Goal: Task Accomplishment & Management: Manage account settings

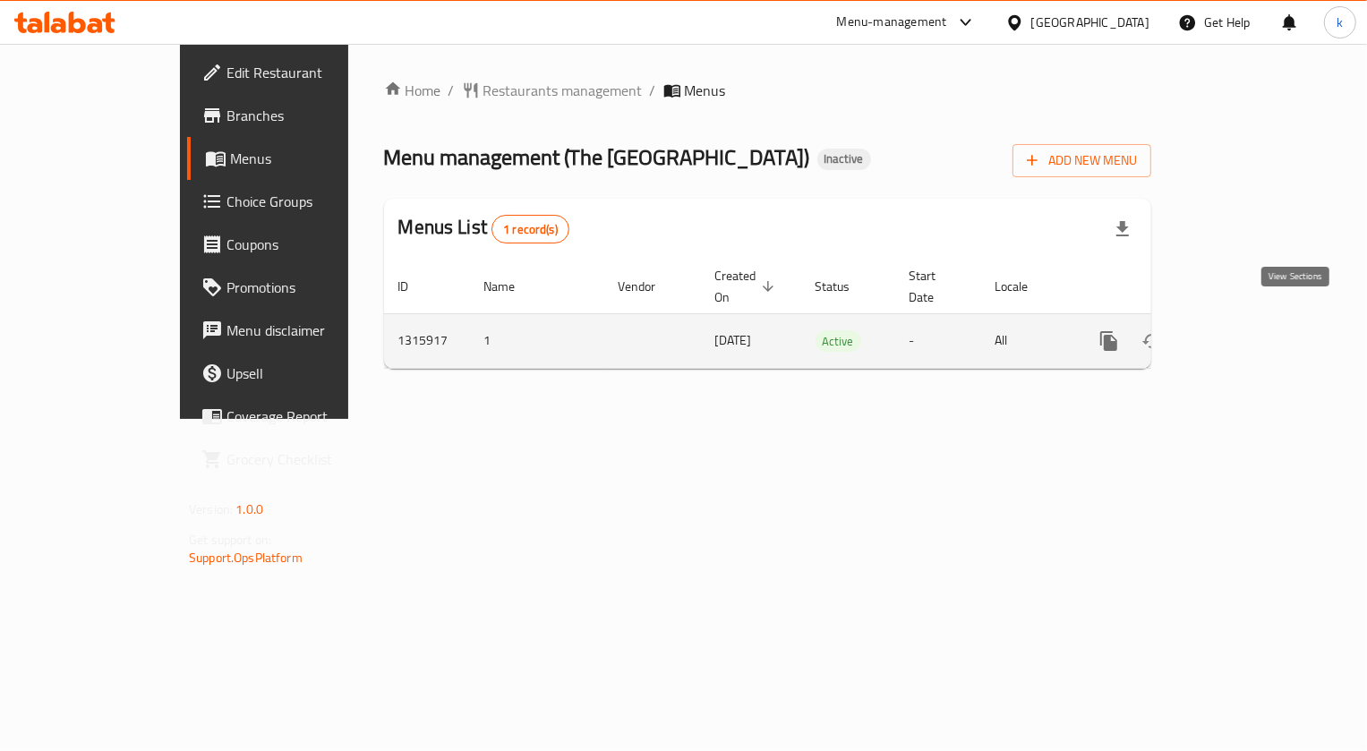
click at [1246, 333] on icon "enhanced table" at bounding box center [1238, 341] width 16 height 16
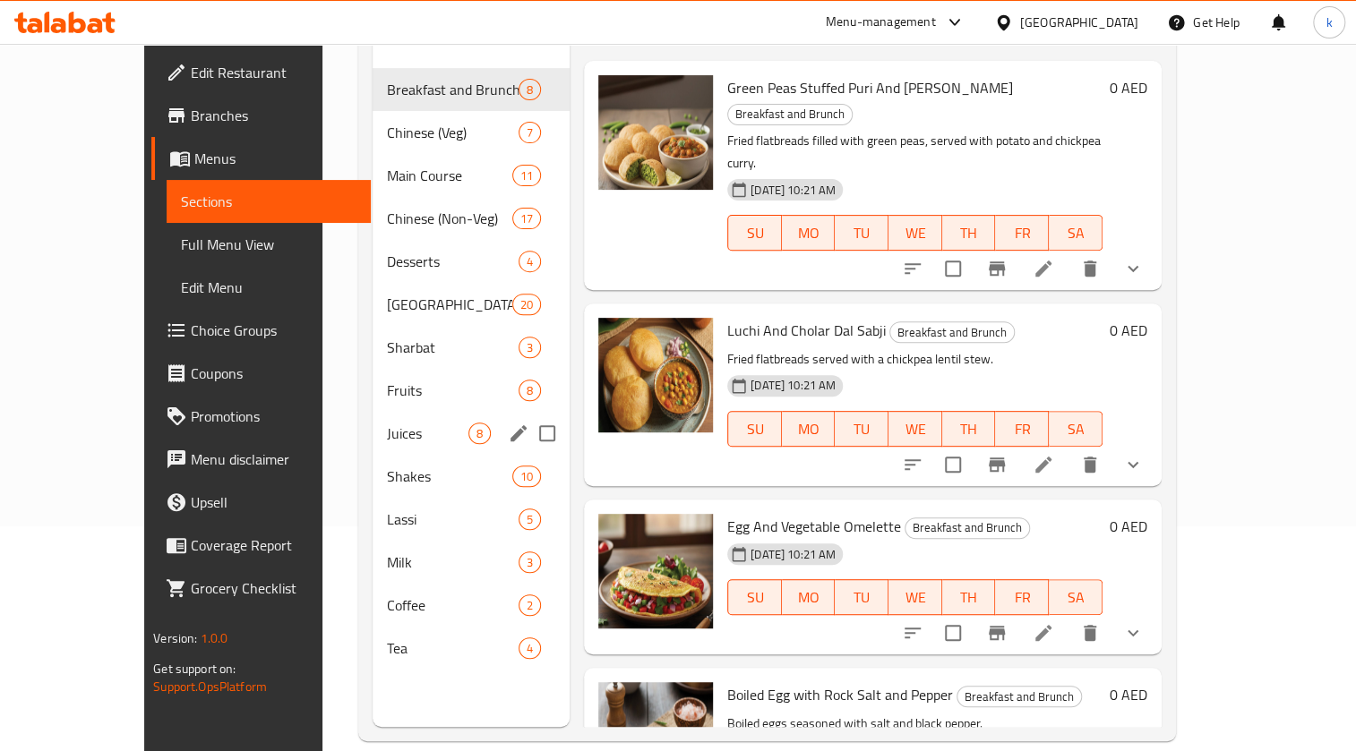
scroll to position [244, 0]
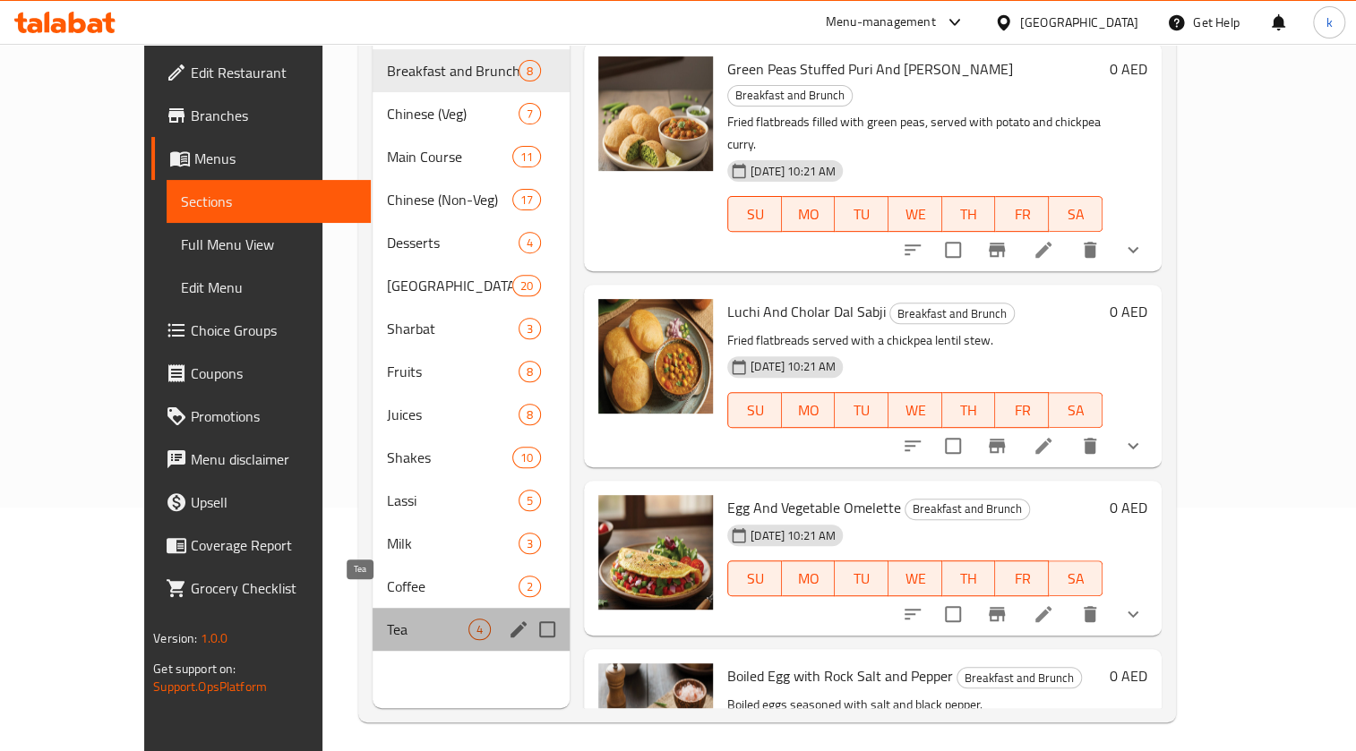
click at [387, 619] on span "Tea" at bounding box center [427, 629] width 81 height 21
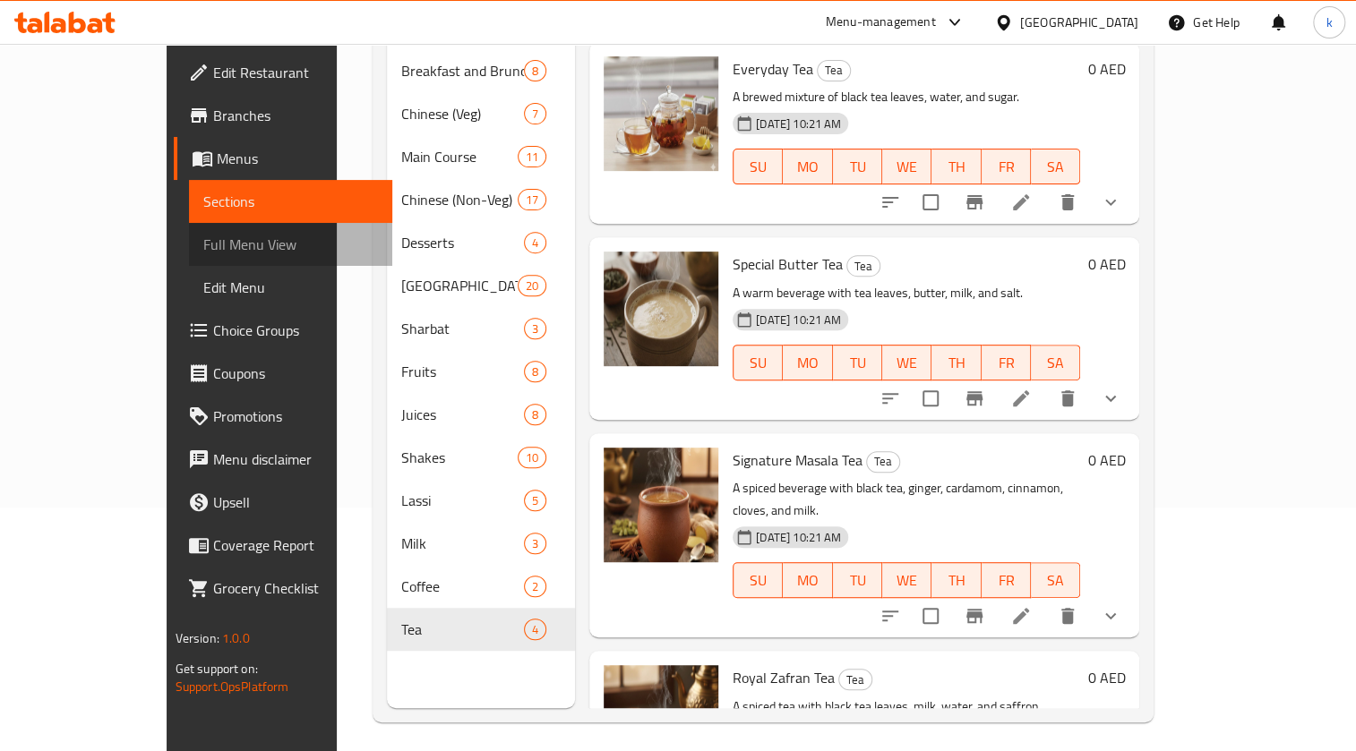
click at [203, 247] on span "Full Menu View" at bounding box center [290, 244] width 175 height 21
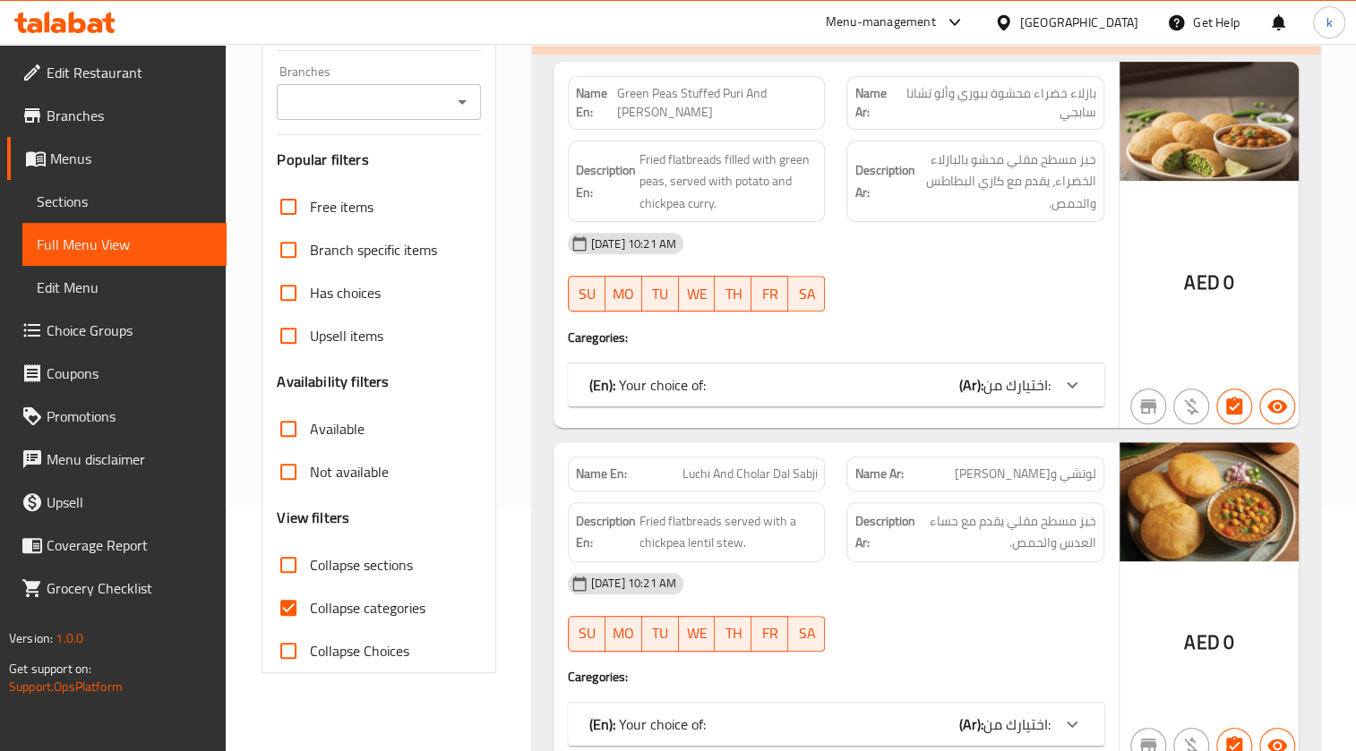
click at [365, 600] on span "Collapse categories" at bounding box center [367, 607] width 115 height 21
click at [310, 600] on input "Collapse categories" at bounding box center [288, 607] width 43 height 43
checkbox input "false"
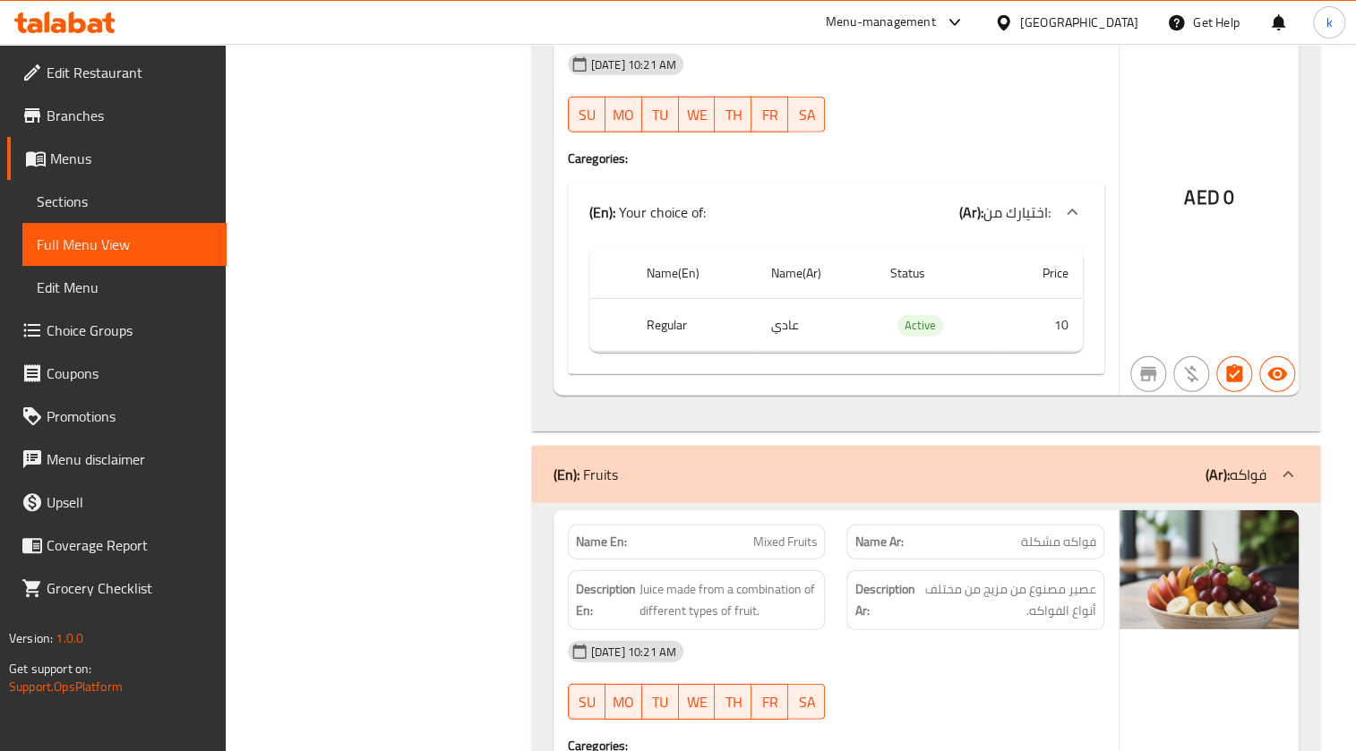
scroll to position [21075, 0]
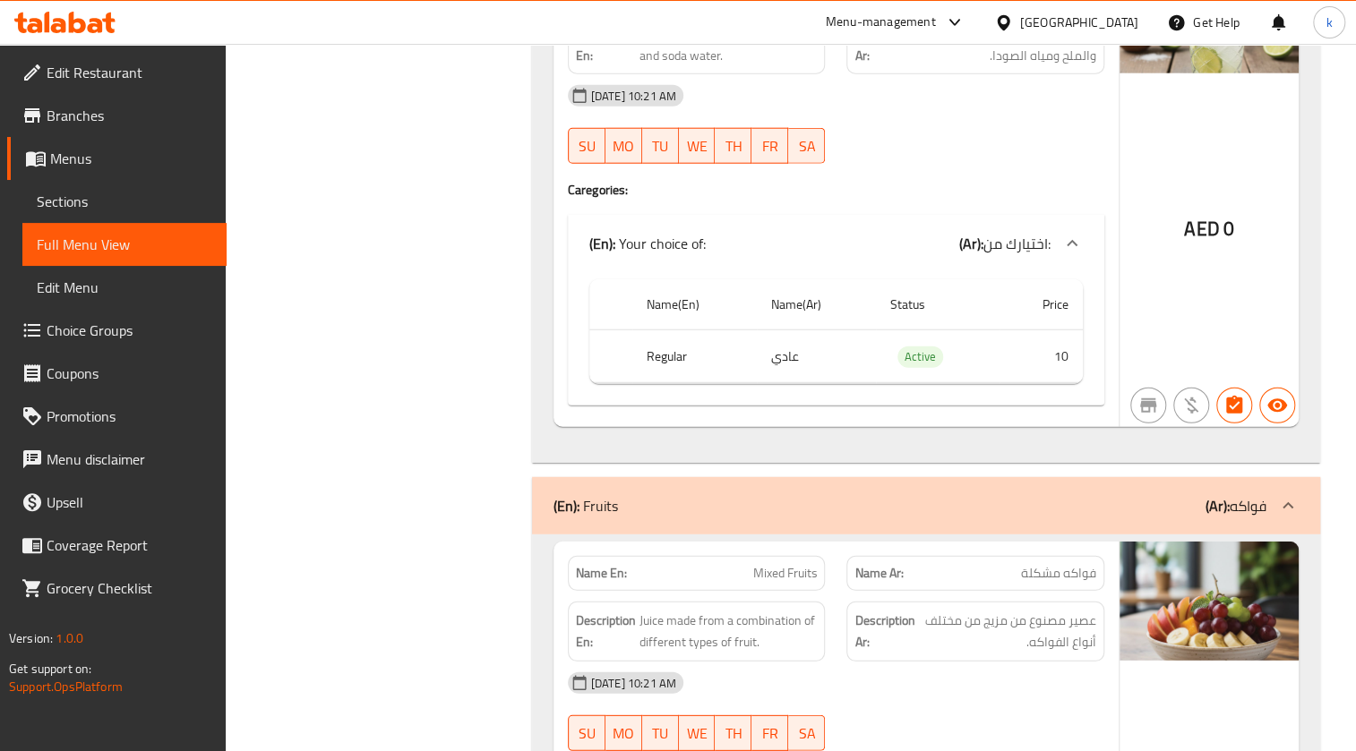
click at [144, 196] on span "Sections" at bounding box center [124, 201] width 175 height 21
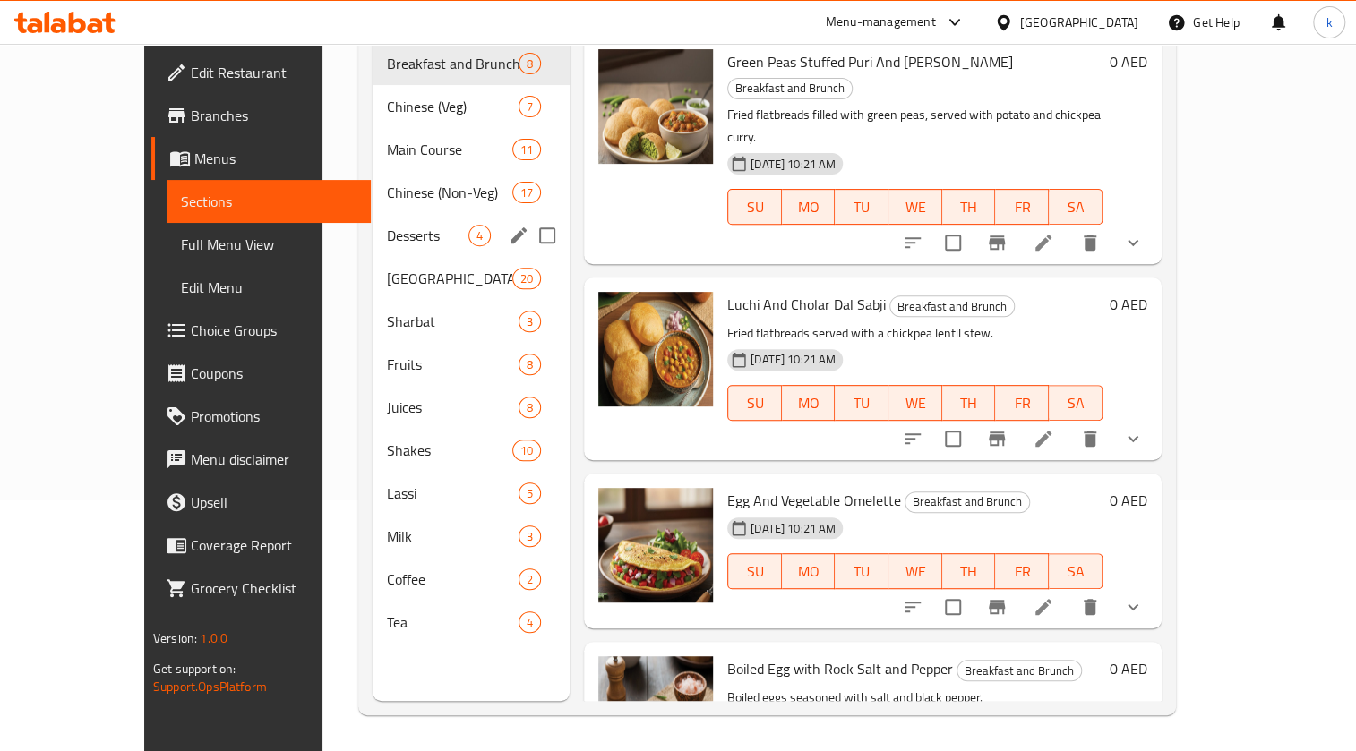
scroll to position [251, 0]
click at [387, 526] on span "Milk" at bounding box center [427, 536] width 81 height 21
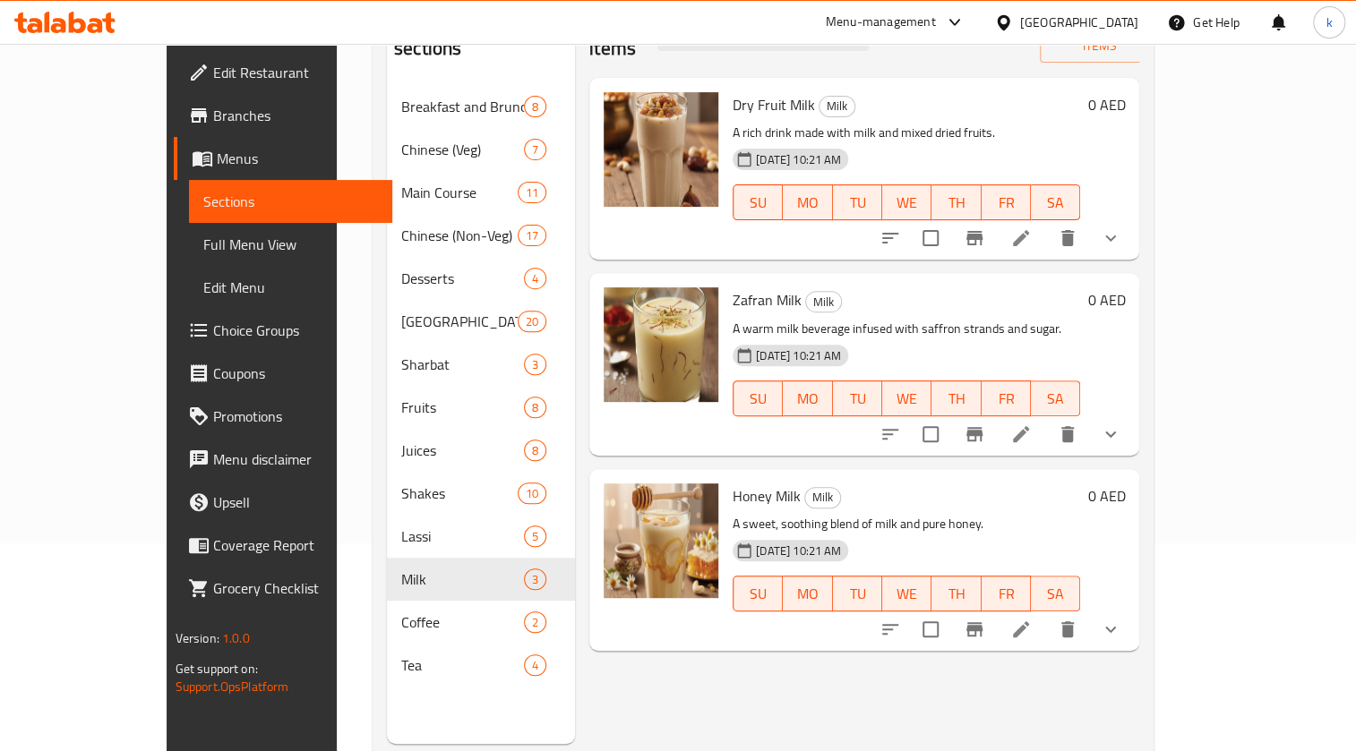
scroll to position [251, 0]
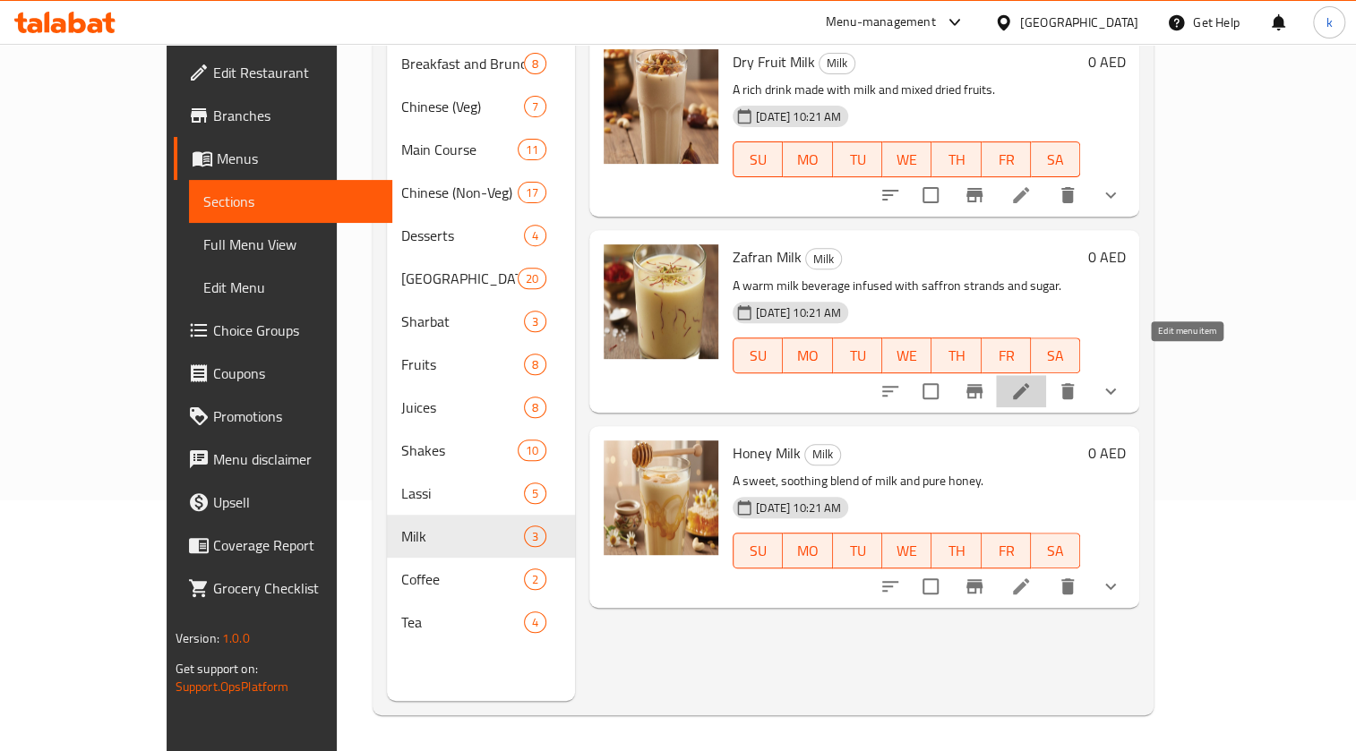
click at [1029, 383] on icon at bounding box center [1021, 391] width 16 height 16
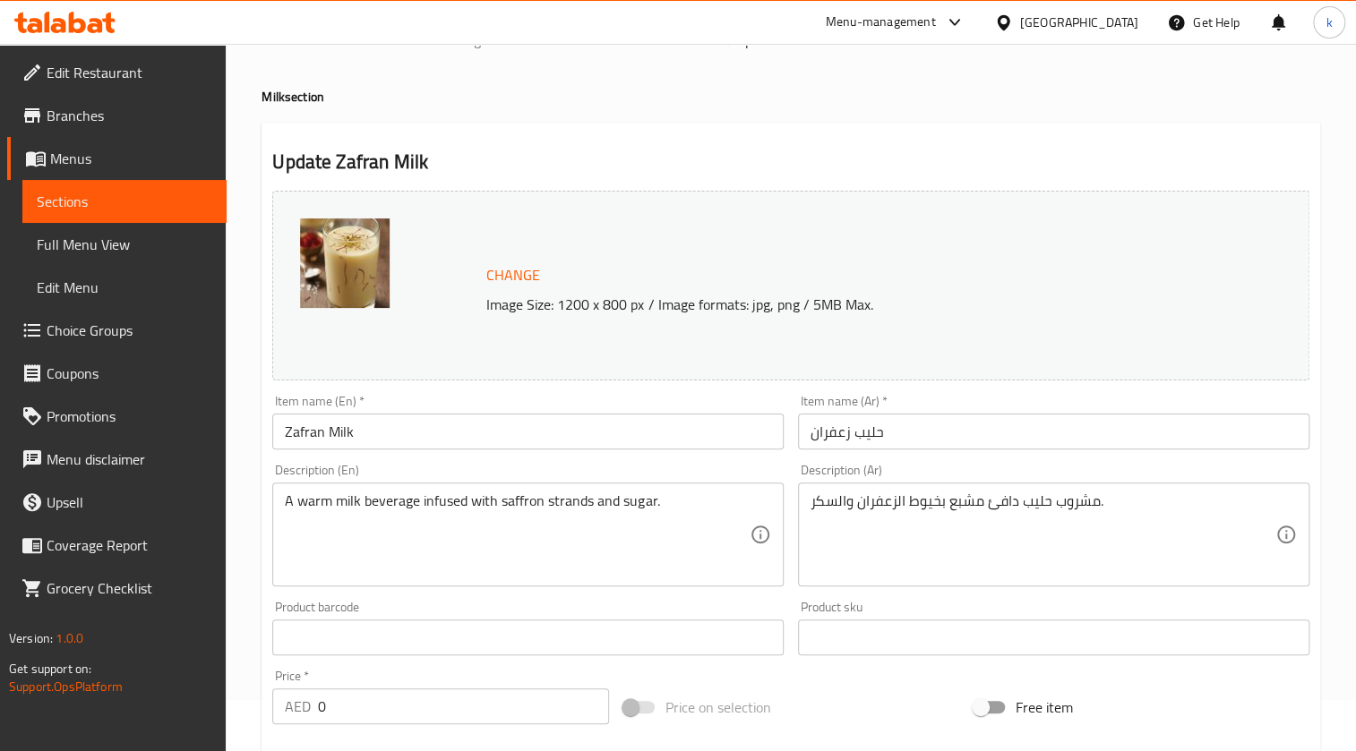
scroll to position [244, 0]
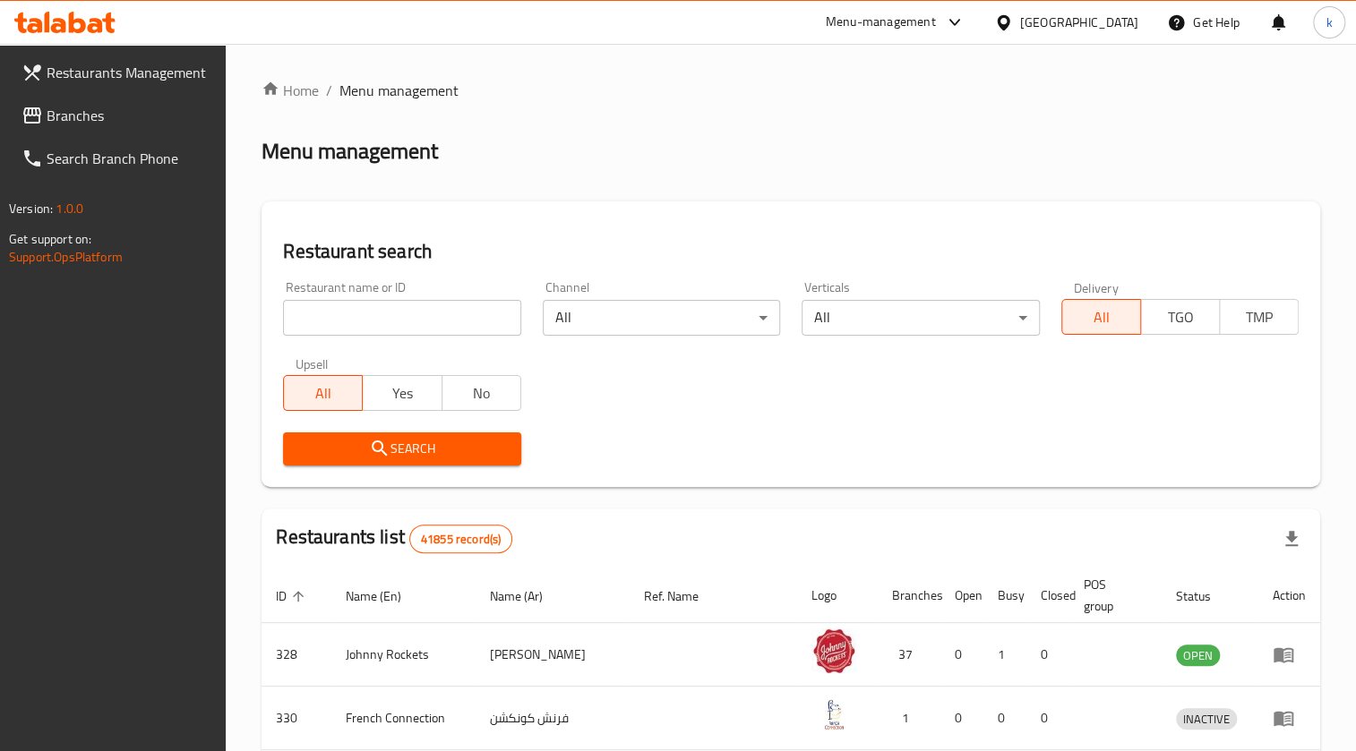
click at [152, 132] on link "Branches" at bounding box center [116, 115] width 219 height 43
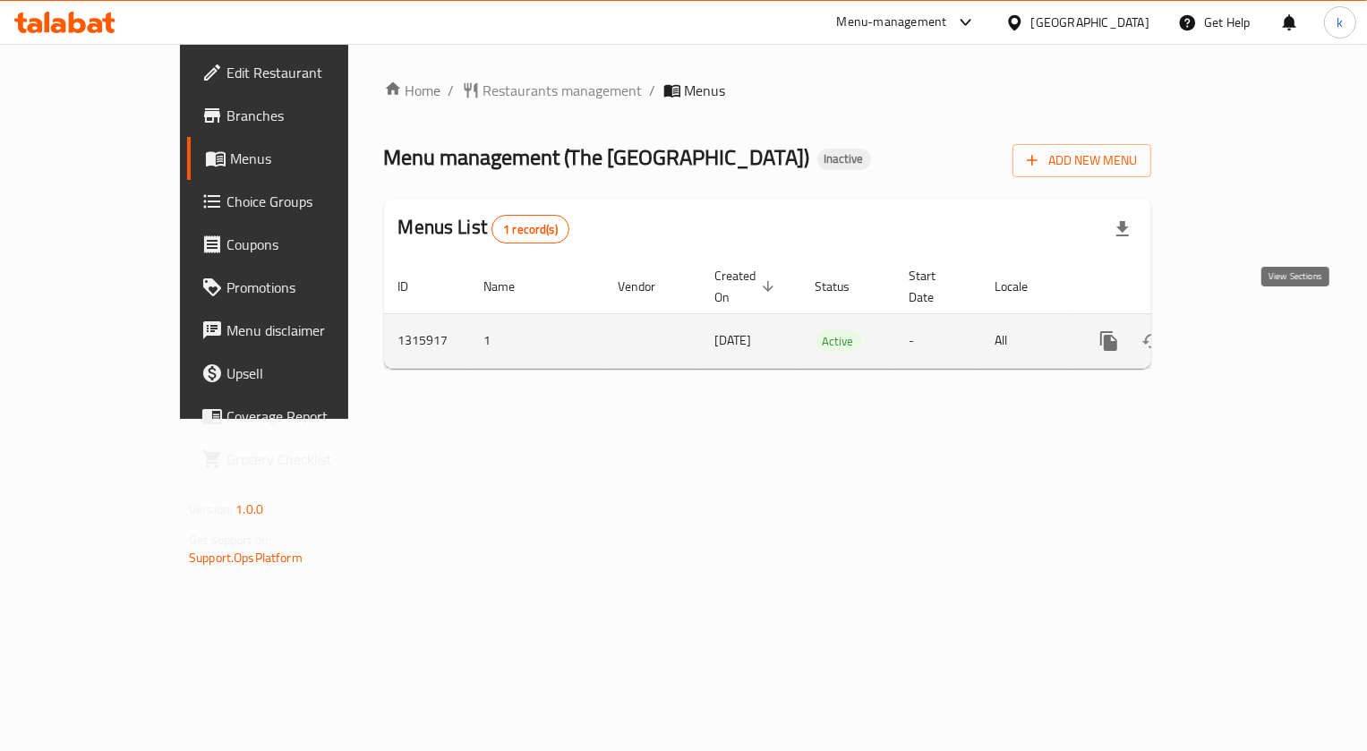
click at [1249, 330] on icon "enhanced table" at bounding box center [1237, 340] width 21 height 21
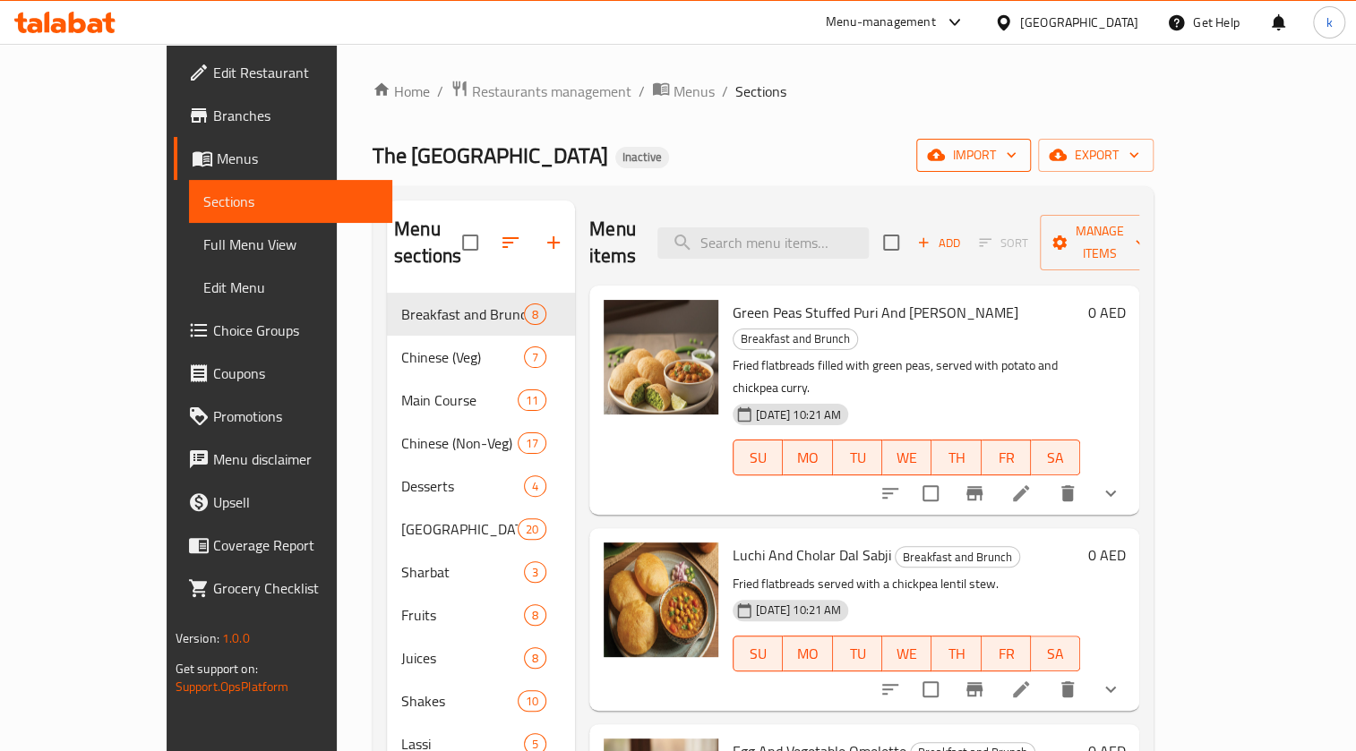
click at [1016, 145] on span "import" at bounding box center [973, 155] width 86 height 22
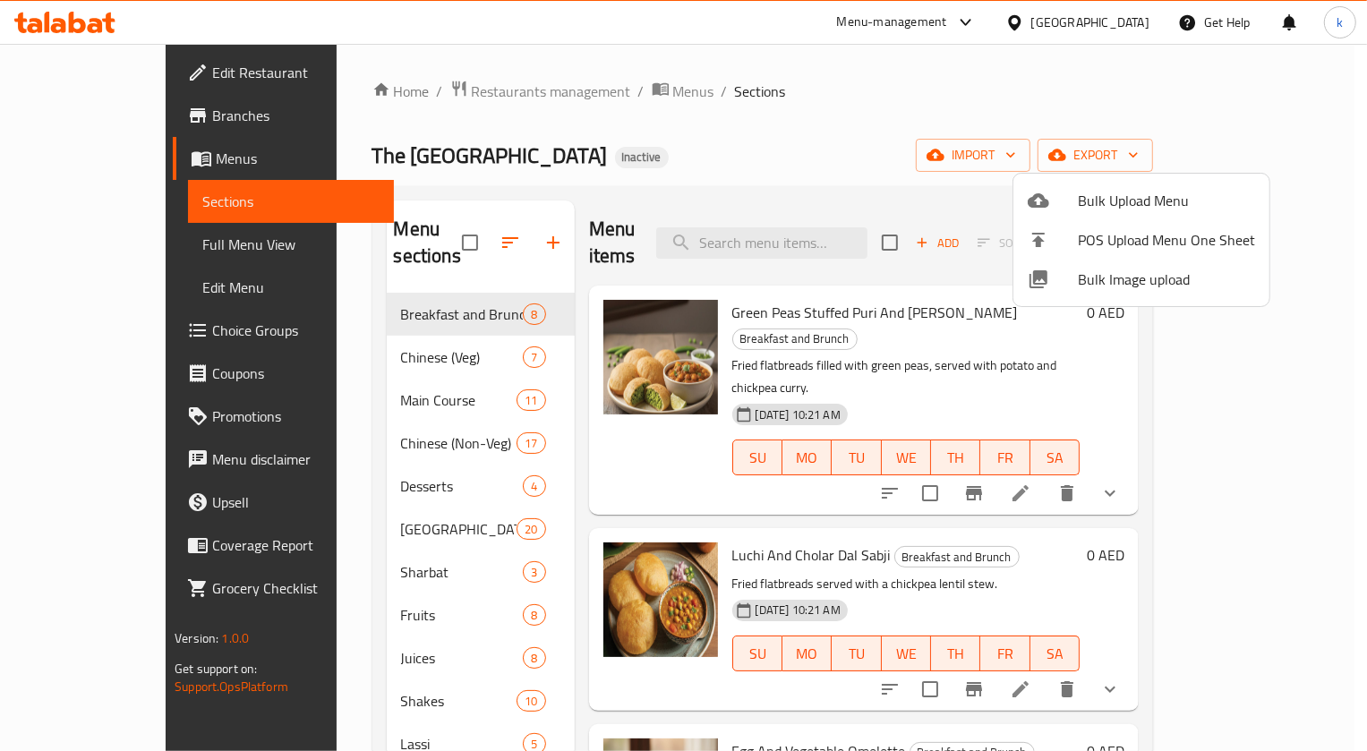
click at [1220, 106] on div at bounding box center [683, 375] width 1367 height 751
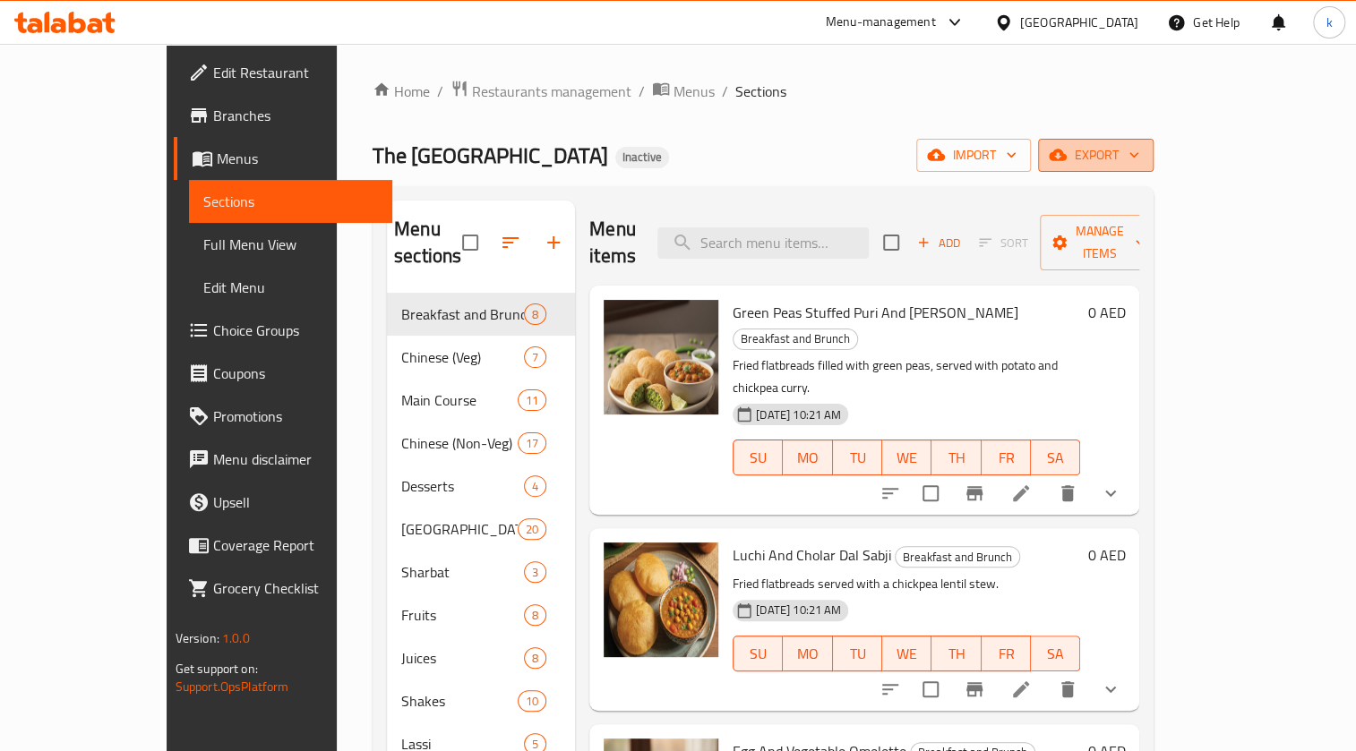
click at [1139, 154] on span "export" at bounding box center [1095, 155] width 87 height 22
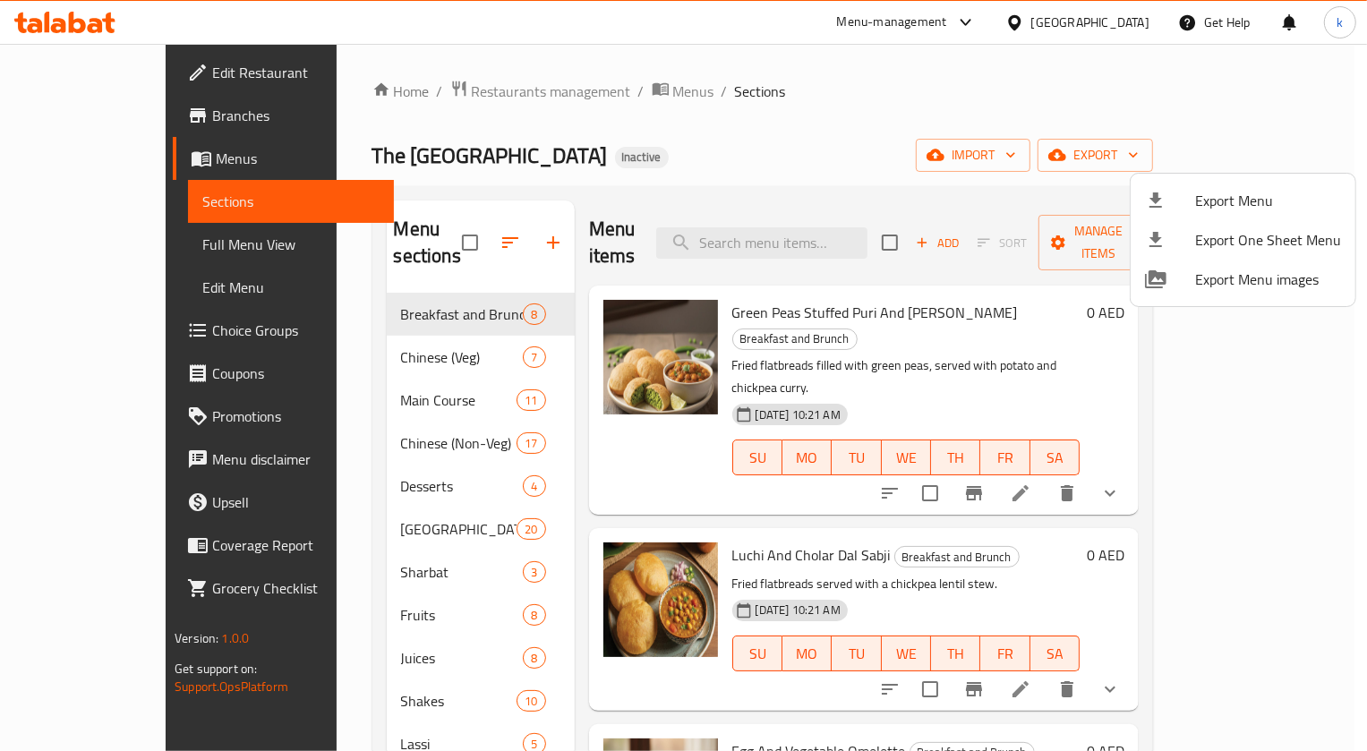
click at [841, 111] on div at bounding box center [683, 375] width 1367 height 751
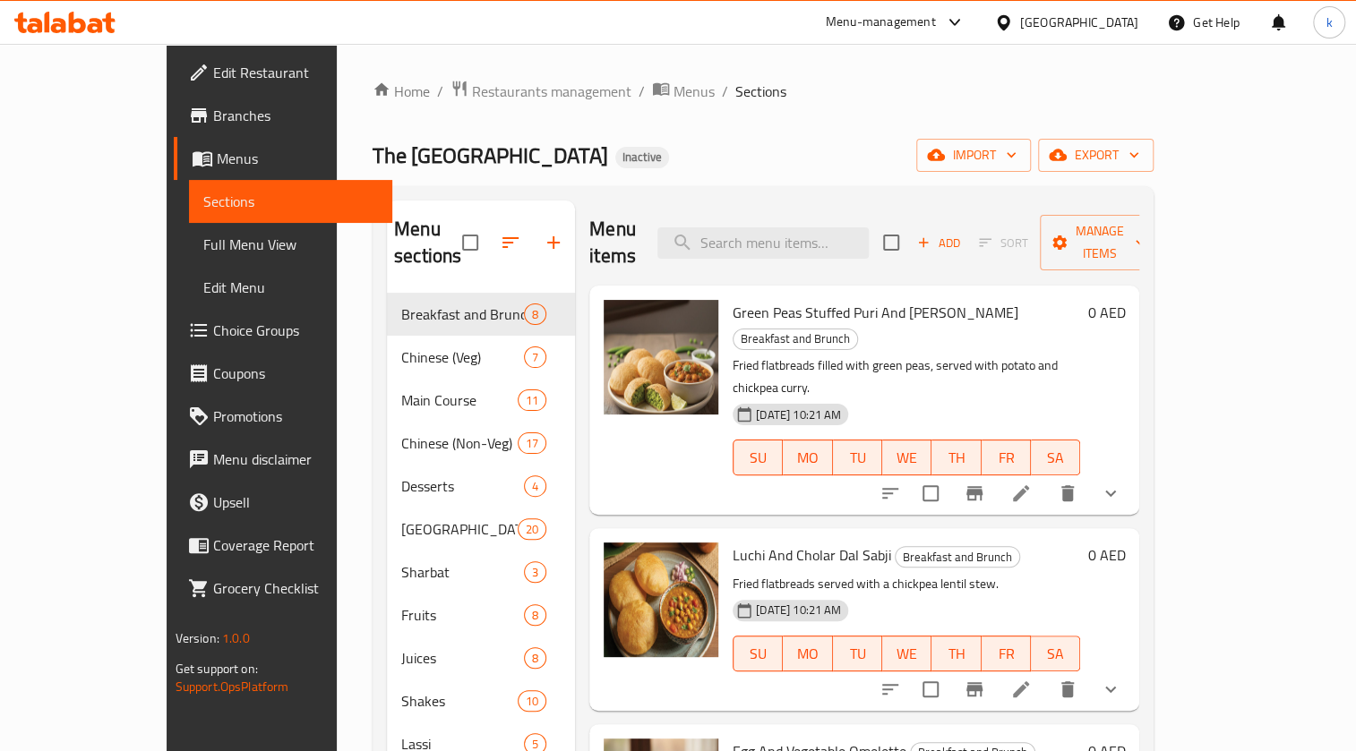
click at [203, 234] on span "Full Menu View" at bounding box center [290, 244] width 175 height 21
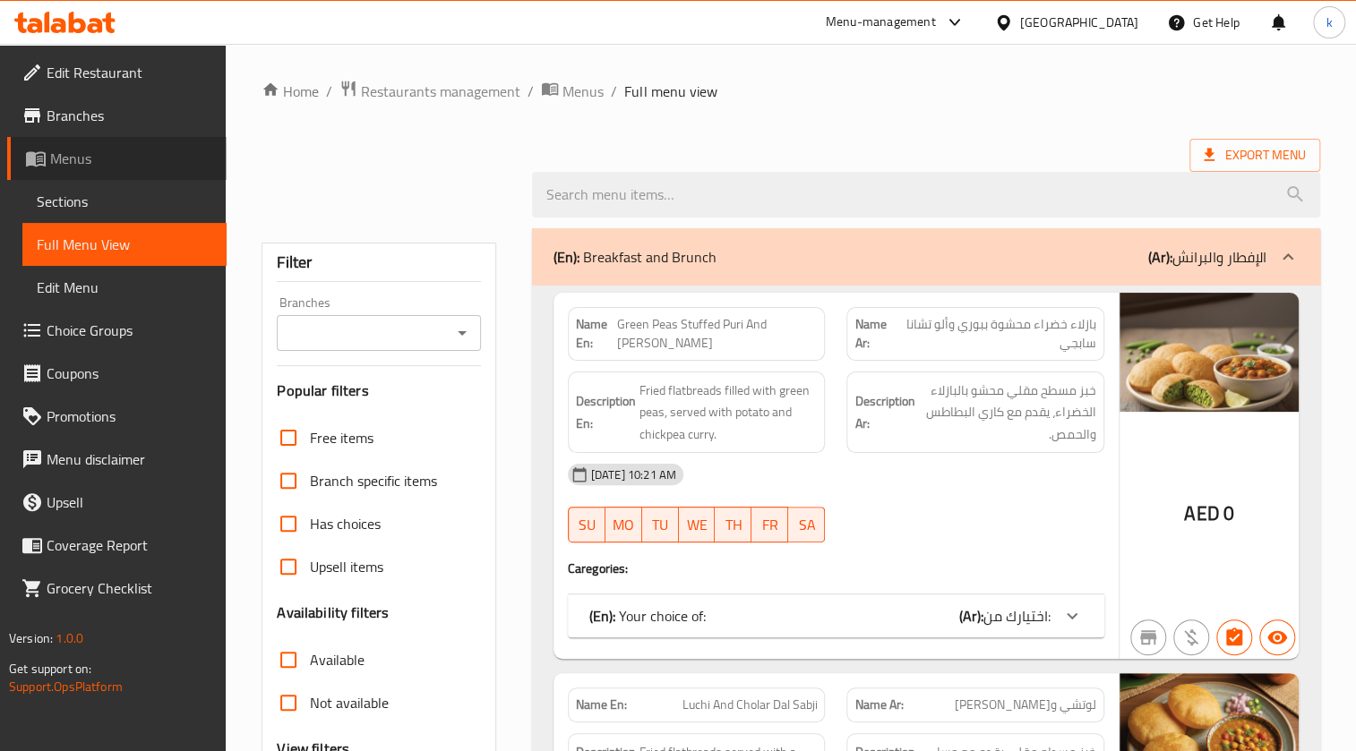
click at [81, 169] on span "Menus" at bounding box center [131, 158] width 162 height 21
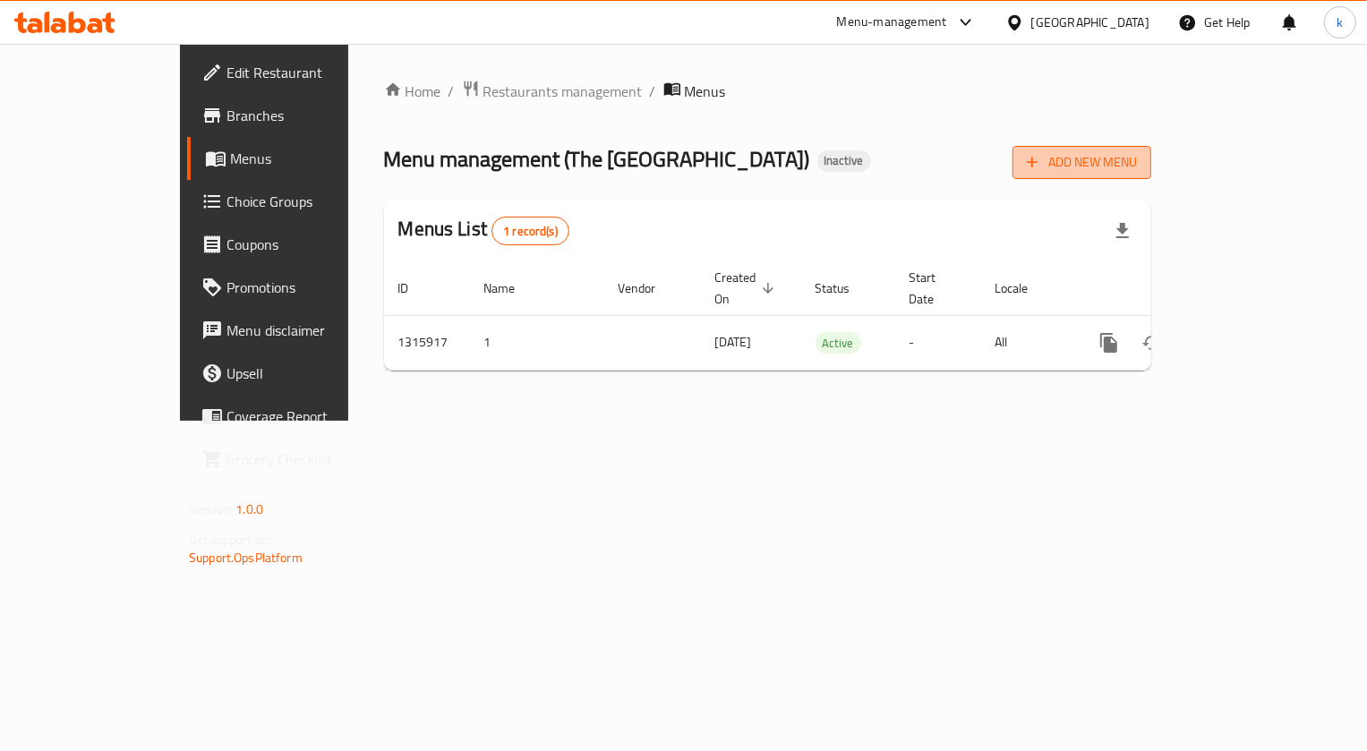
click at [1137, 168] on span "Add New Menu" at bounding box center [1082, 162] width 110 height 22
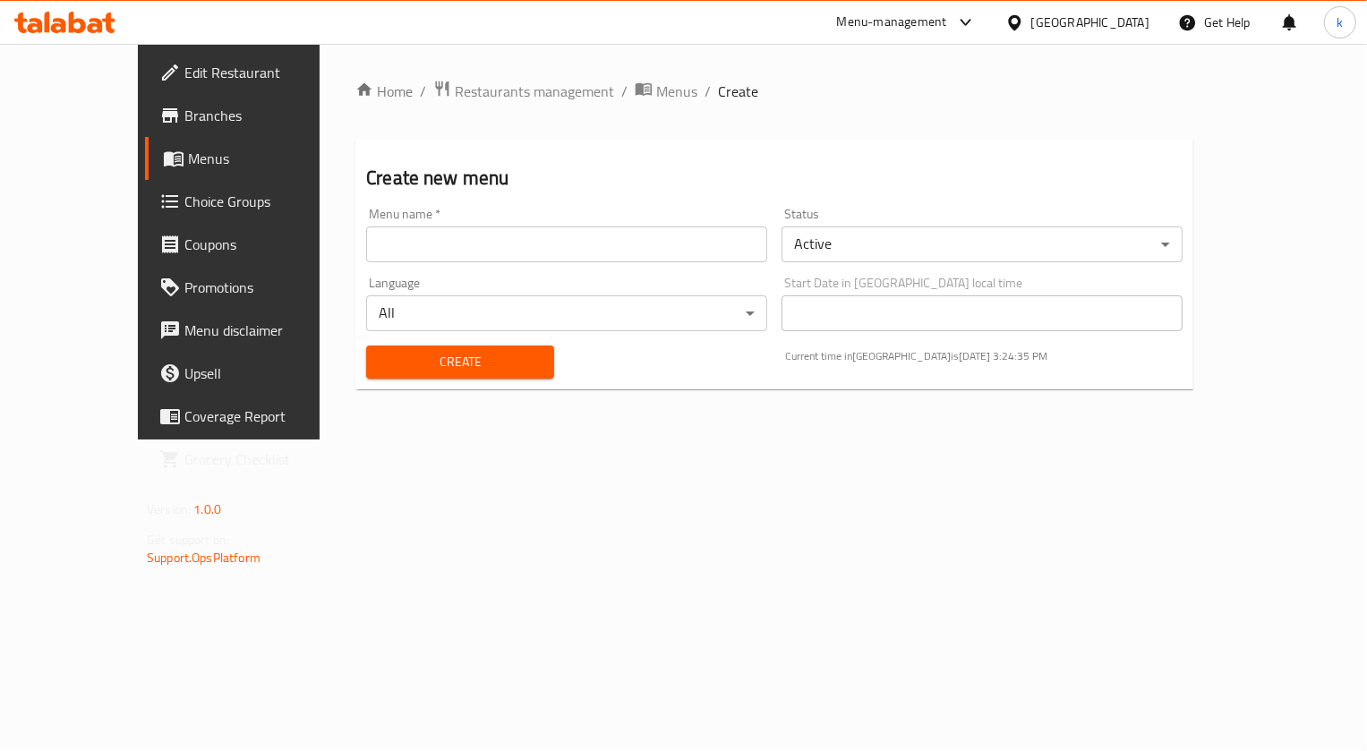
click at [570, 244] on input "text" at bounding box center [566, 245] width 401 height 36
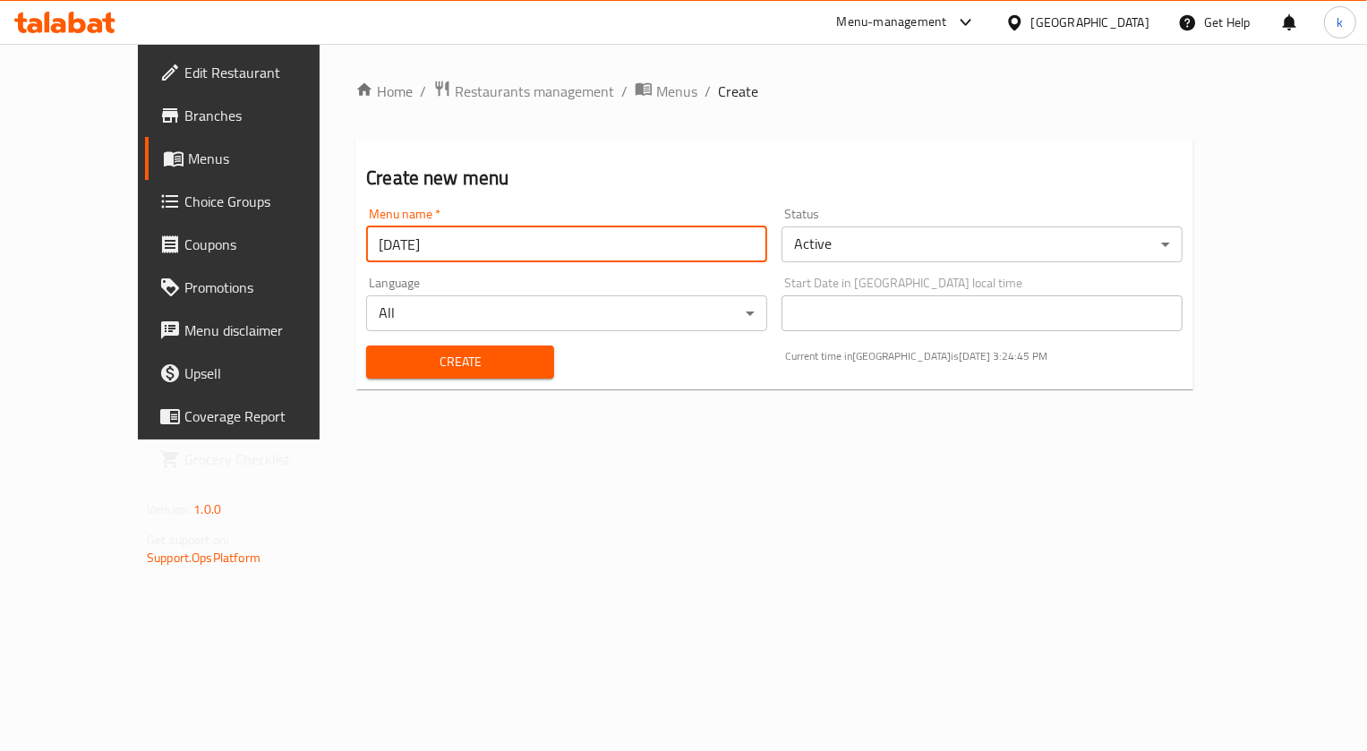
type input "[DATE]"
click at [477, 366] on span "Create" at bounding box center [460, 362] width 159 height 22
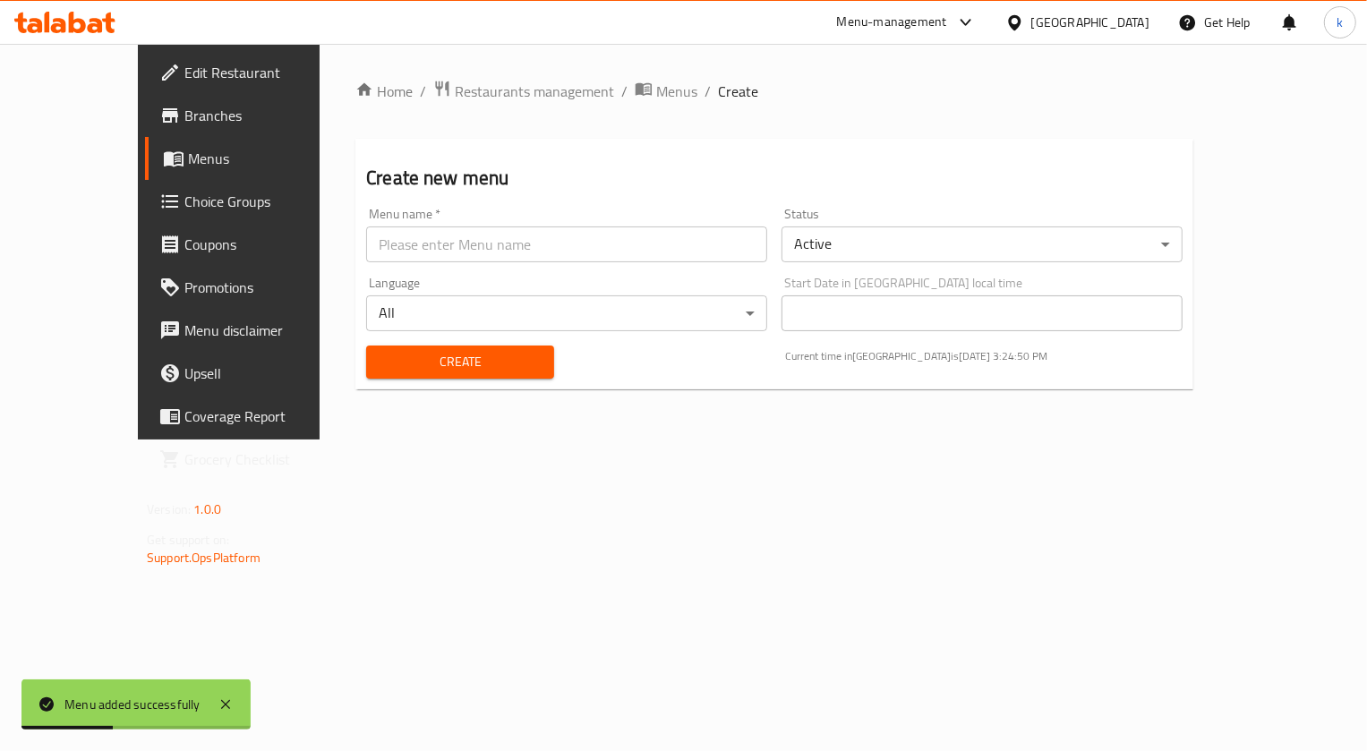
click at [145, 169] on link "Menus" at bounding box center [255, 158] width 221 height 43
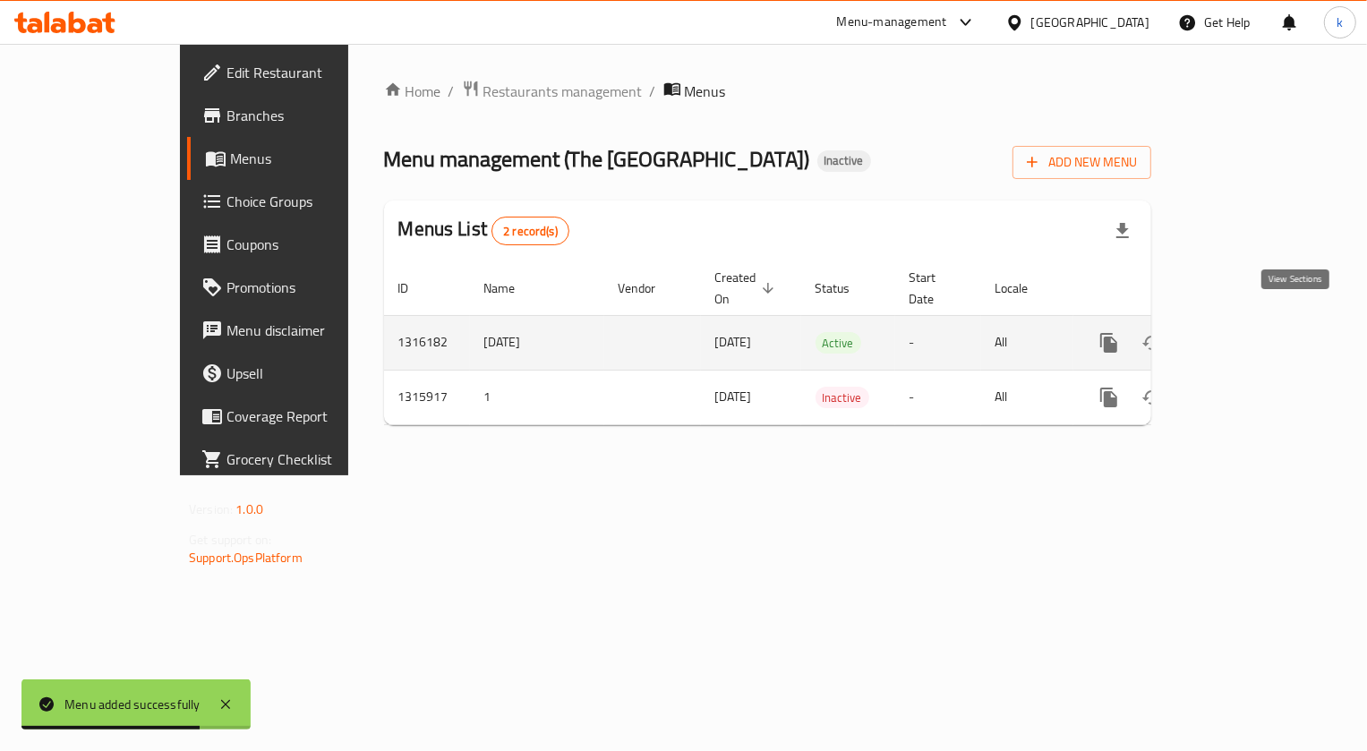
click at [1249, 332] on icon "enhanced table" at bounding box center [1237, 342] width 21 height 21
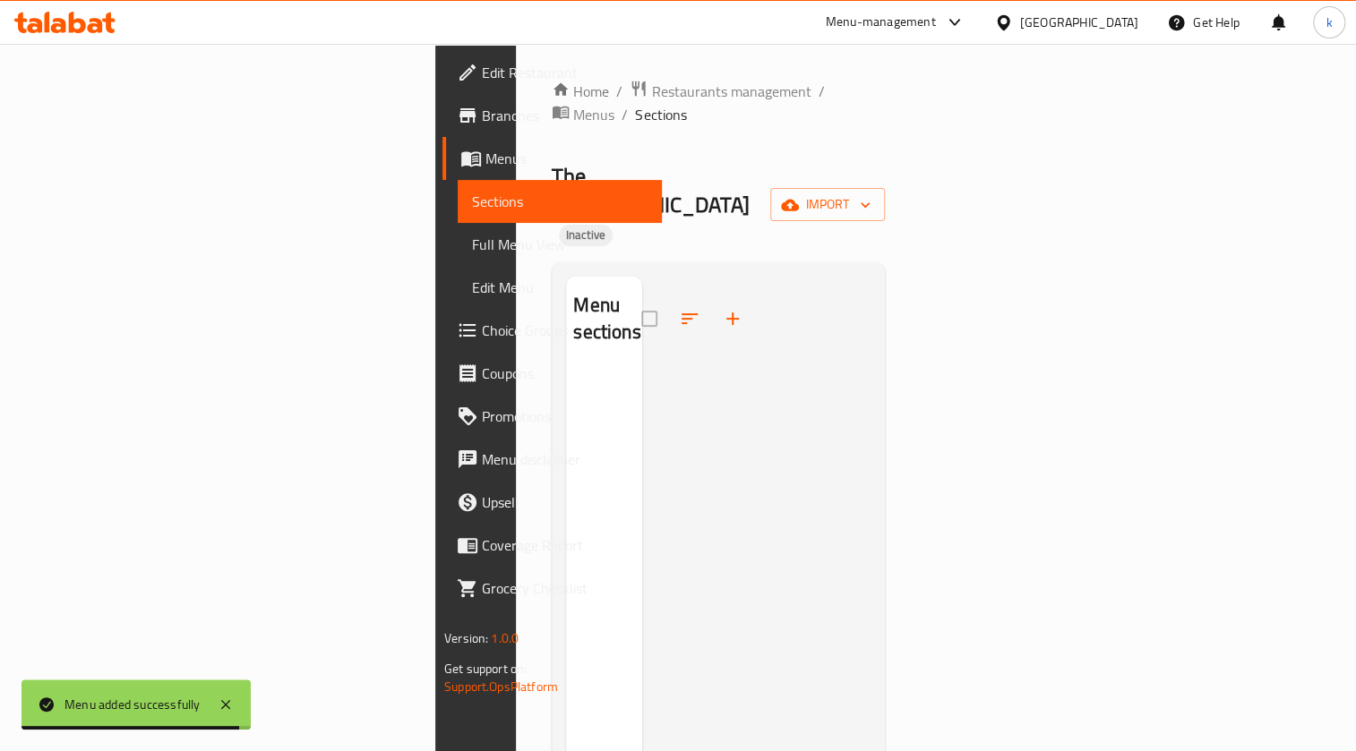
click at [885, 178] on div "Home / Restaurants management / Menus / Sections The Kolkata Junction Inactive …" at bounding box center [718, 561] width 333 height 962
click at [799, 196] on icon "button" at bounding box center [790, 205] width 18 height 18
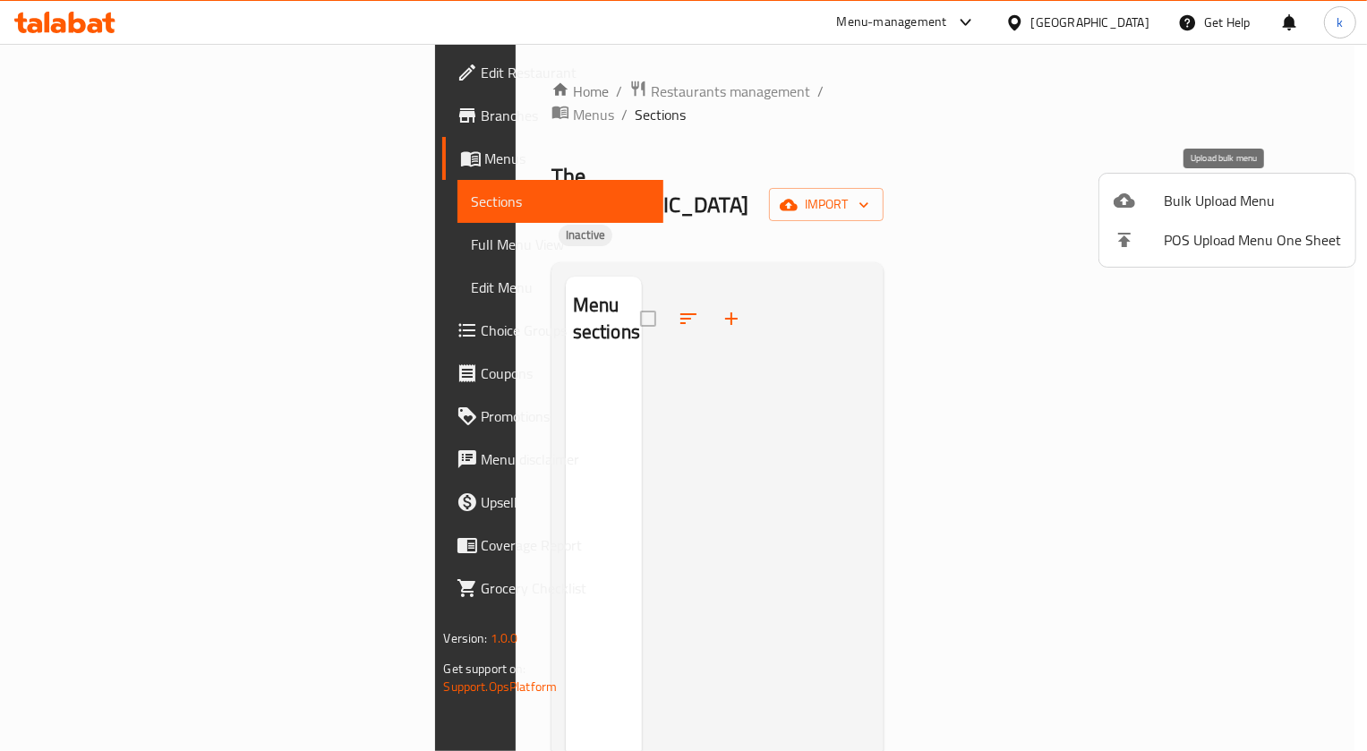
click at [1223, 207] on span "Bulk Upload Menu" at bounding box center [1252, 200] width 177 height 21
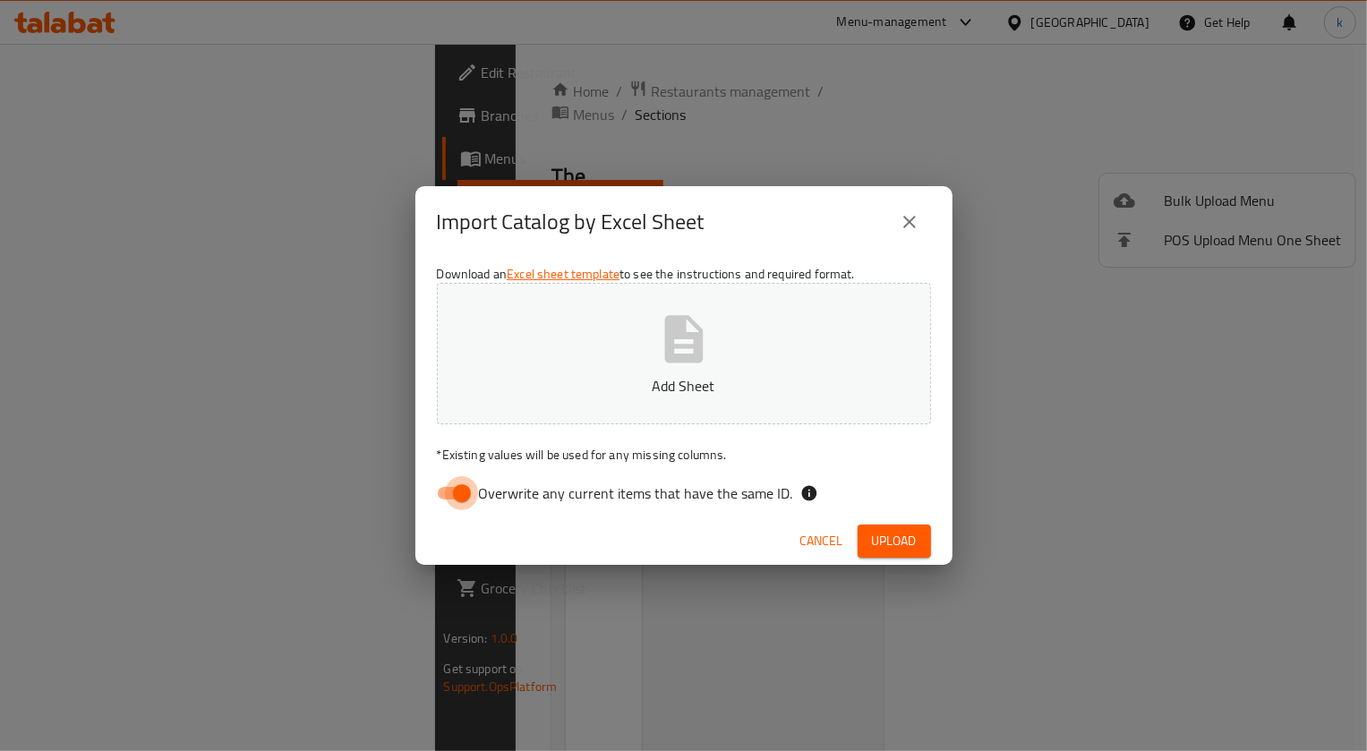
click at [457, 496] on input "Overwrite any current items that have the same ID." at bounding box center [462, 493] width 102 height 34
checkbox input "false"
click at [621, 370] on button "Add Sheet" at bounding box center [684, 353] width 494 height 141
click at [897, 540] on span "Upload" at bounding box center [894, 541] width 45 height 22
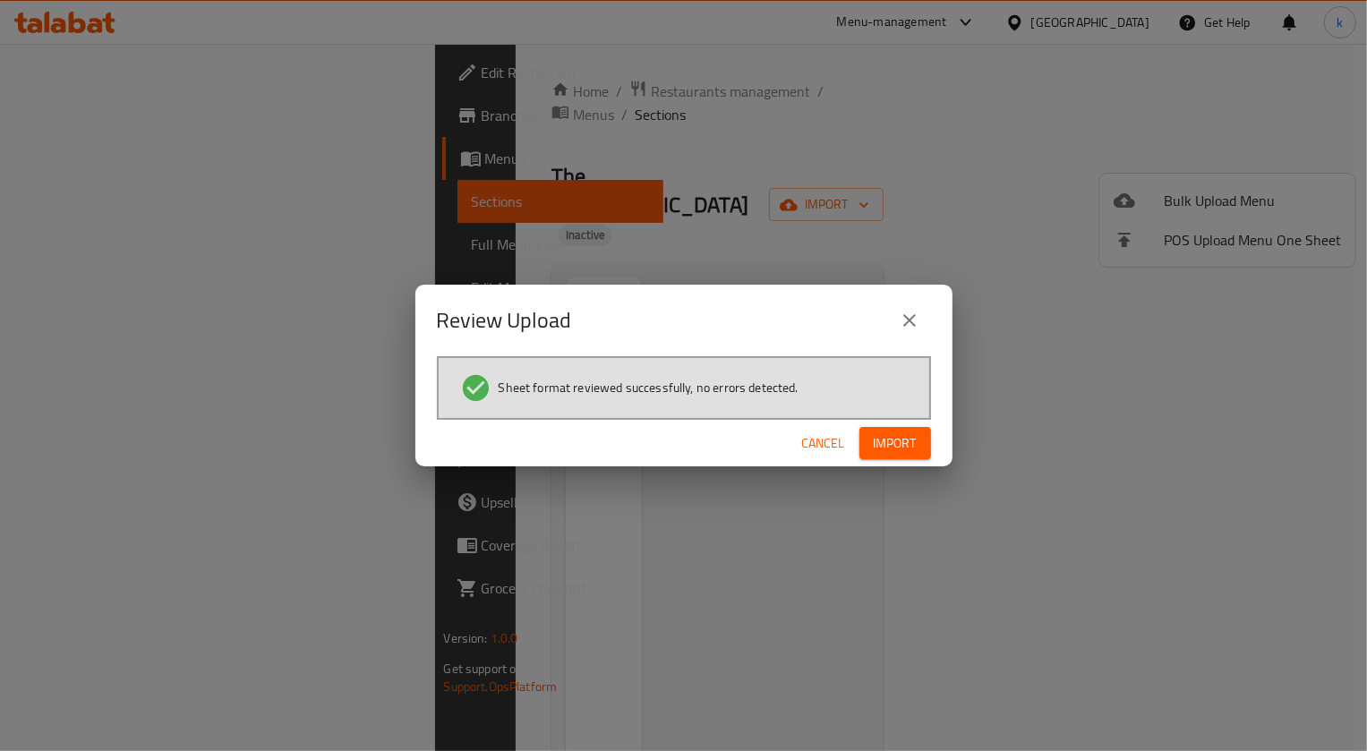
click at [906, 446] on span "Import" at bounding box center [895, 443] width 43 height 22
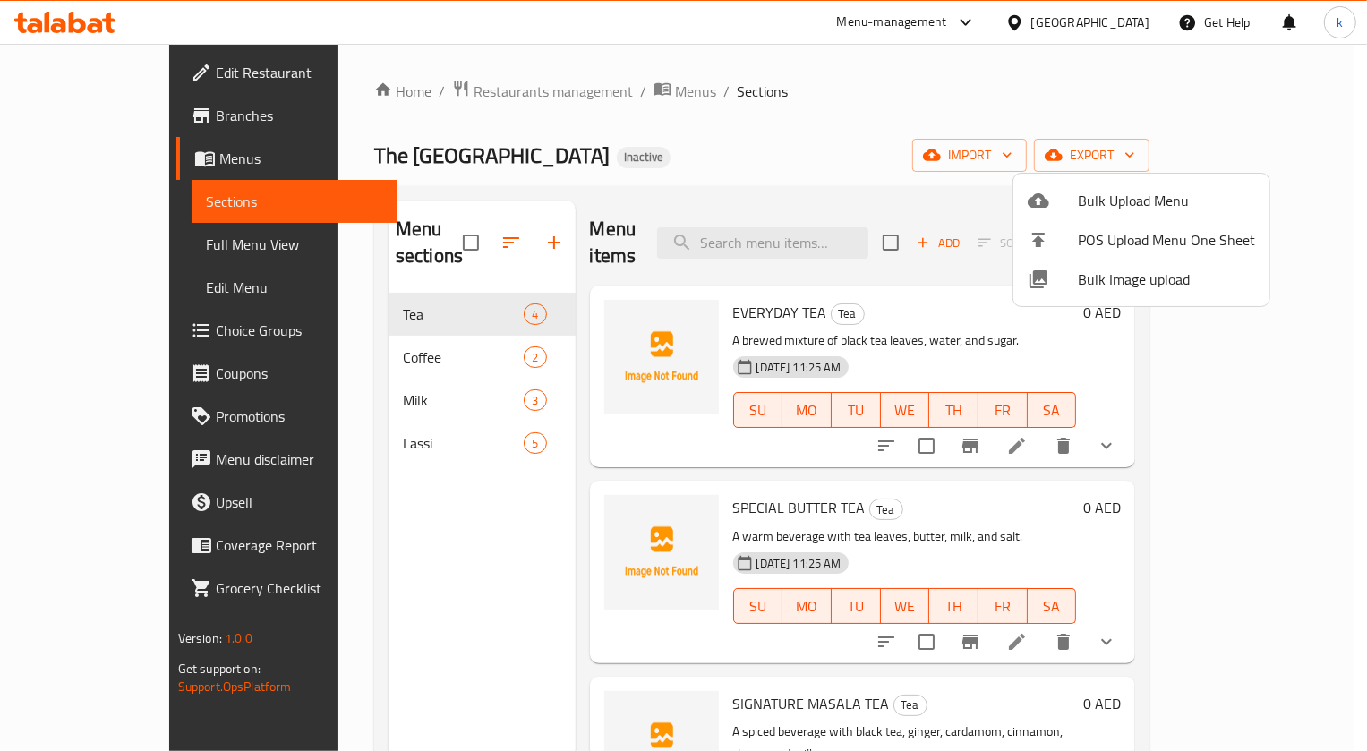
click at [134, 236] on div at bounding box center [683, 375] width 1367 height 751
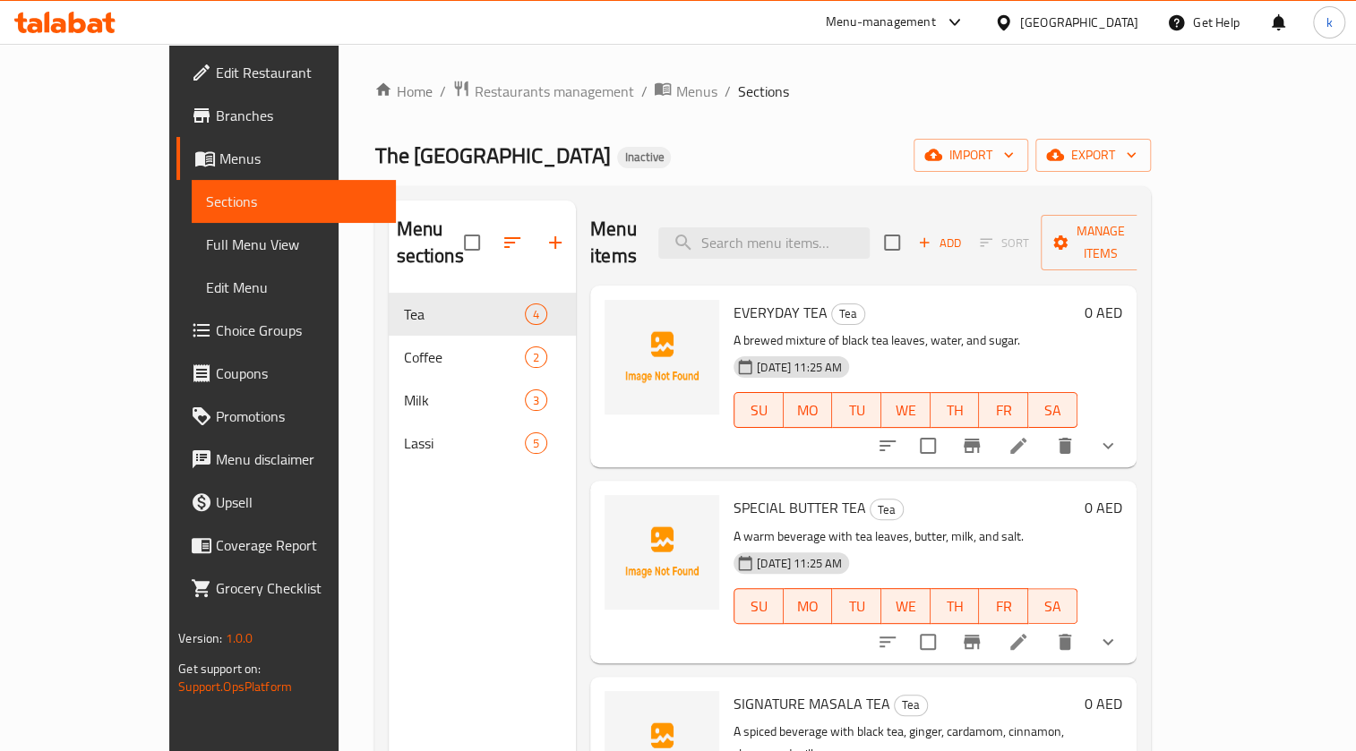
click at [206, 235] on span "Full Menu View" at bounding box center [293, 244] width 175 height 21
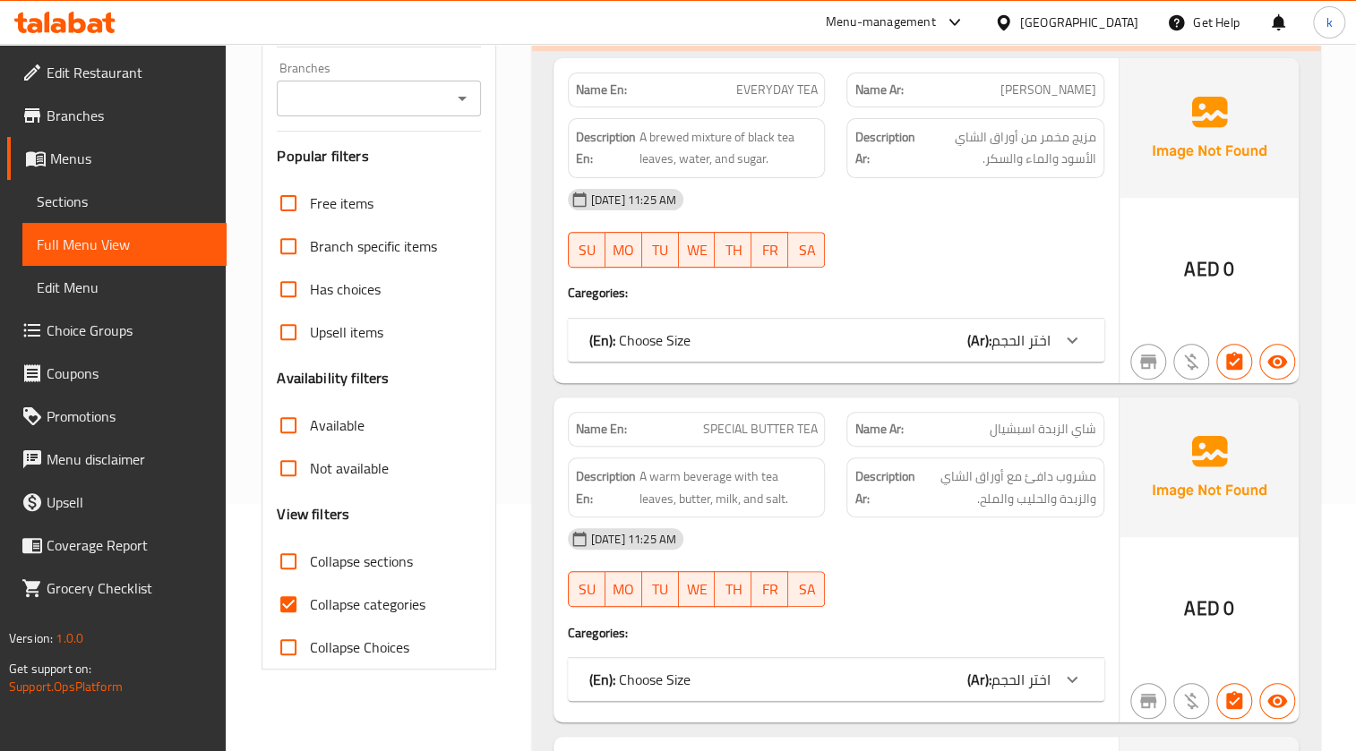
scroll to position [406, 0]
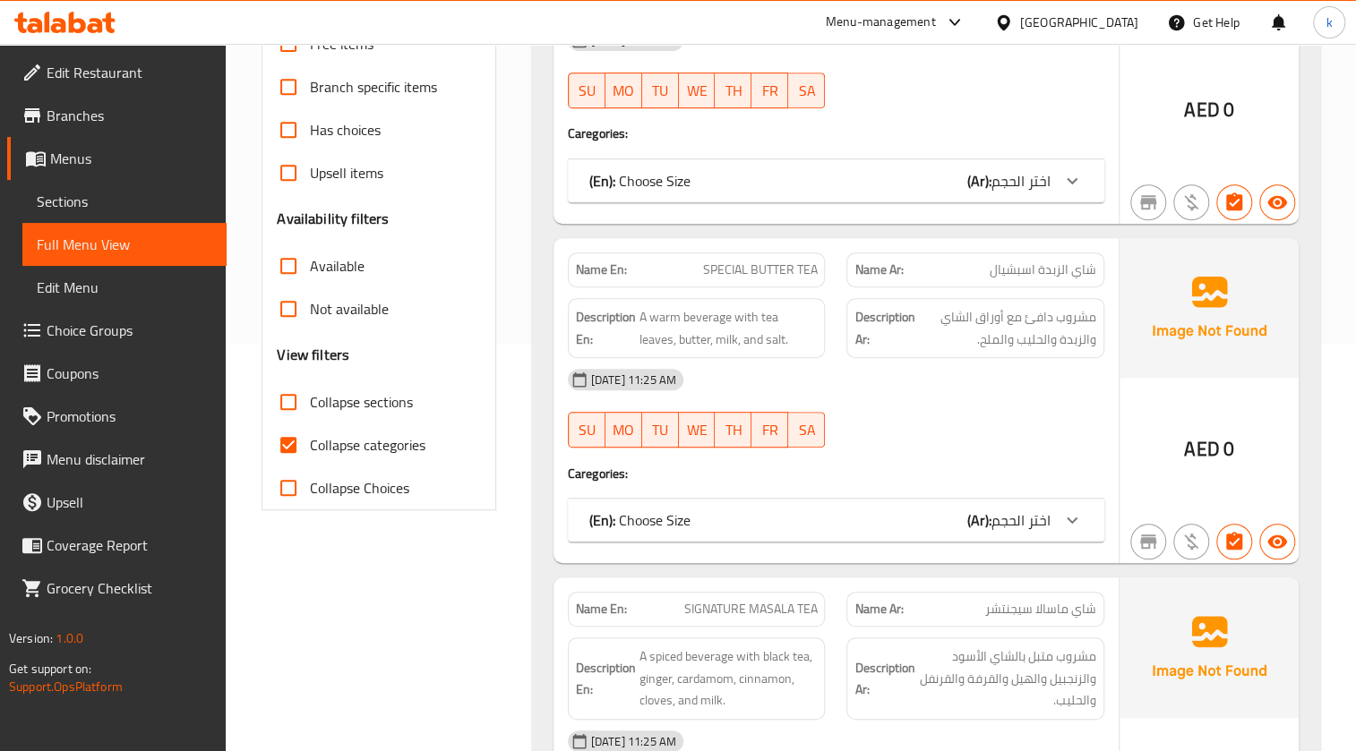
click at [287, 438] on input "Collapse categories" at bounding box center [288, 444] width 43 height 43
checkbox input "false"
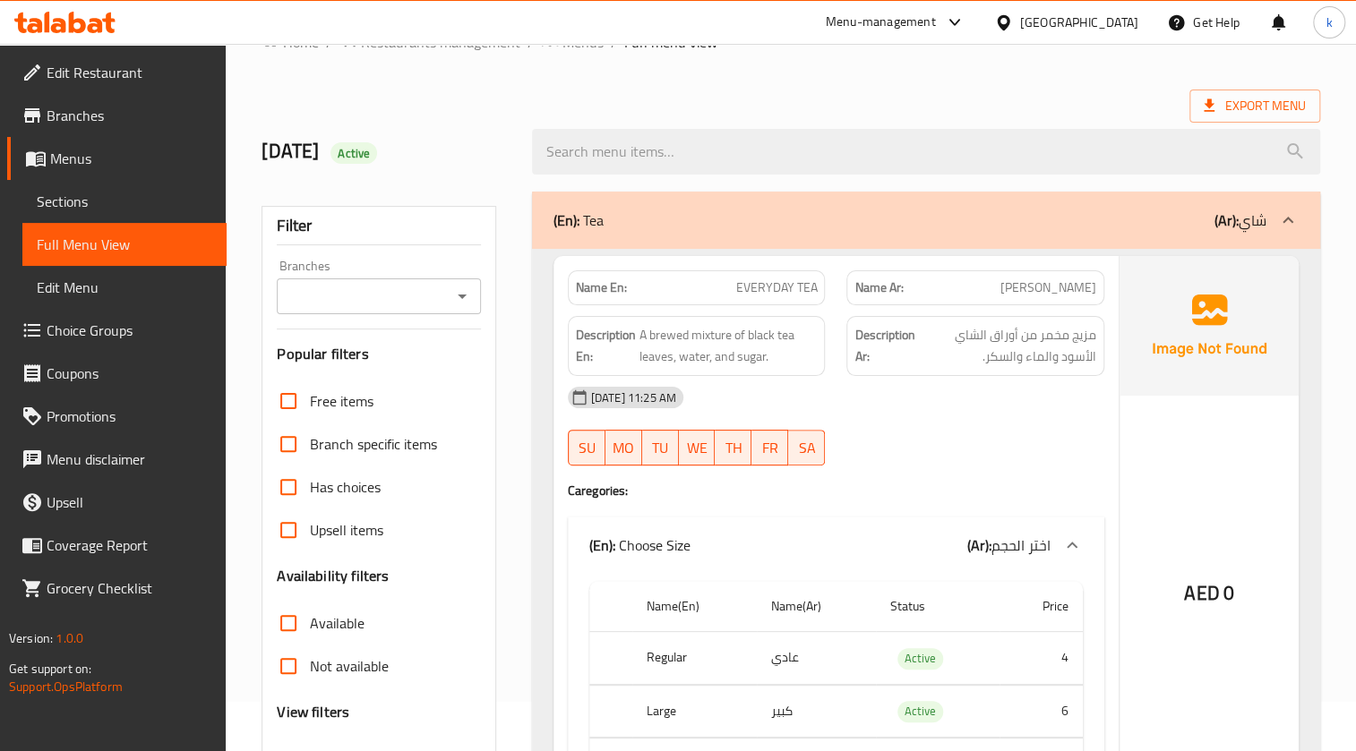
scroll to position [0, 0]
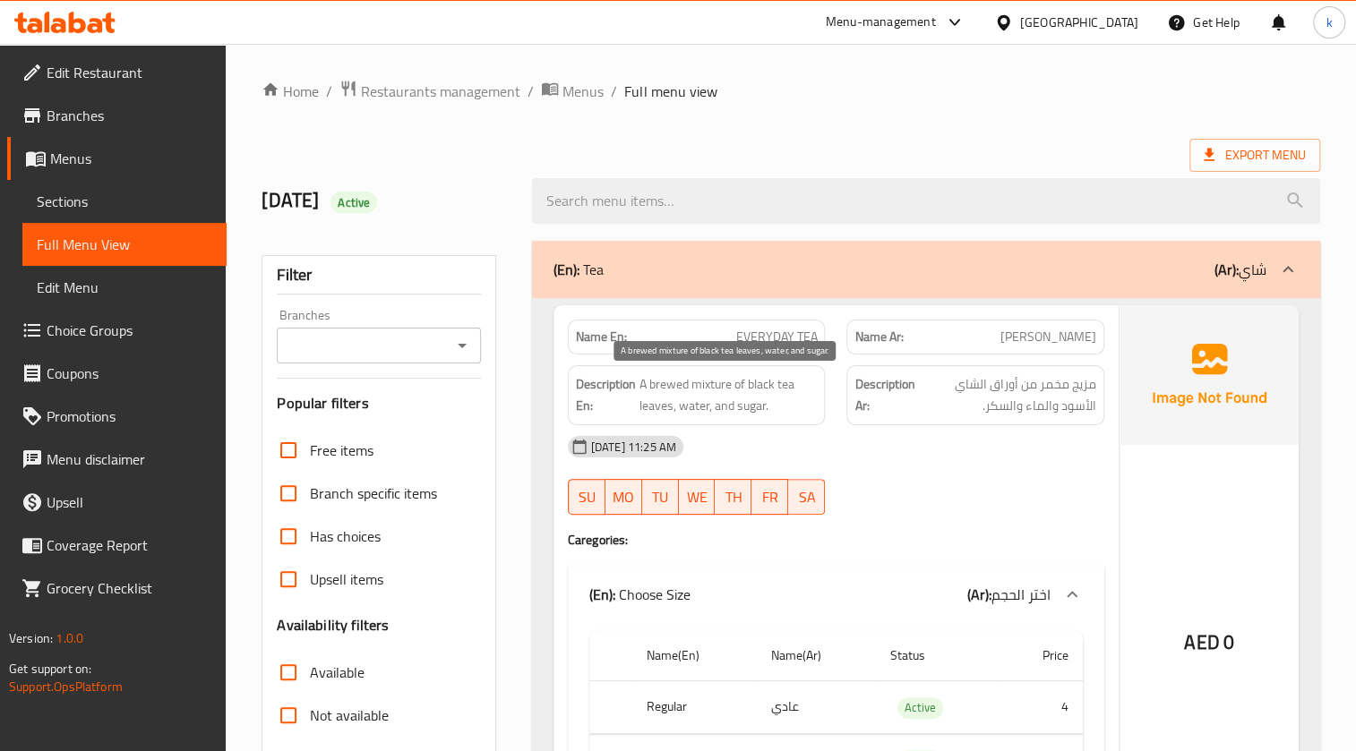
click at [671, 386] on span "A brewed mixture of black tea leaves, water, and sugar." at bounding box center [728, 395] width 178 height 44
copy span "brewed"
click at [1065, 332] on span "[PERSON_NAME]" at bounding box center [1048, 337] width 96 height 19
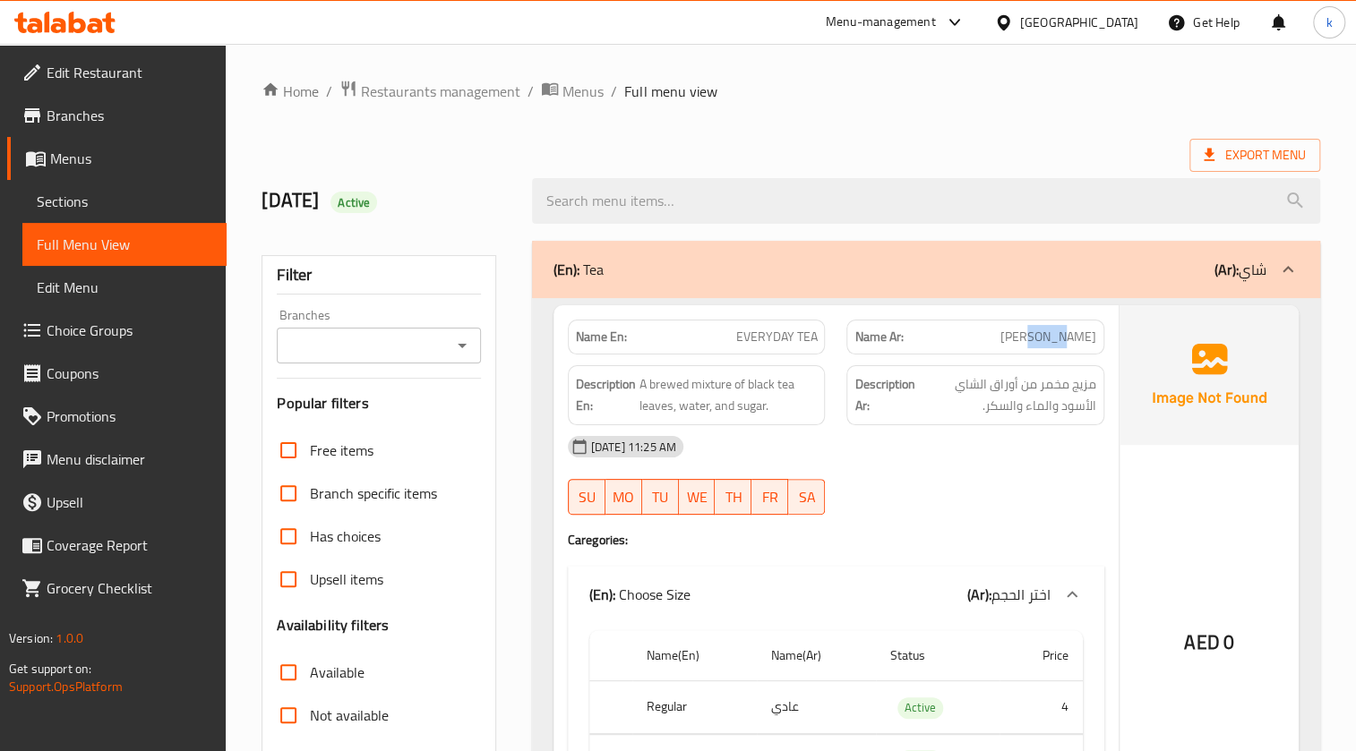
copy span "افري"
click at [779, 343] on span "EVERYDAY TEA" at bounding box center [775, 337] width 81 height 19
copy span "EVERYDAY TEA"
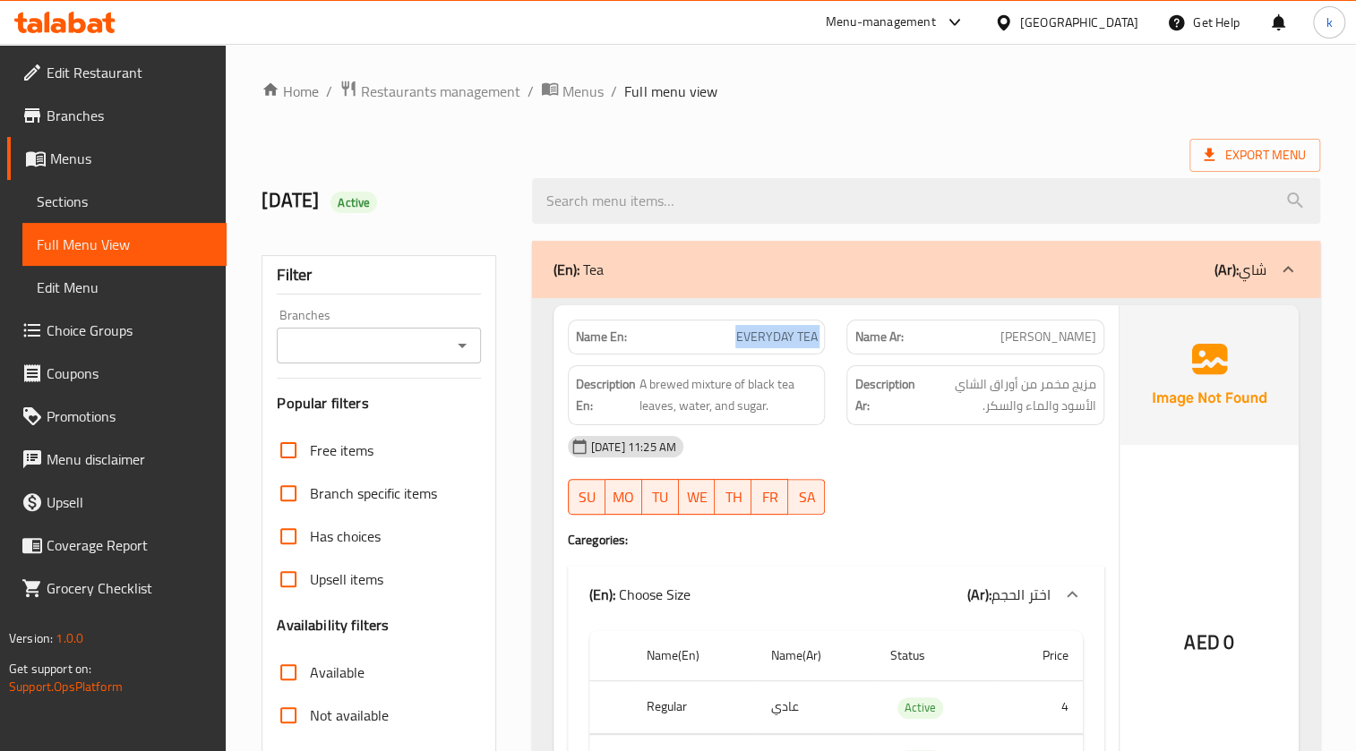
click at [127, 162] on span "Menus" at bounding box center [131, 158] width 162 height 21
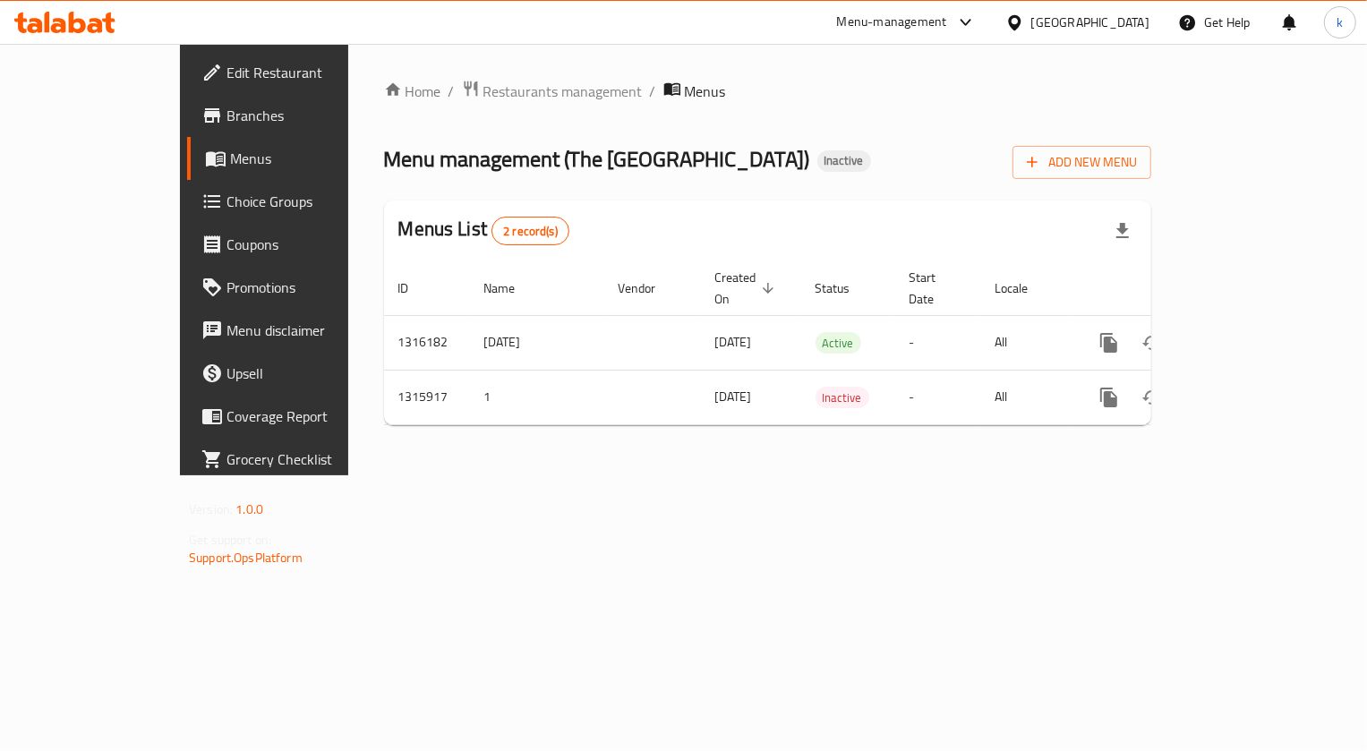
click at [187, 171] on link "Menus" at bounding box center [297, 158] width 221 height 43
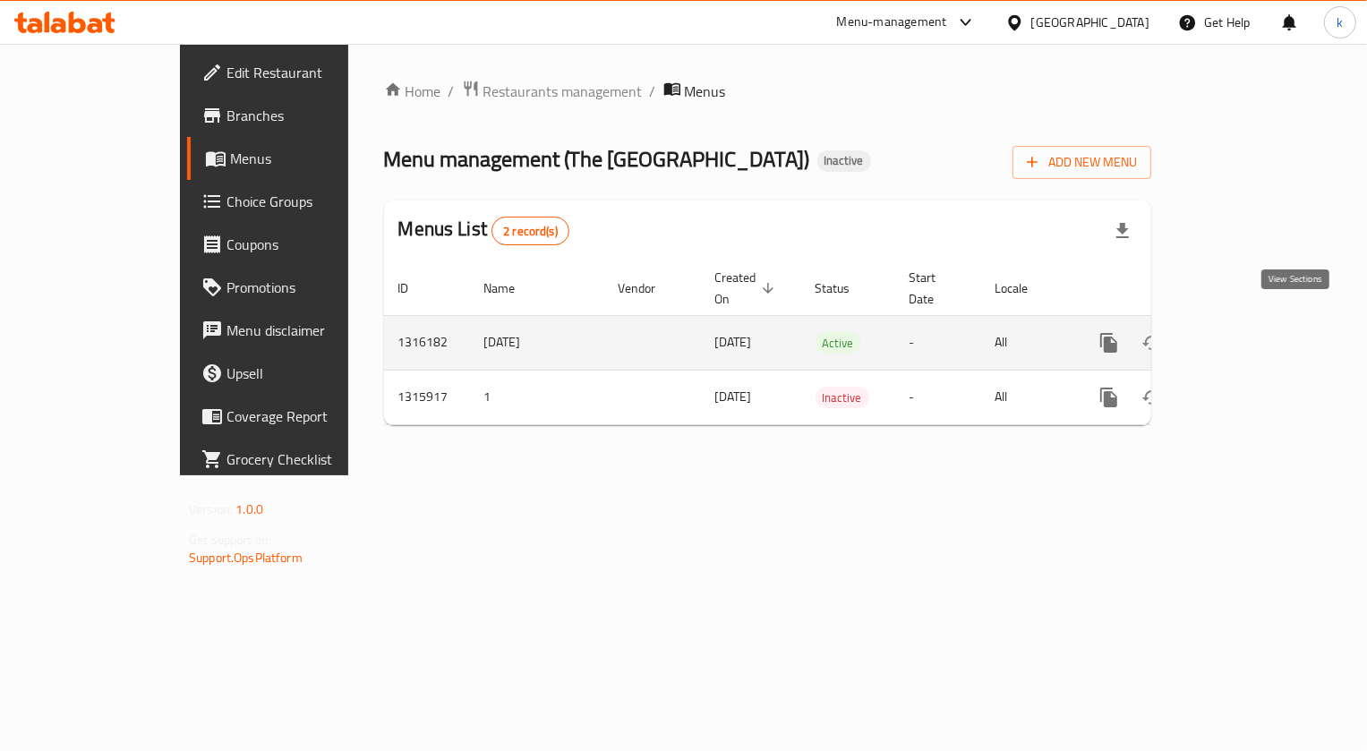
click at [1249, 332] on icon "enhanced table" at bounding box center [1237, 342] width 21 height 21
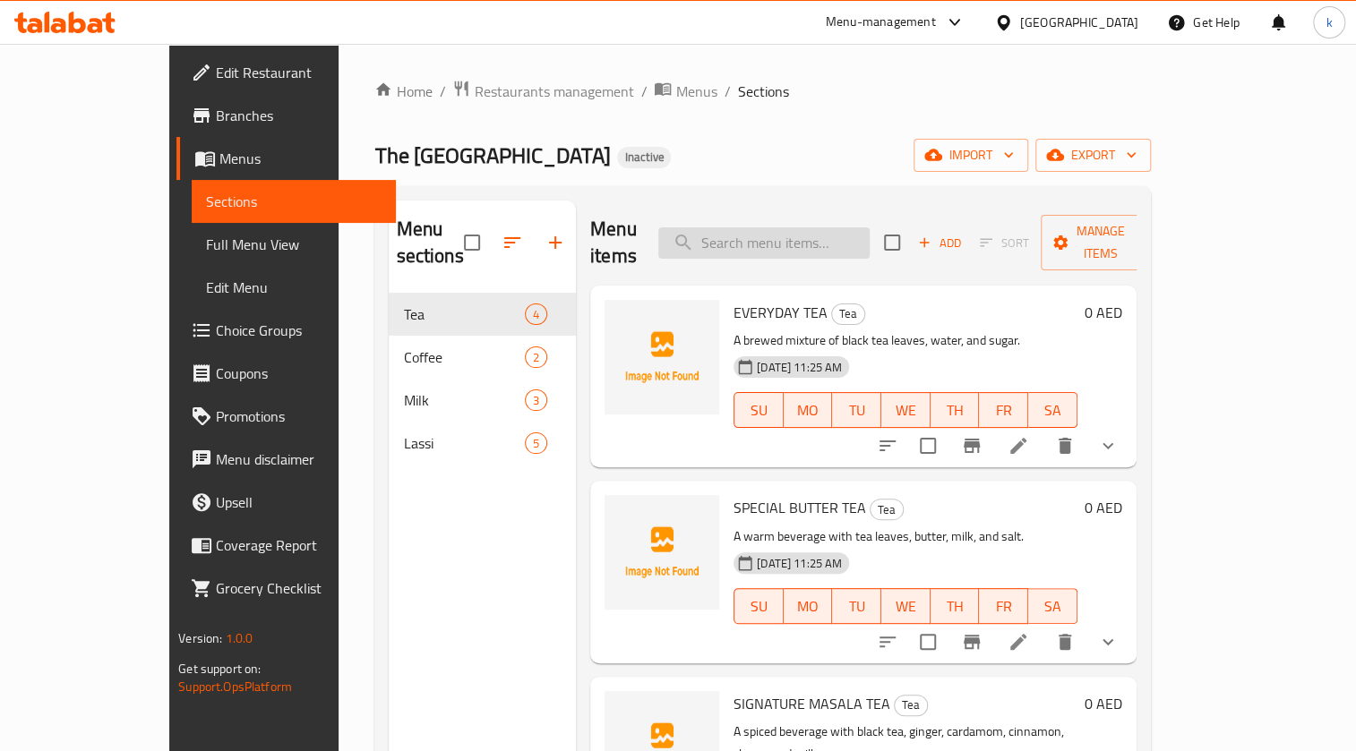
click at [763, 236] on input "search" at bounding box center [763, 242] width 211 height 31
paste input "EVERYDAY TEA"
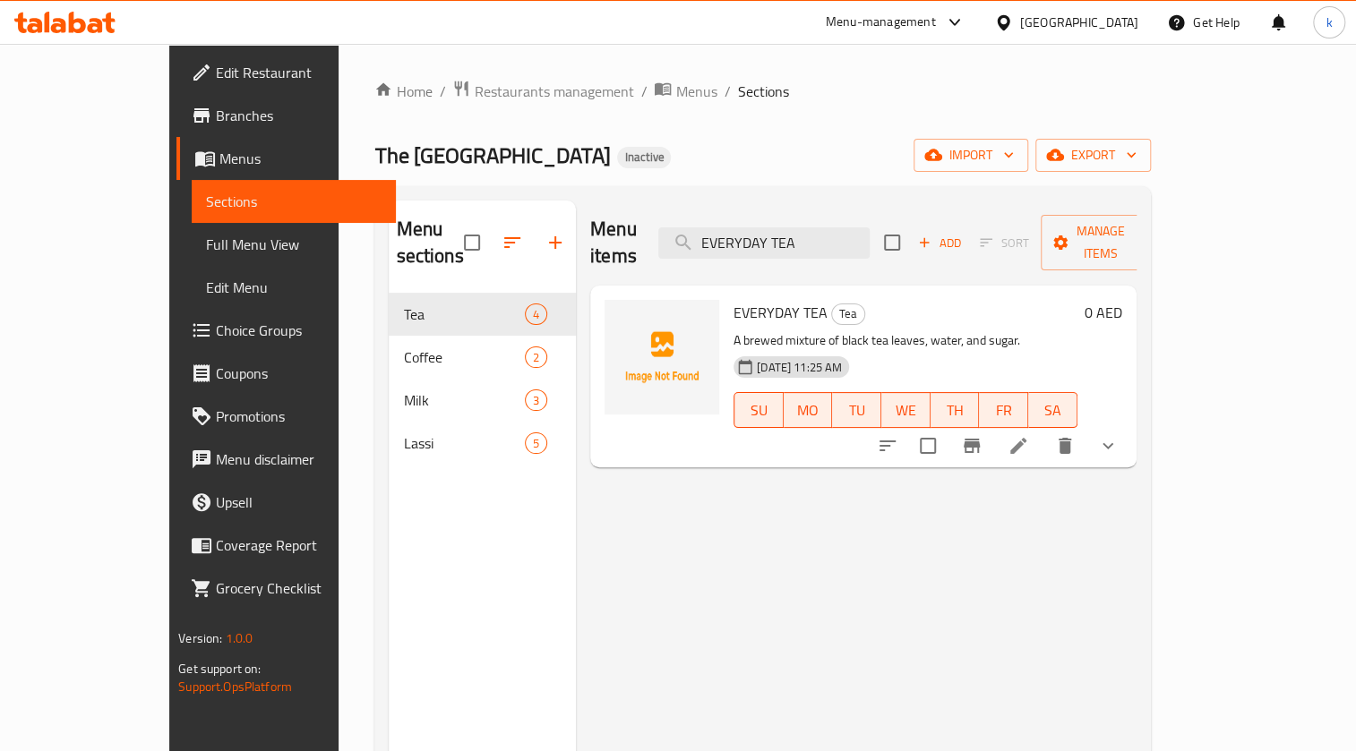
type input "EVERYDAY TEA"
click at [1026, 438] on icon at bounding box center [1018, 446] width 16 height 16
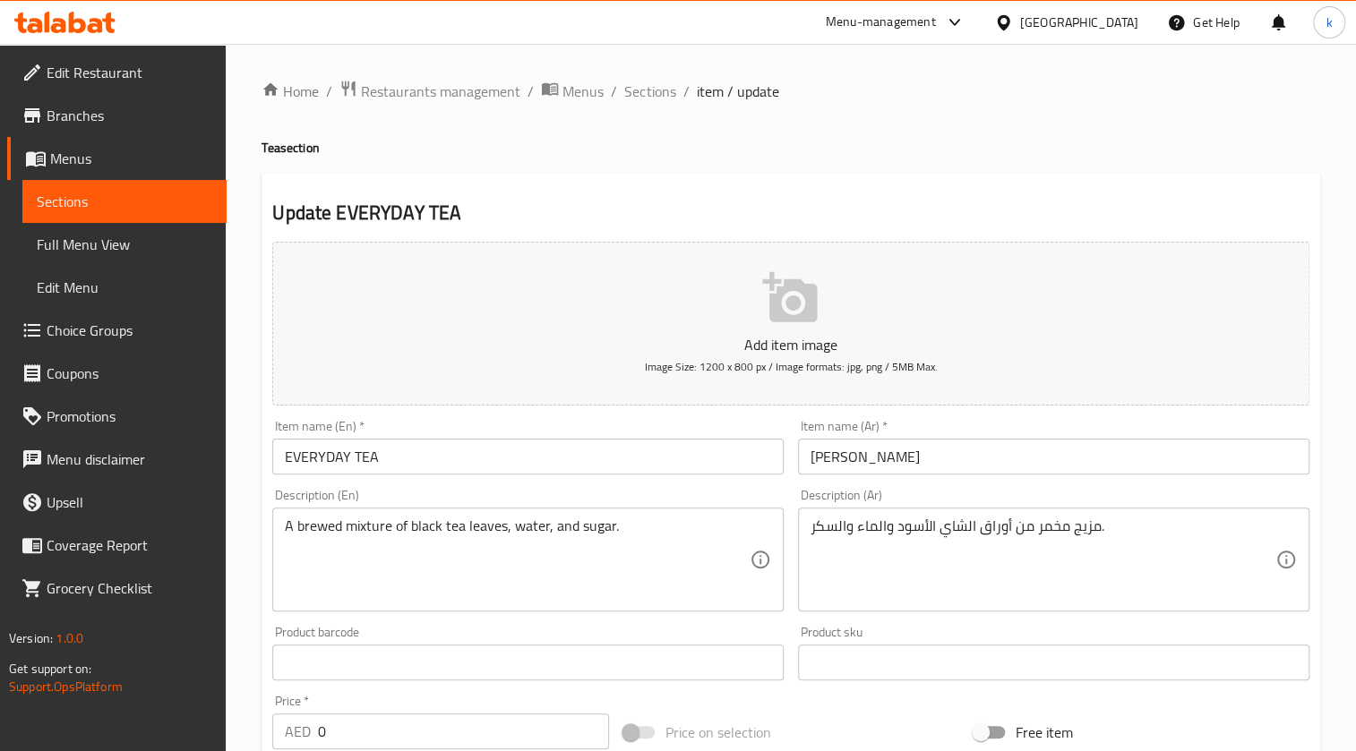
click at [862, 458] on input "[PERSON_NAME]" at bounding box center [1053, 457] width 511 height 36
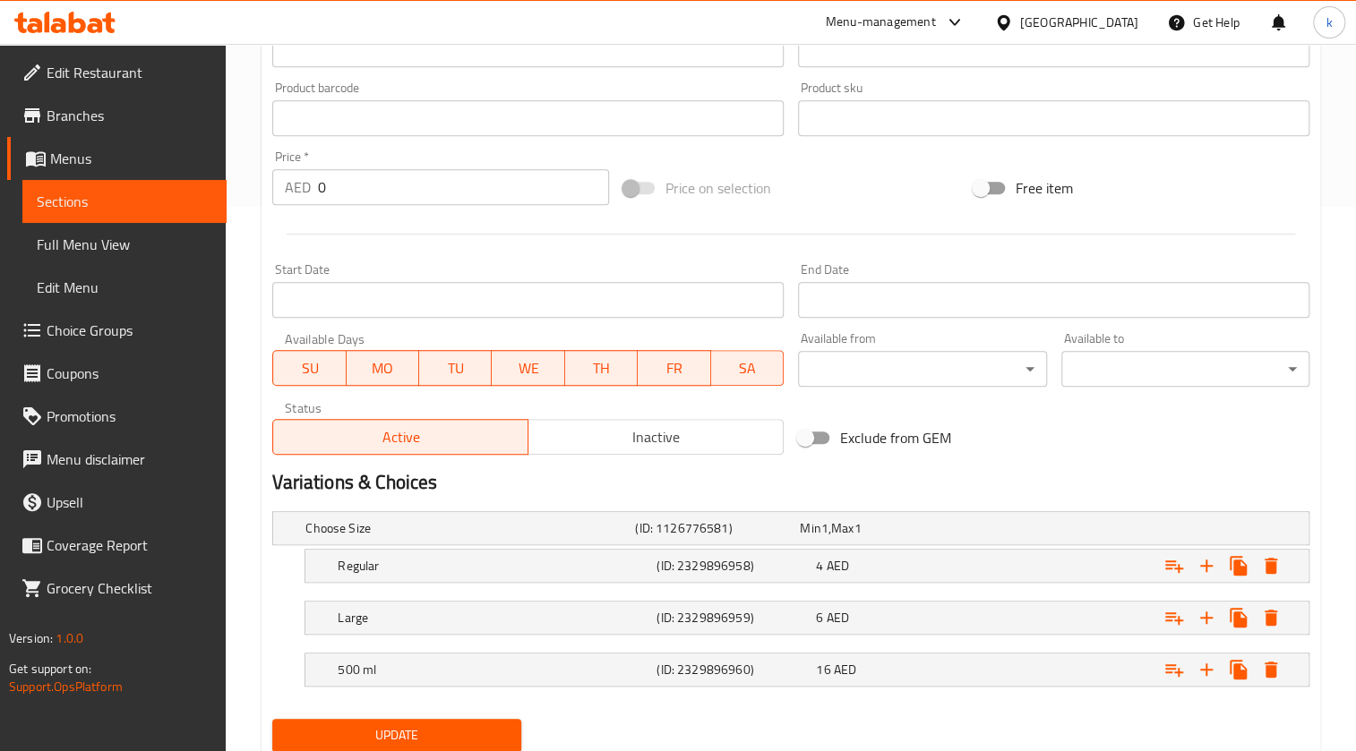
scroll to position [603, 0]
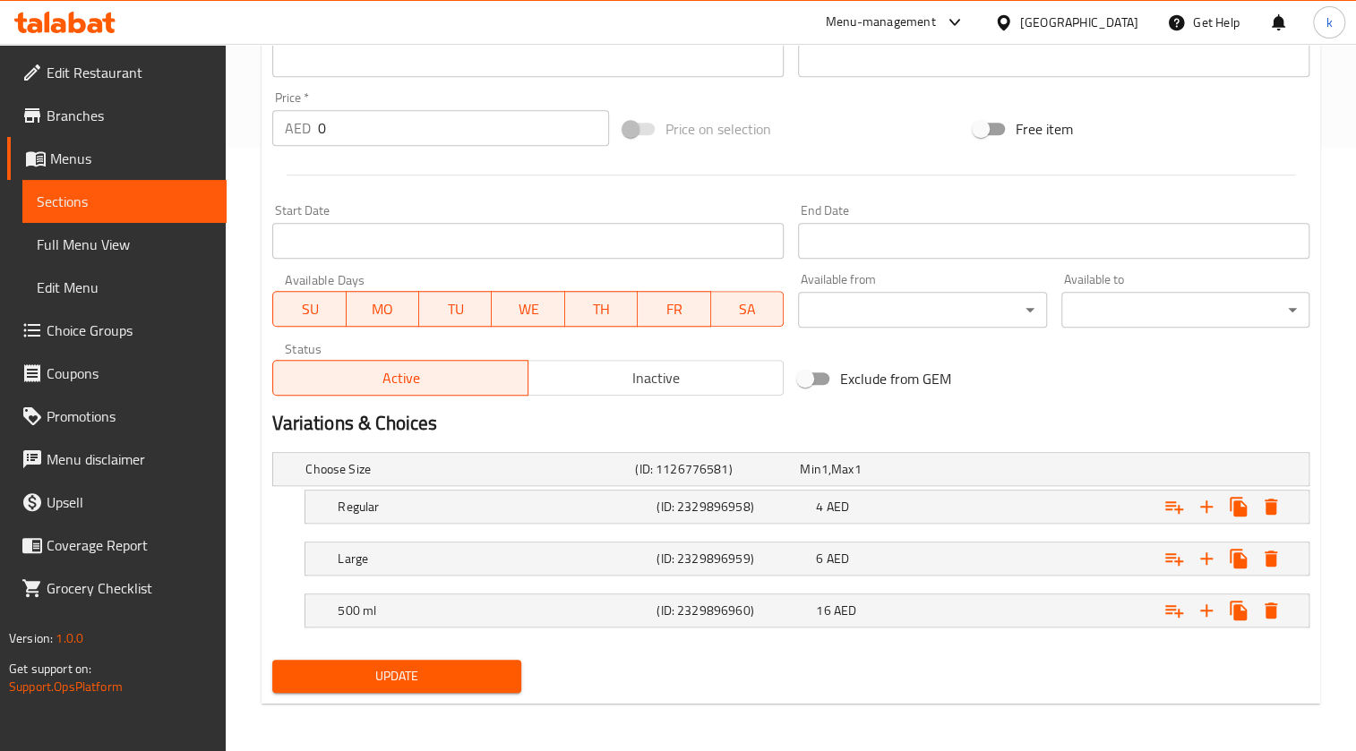
type input "شاي ايفري داي"
click at [412, 665] on span "Update" at bounding box center [396, 676] width 219 height 22
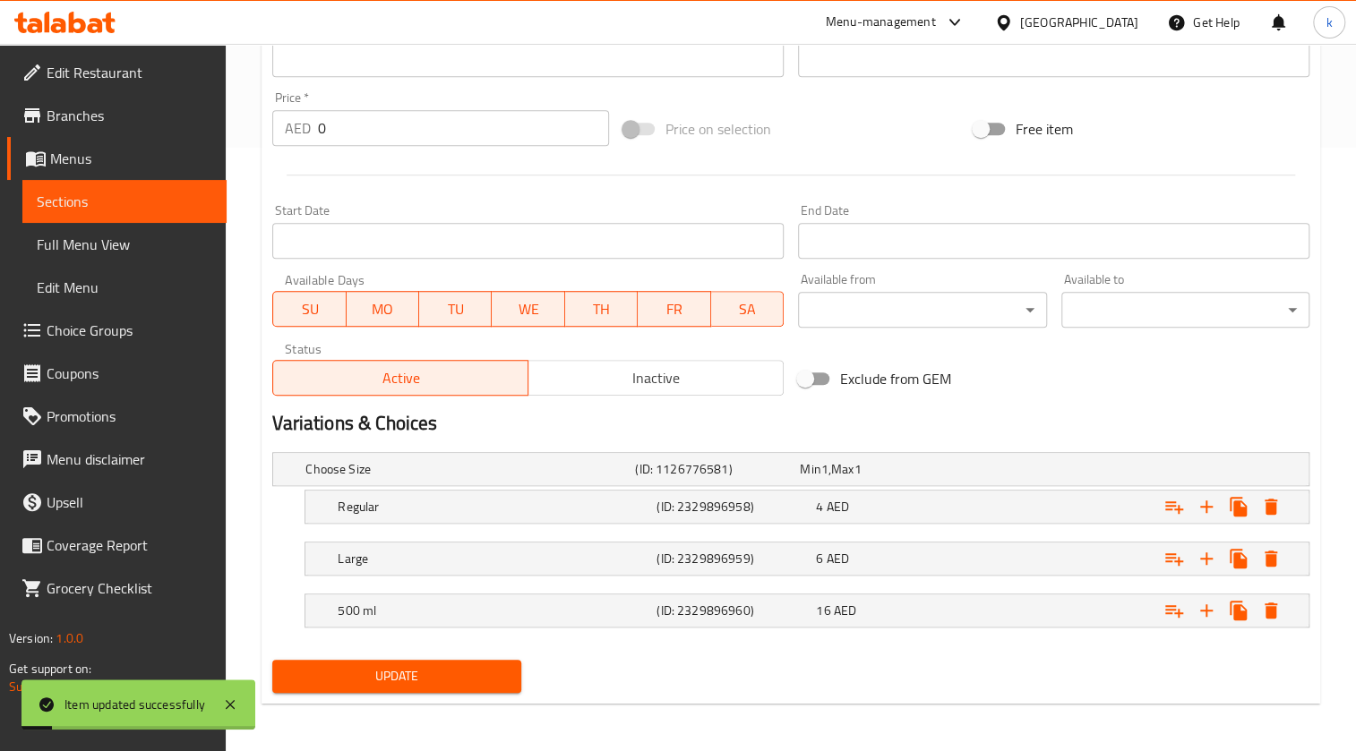
click at [133, 243] on span "Full Menu View" at bounding box center [124, 244] width 175 height 21
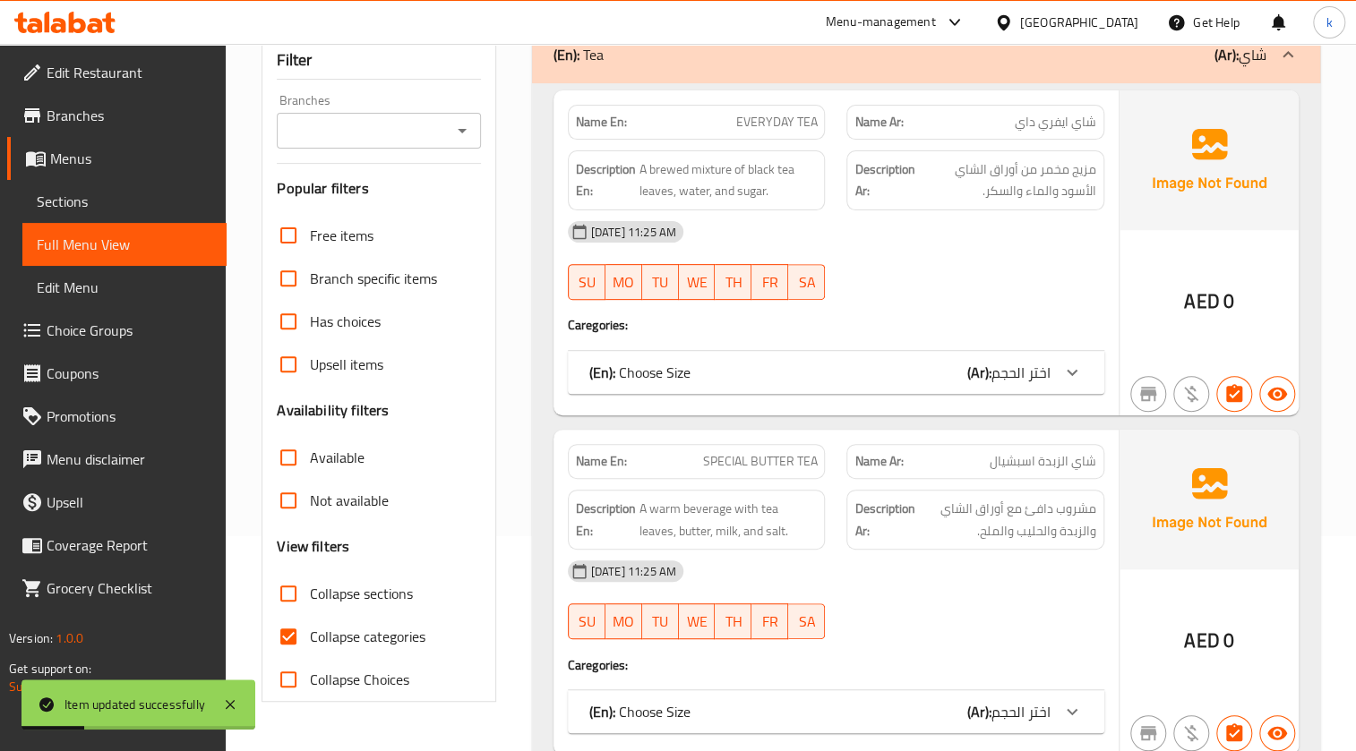
scroll to position [197, 0]
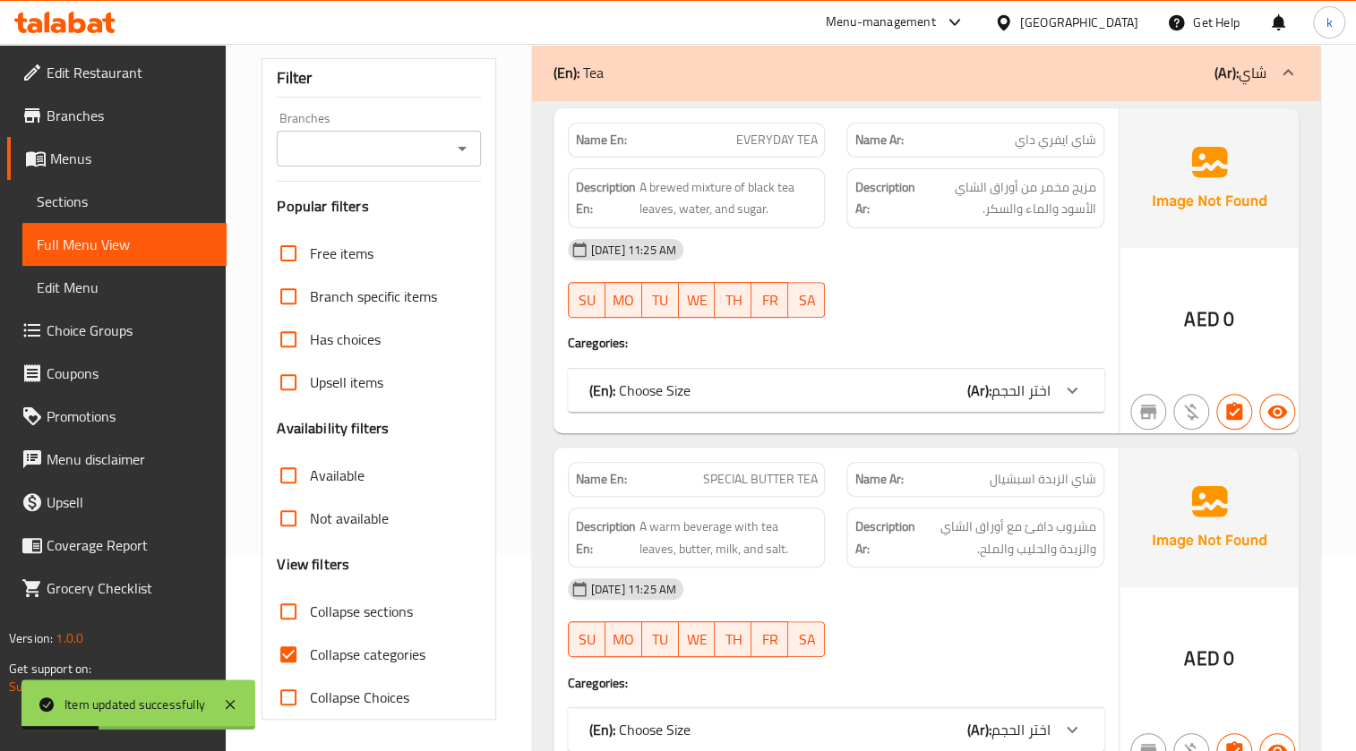
click at [308, 649] on input "Collapse categories" at bounding box center [288, 654] width 43 height 43
checkbox input "false"
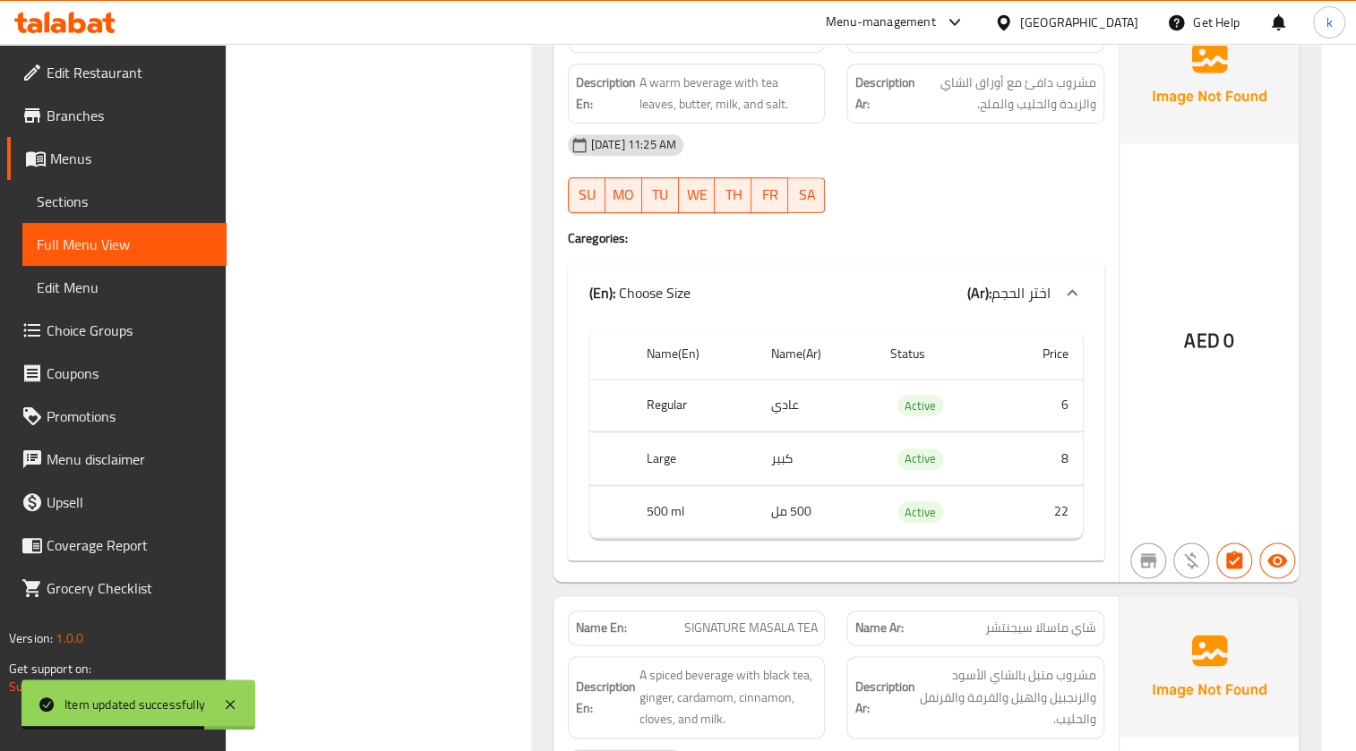
scroll to position [732, 0]
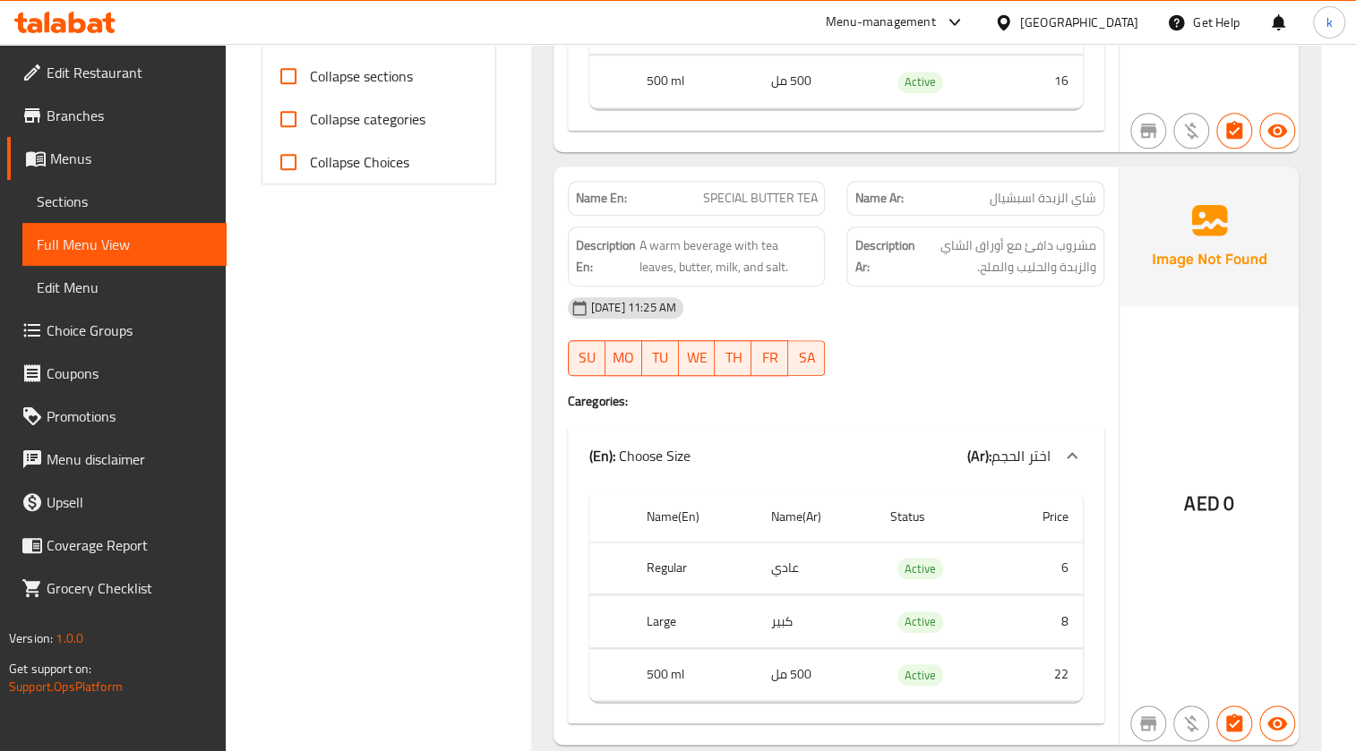
click at [1148, 392] on div "AED 0" at bounding box center [1208, 456] width 179 height 579
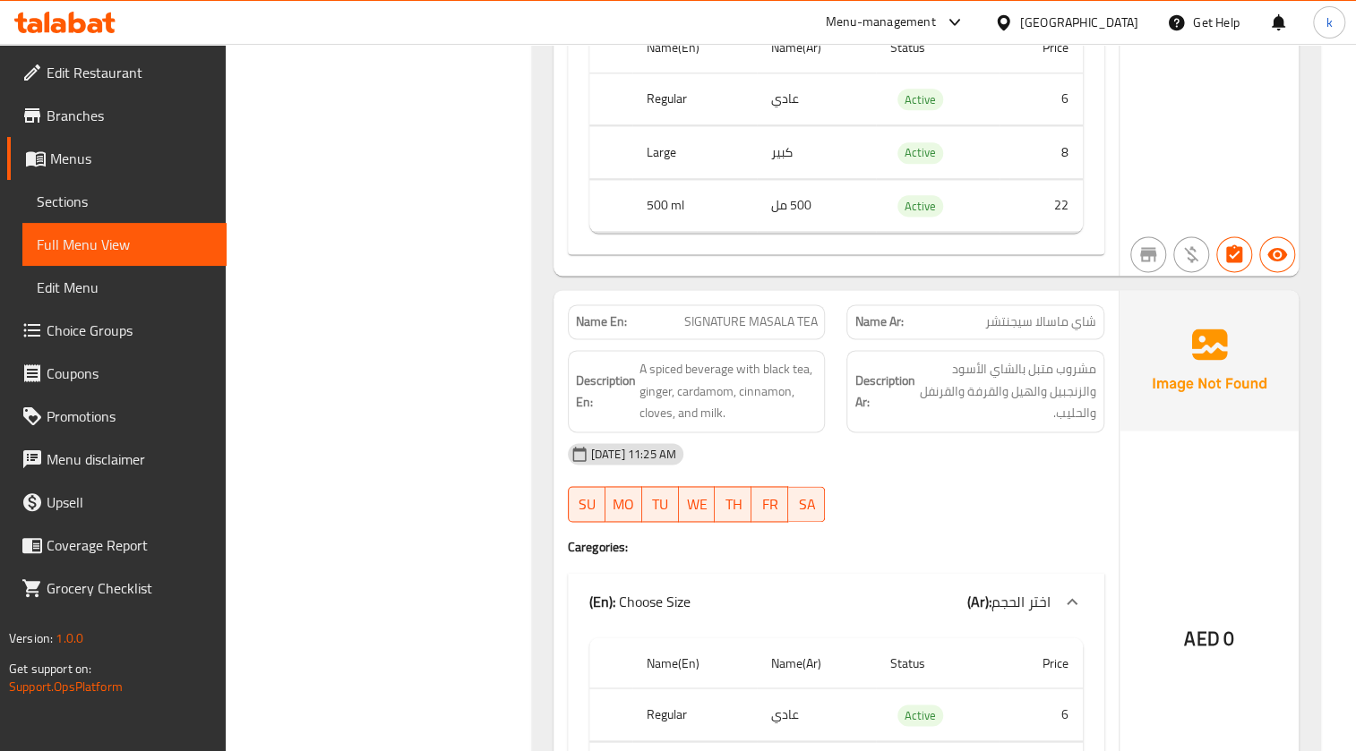
scroll to position [1220, 0]
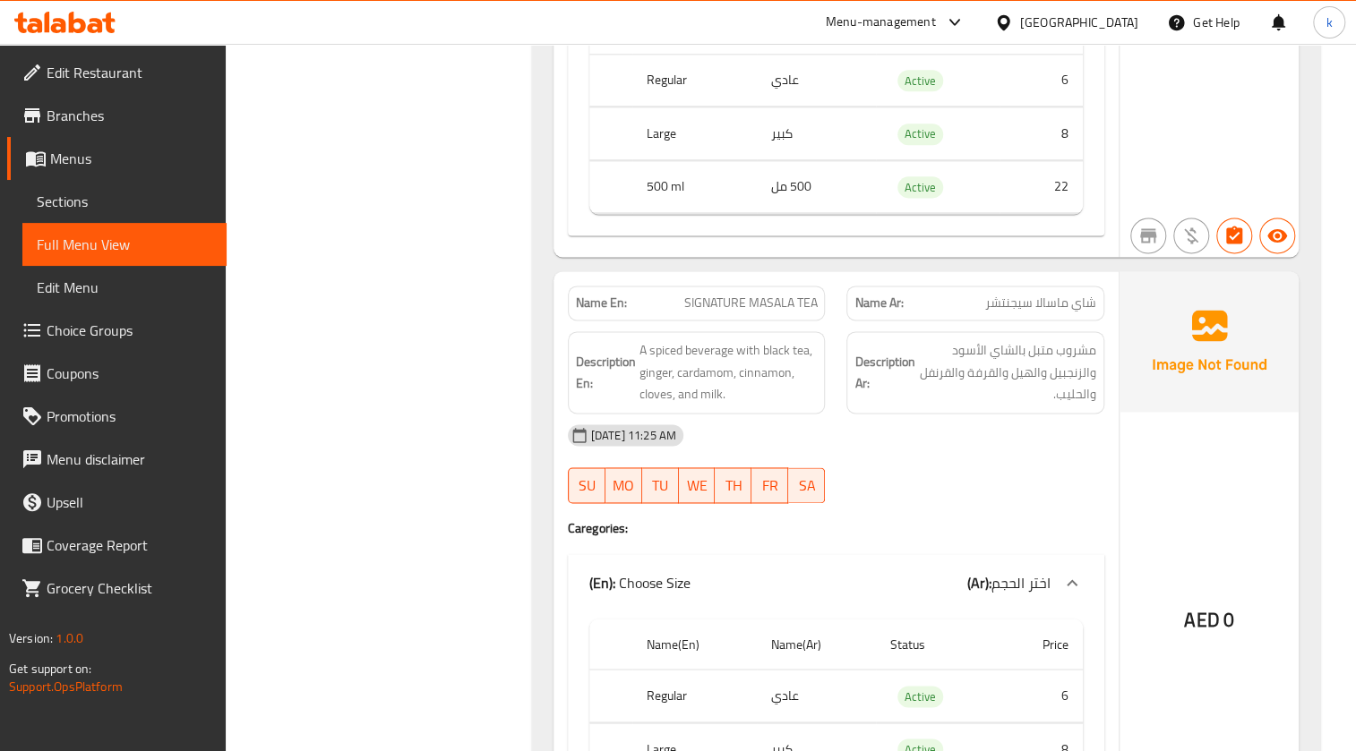
click at [747, 519] on h4 "Caregories:" at bounding box center [836, 528] width 536 height 18
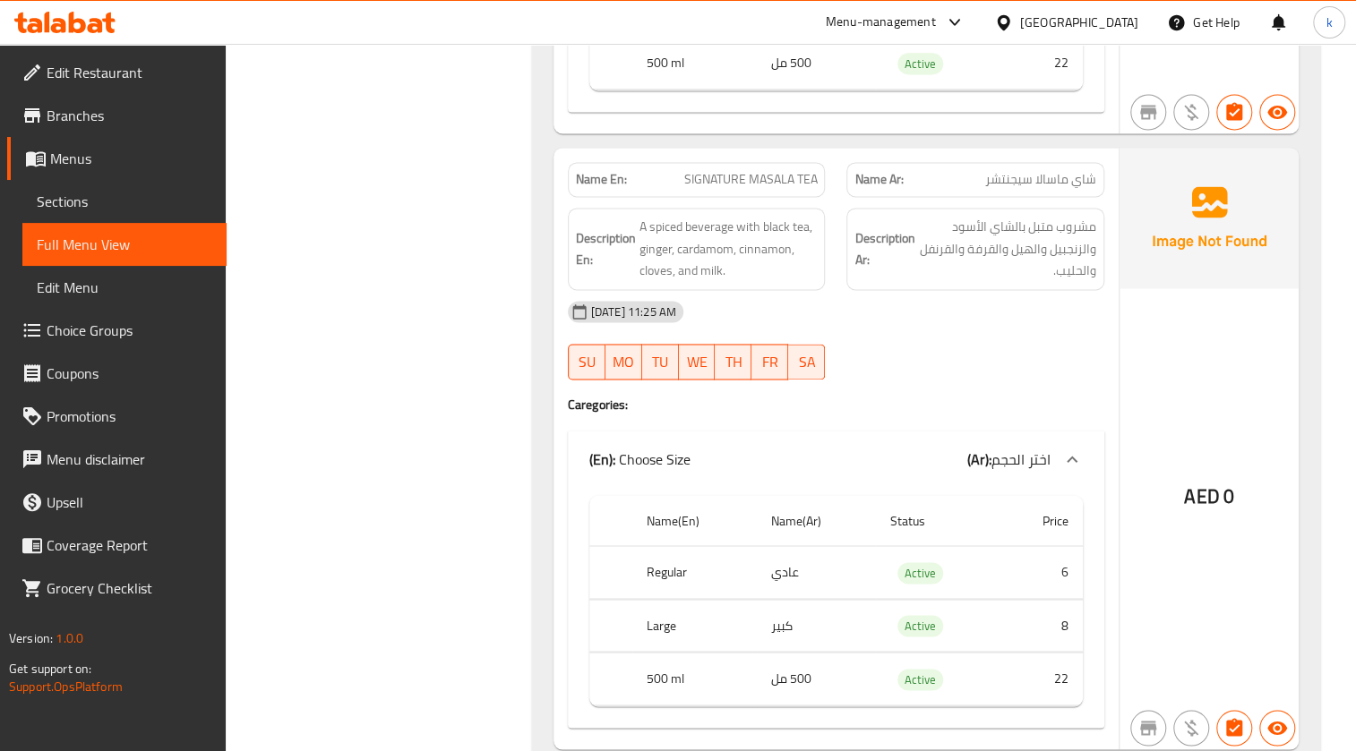
scroll to position [1383, 0]
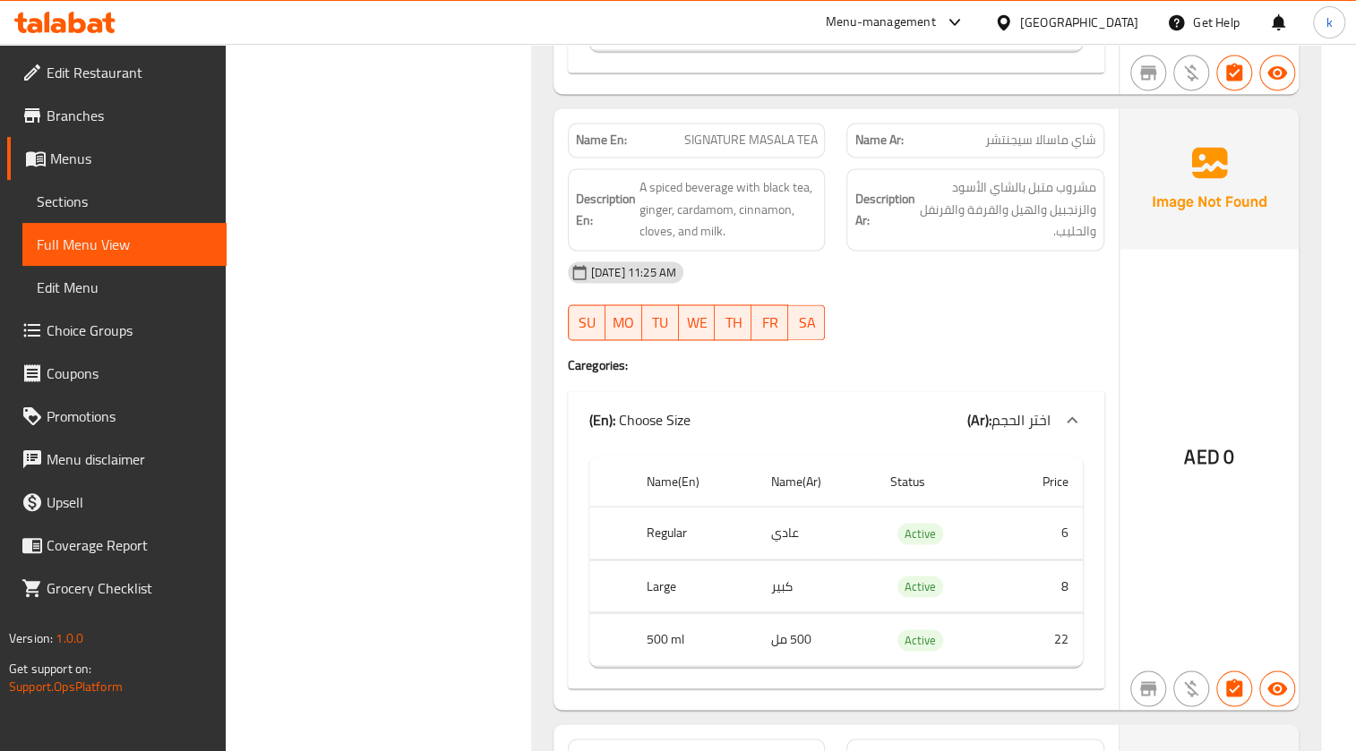
click at [1258, 393] on div "AED 0" at bounding box center [1208, 408] width 179 height 601
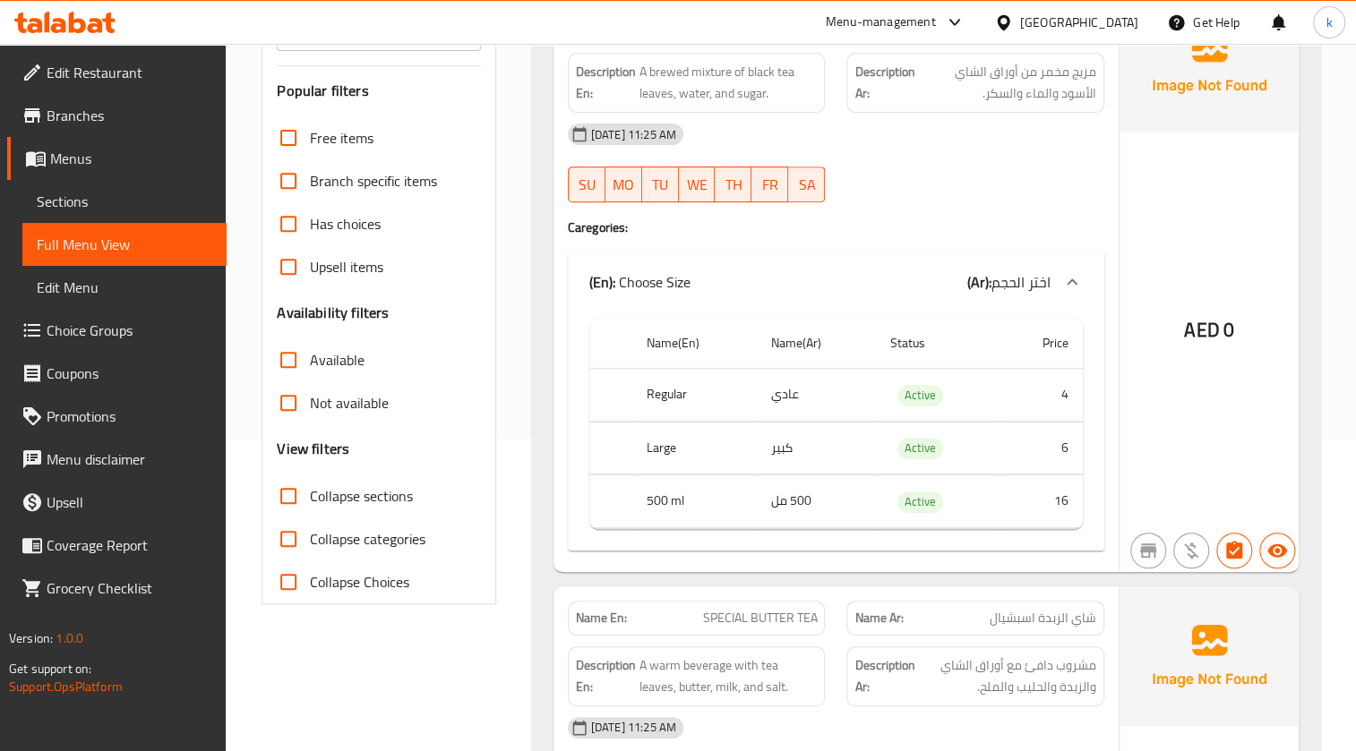
scroll to position [162, 0]
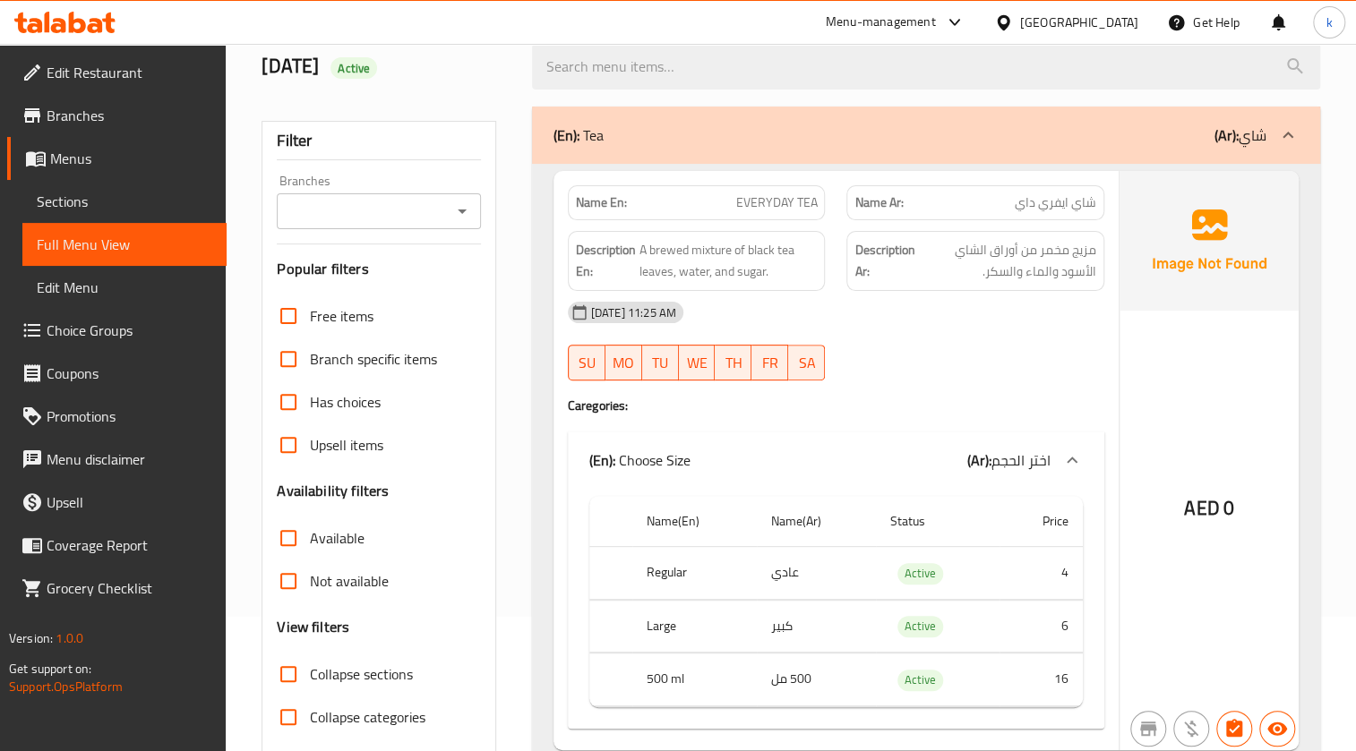
scroll to position [0, 0]
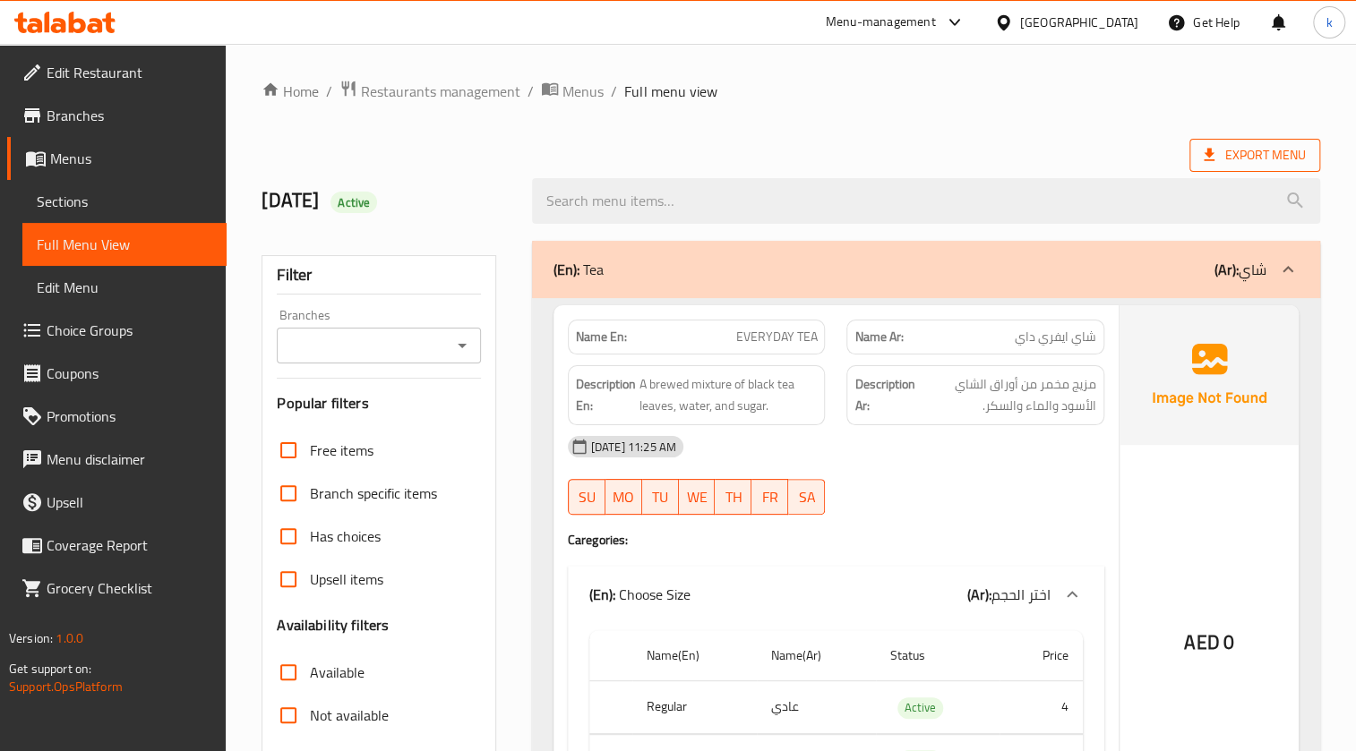
click at [1229, 143] on span "Export Menu" at bounding box center [1254, 155] width 131 height 33
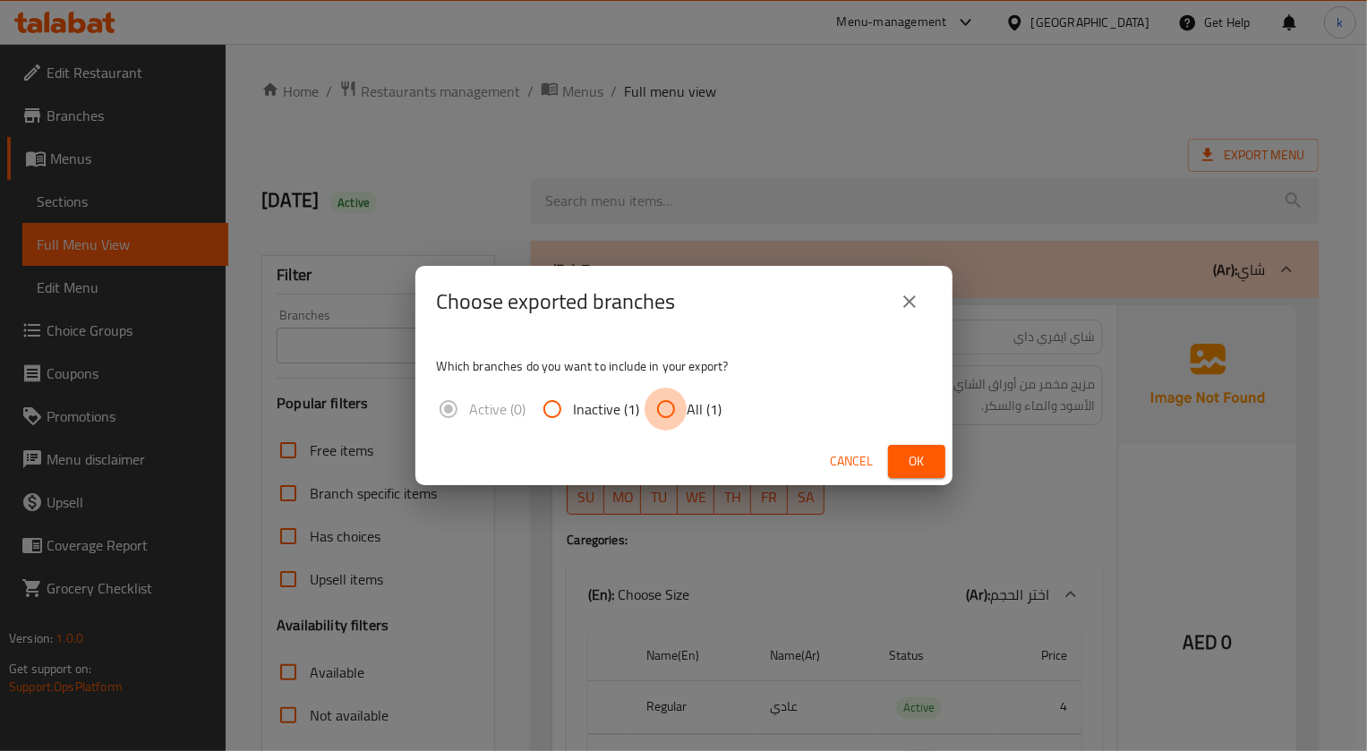
click at [680, 408] on input "All (1)" at bounding box center [666, 409] width 43 height 43
radio input "true"
click at [919, 450] on span "Ok" at bounding box center [916, 461] width 29 height 22
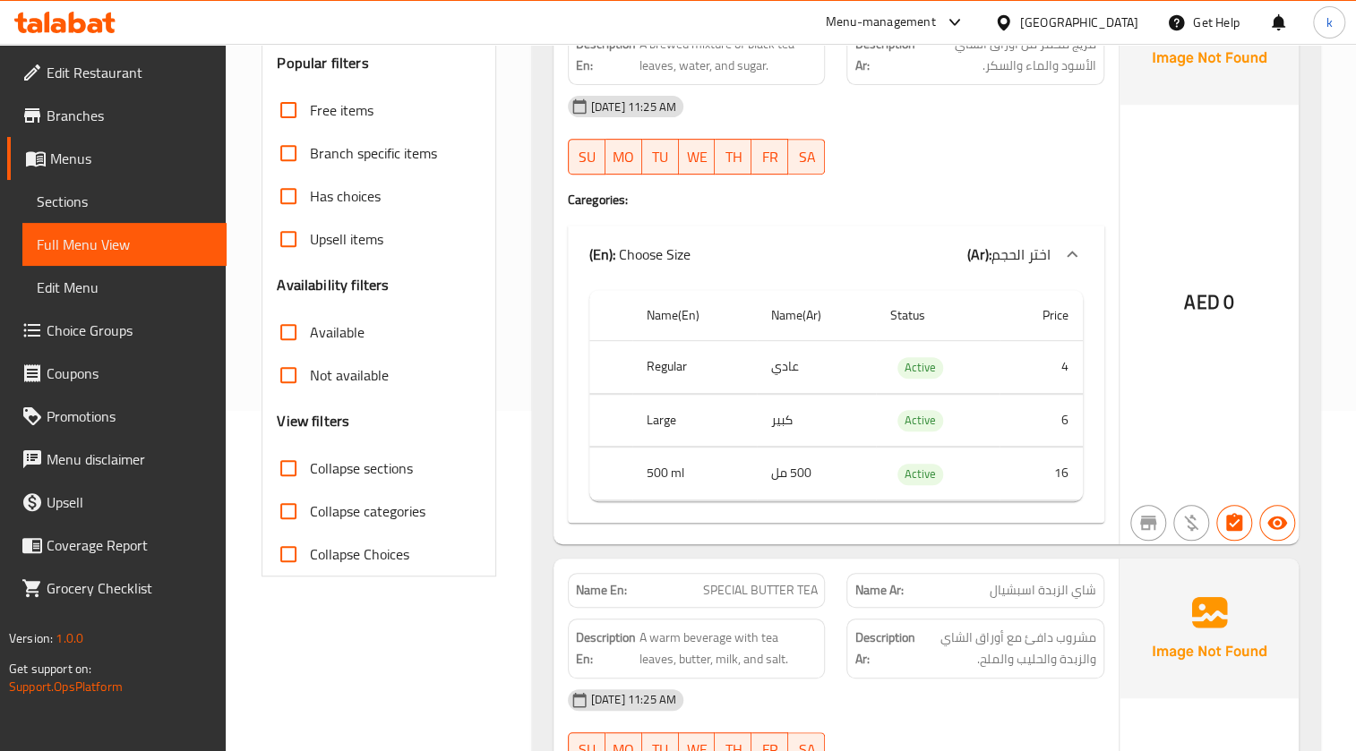
scroll to position [406, 0]
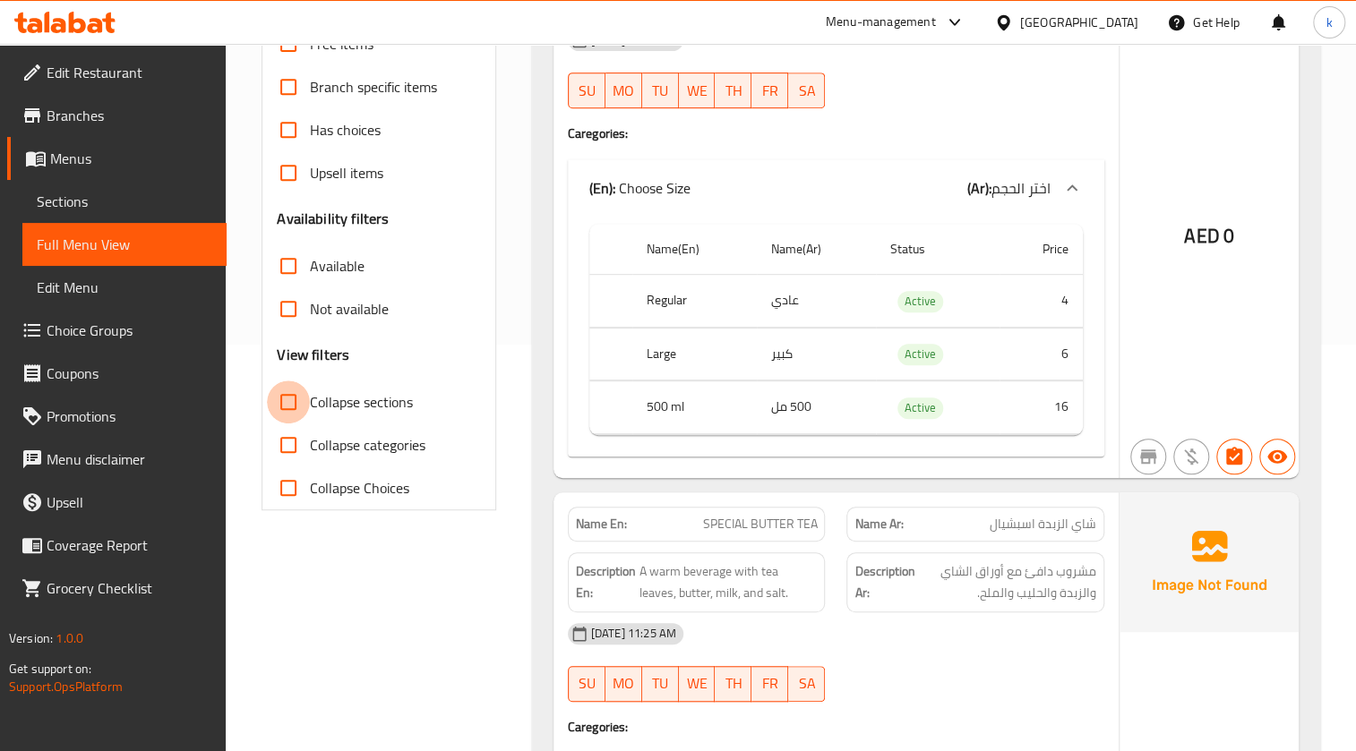
click at [294, 403] on input "Collapse sections" at bounding box center [288, 402] width 43 height 43
checkbox input "true"
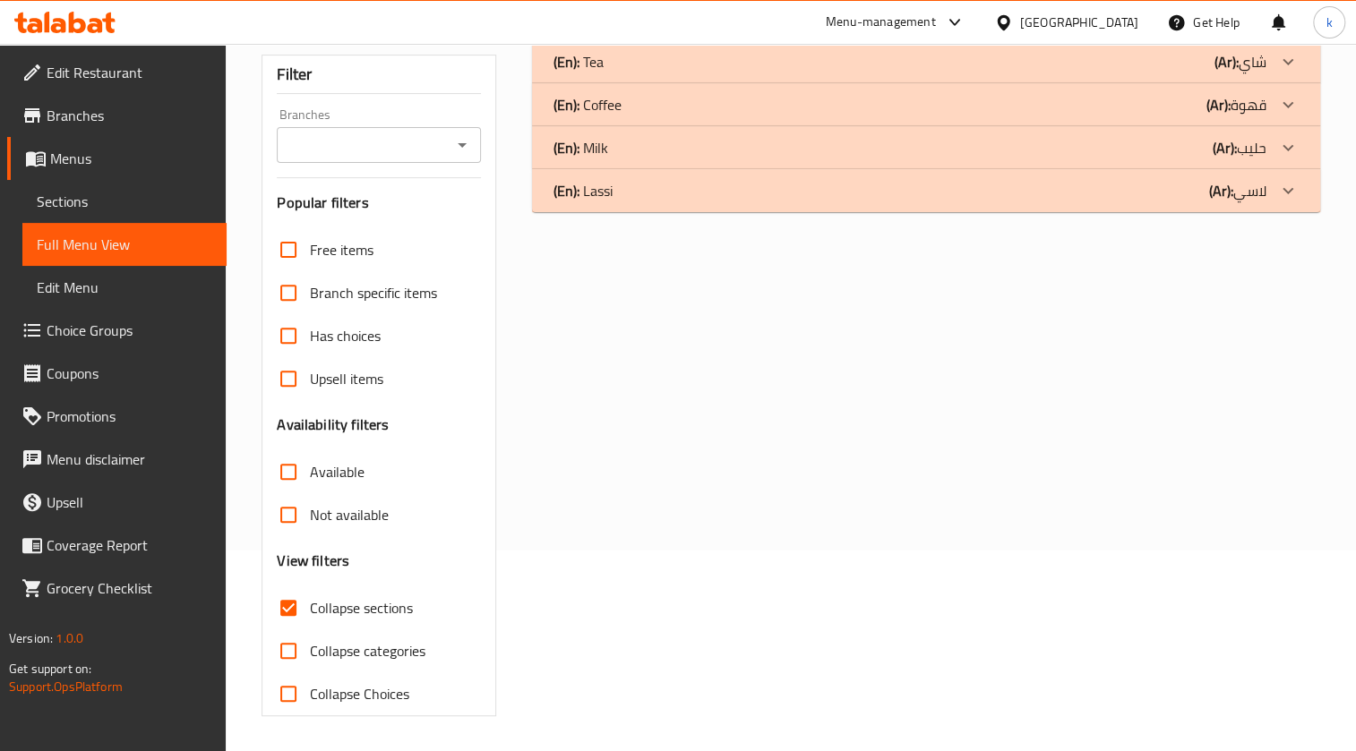
scroll to position [0, 0]
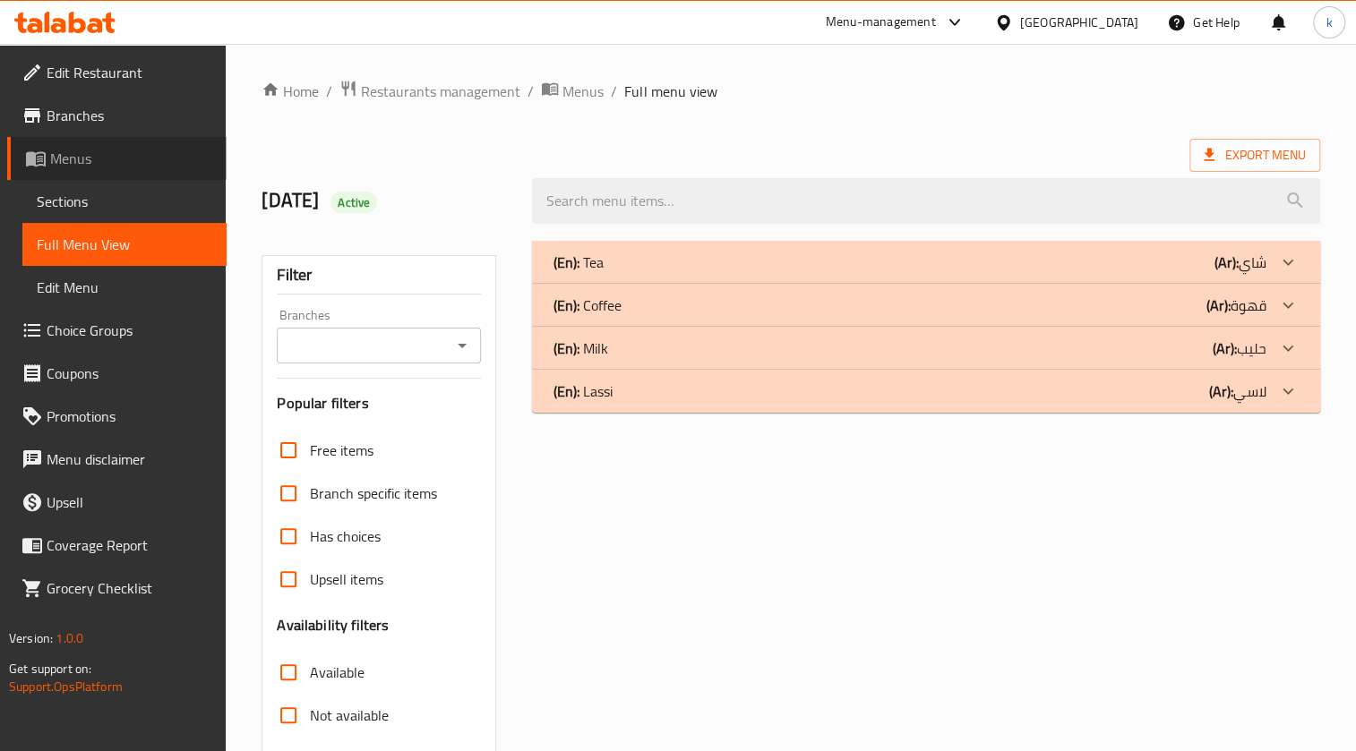
click at [124, 158] on span "Menus" at bounding box center [131, 158] width 162 height 21
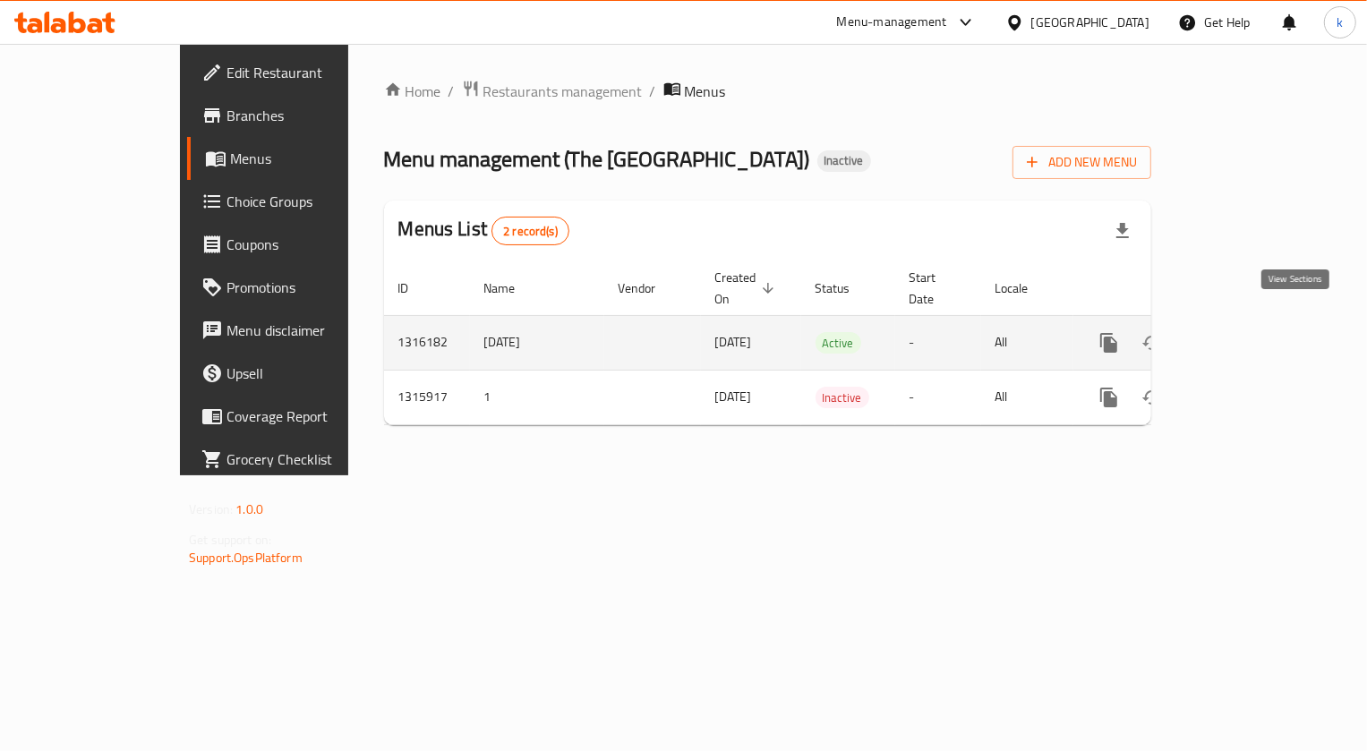
click at [1246, 335] on icon "enhanced table" at bounding box center [1238, 343] width 16 height 16
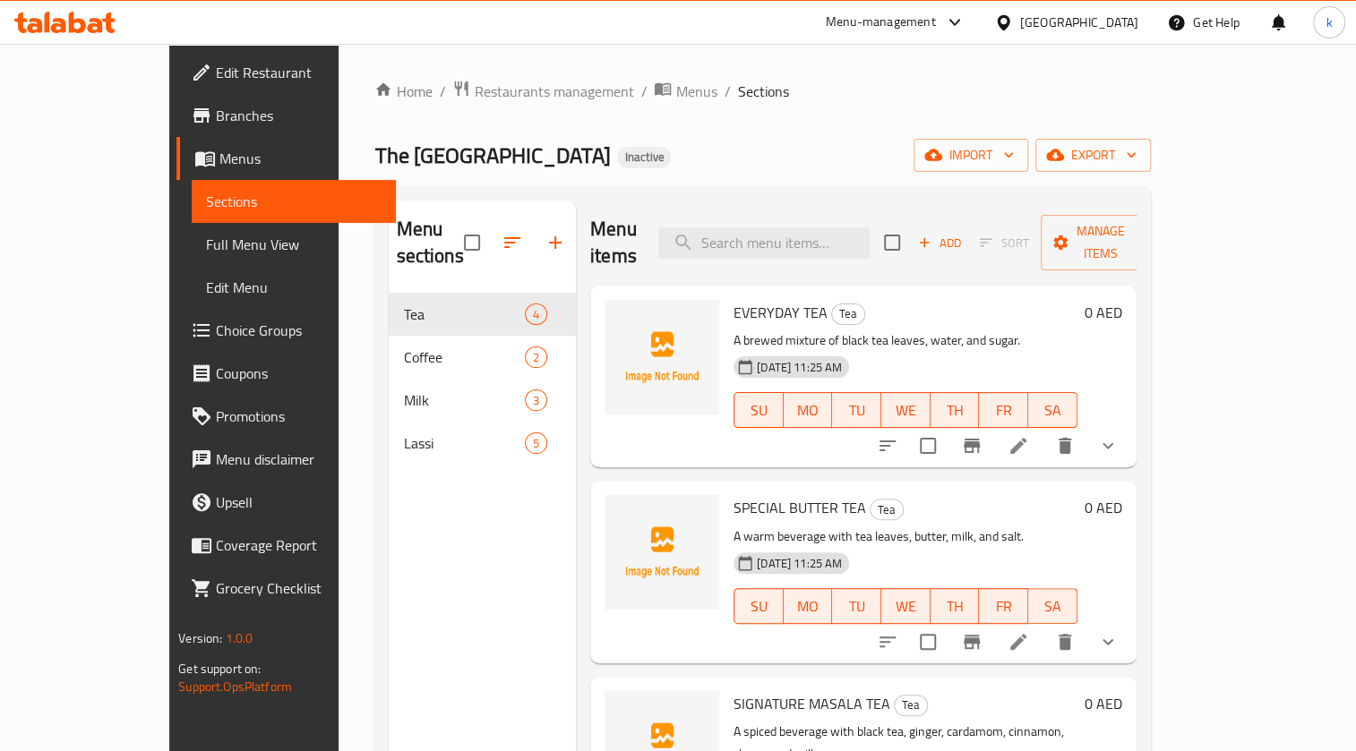
click at [219, 151] on span "Menus" at bounding box center [300, 158] width 162 height 21
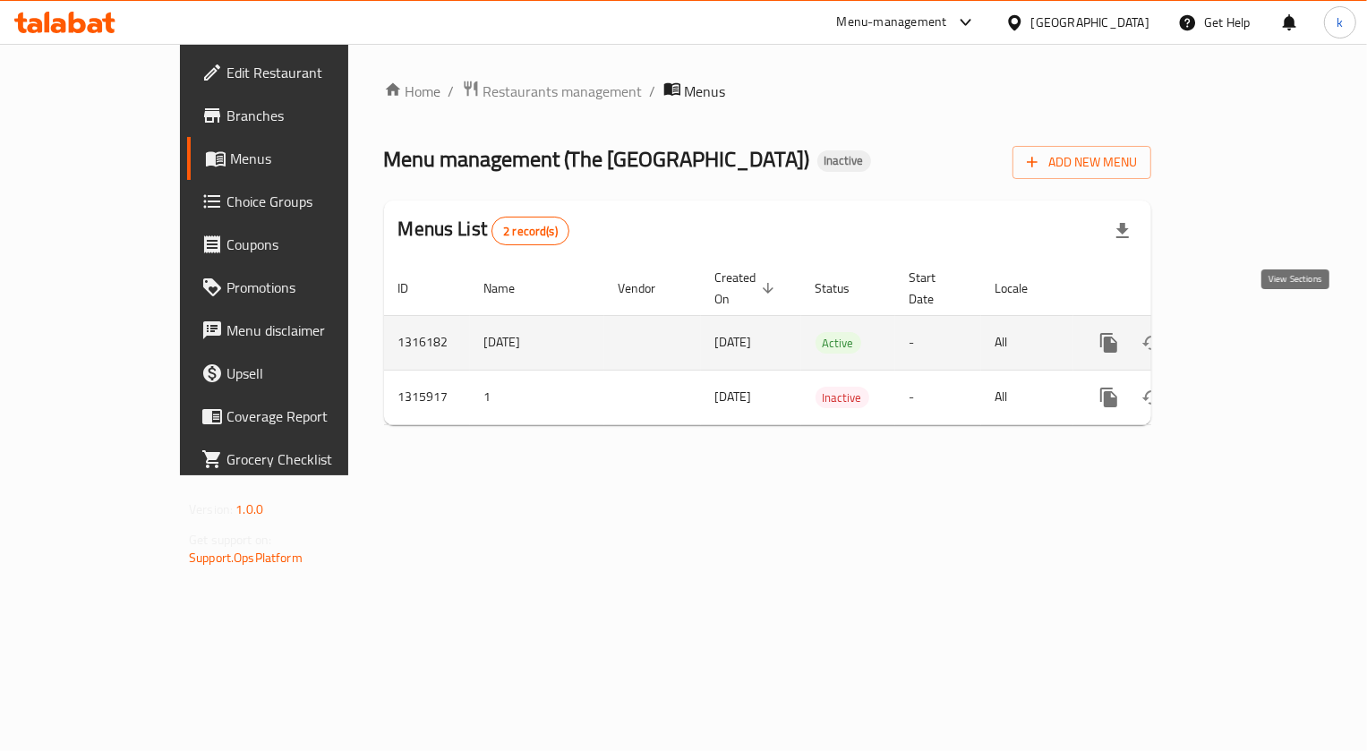
click at [1249, 332] on icon "enhanced table" at bounding box center [1237, 342] width 21 height 21
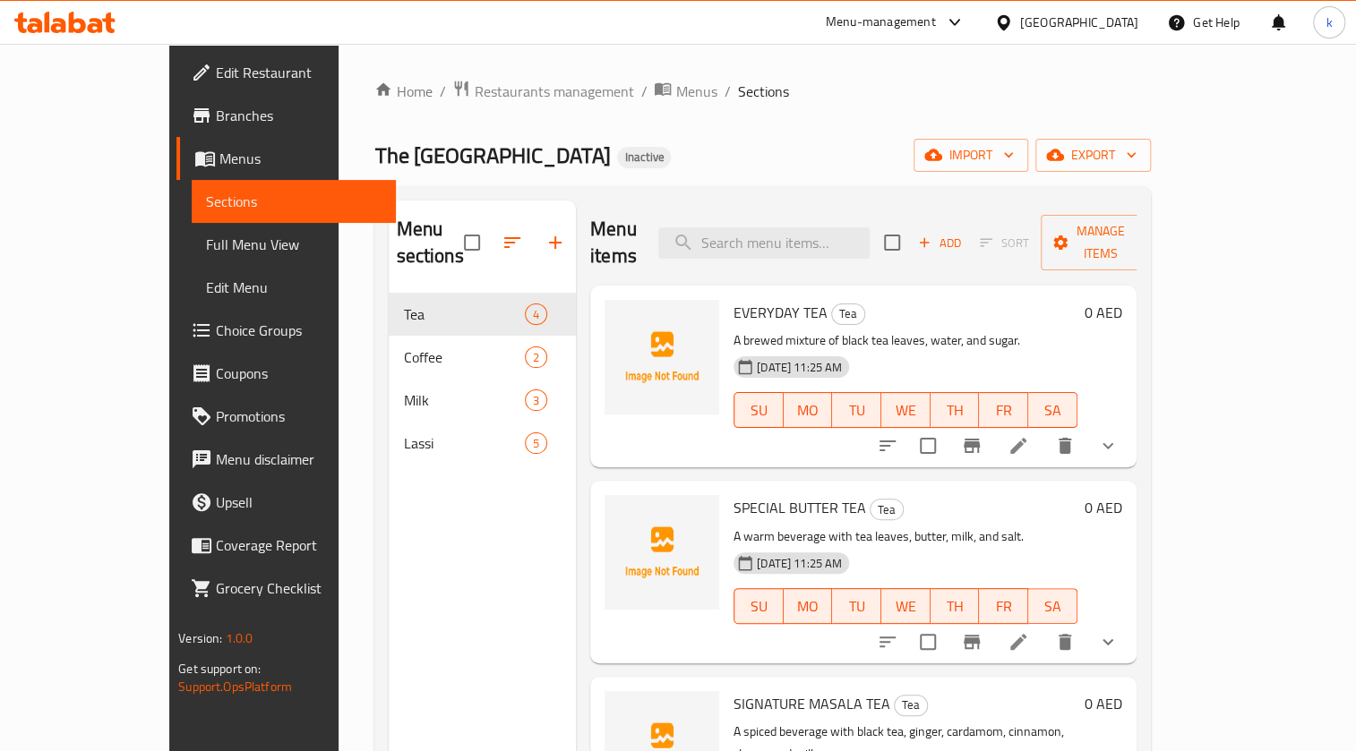
click at [206, 234] on span "Full Menu View" at bounding box center [293, 244] width 175 height 21
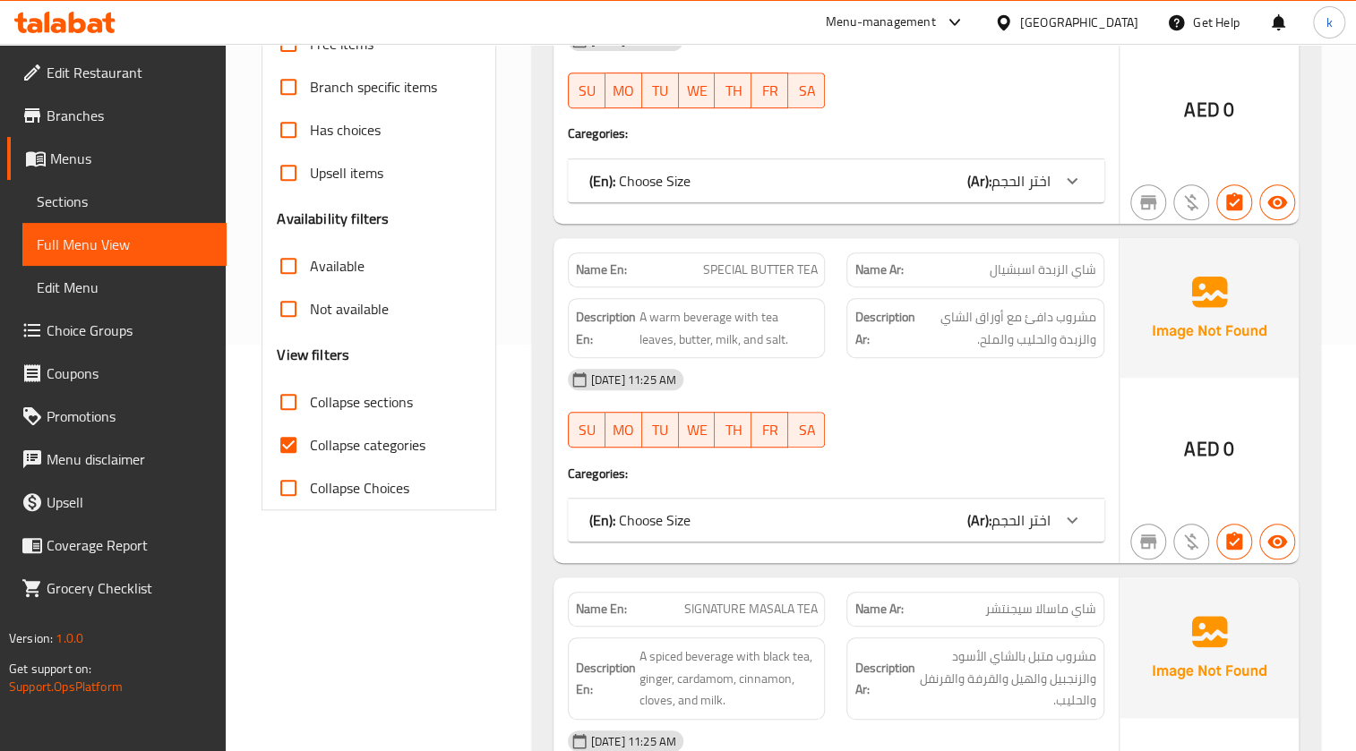
click at [287, 443] on input "Collapse categories" at bounding box center [288, 444] width 43 height 43
checkbox input "false"
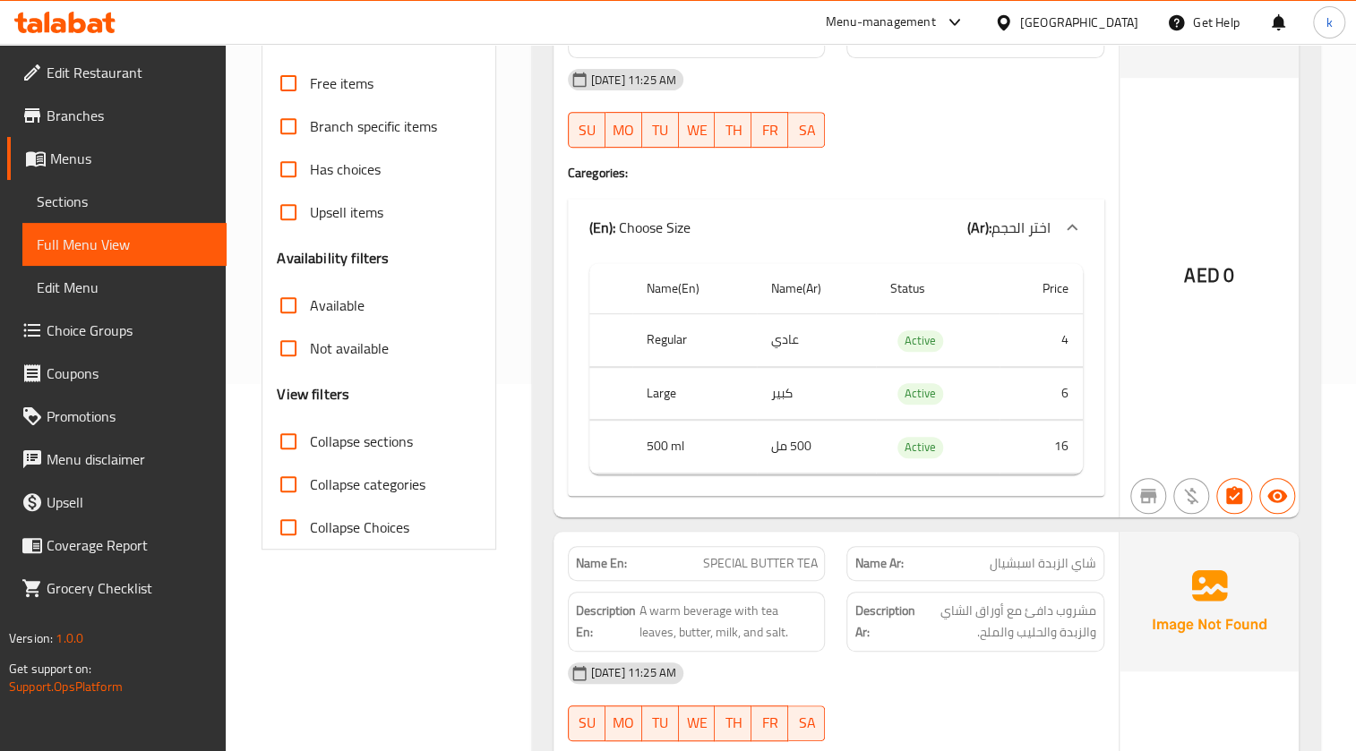
scroll to position [488, 0]
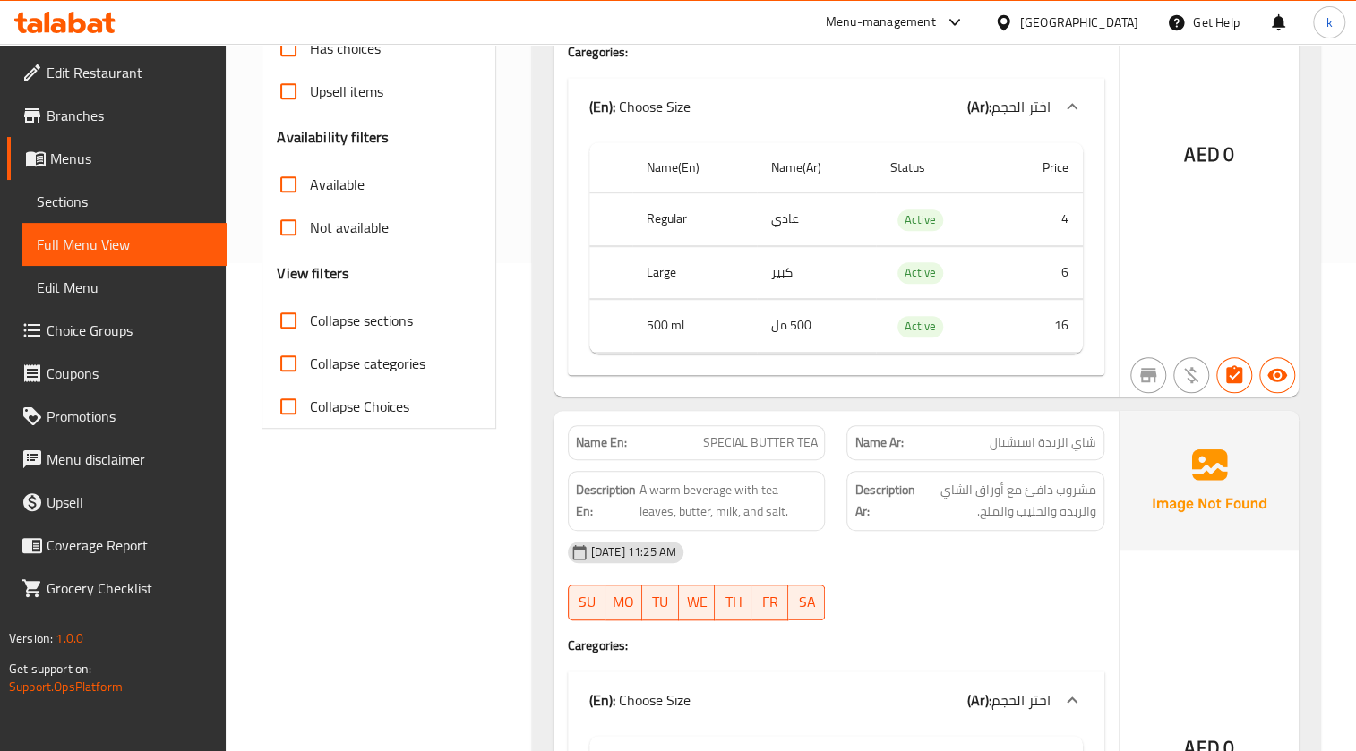
click at [295, 320] on input "Collapse sections" at bounding box center [288, 320] width 43 height 43
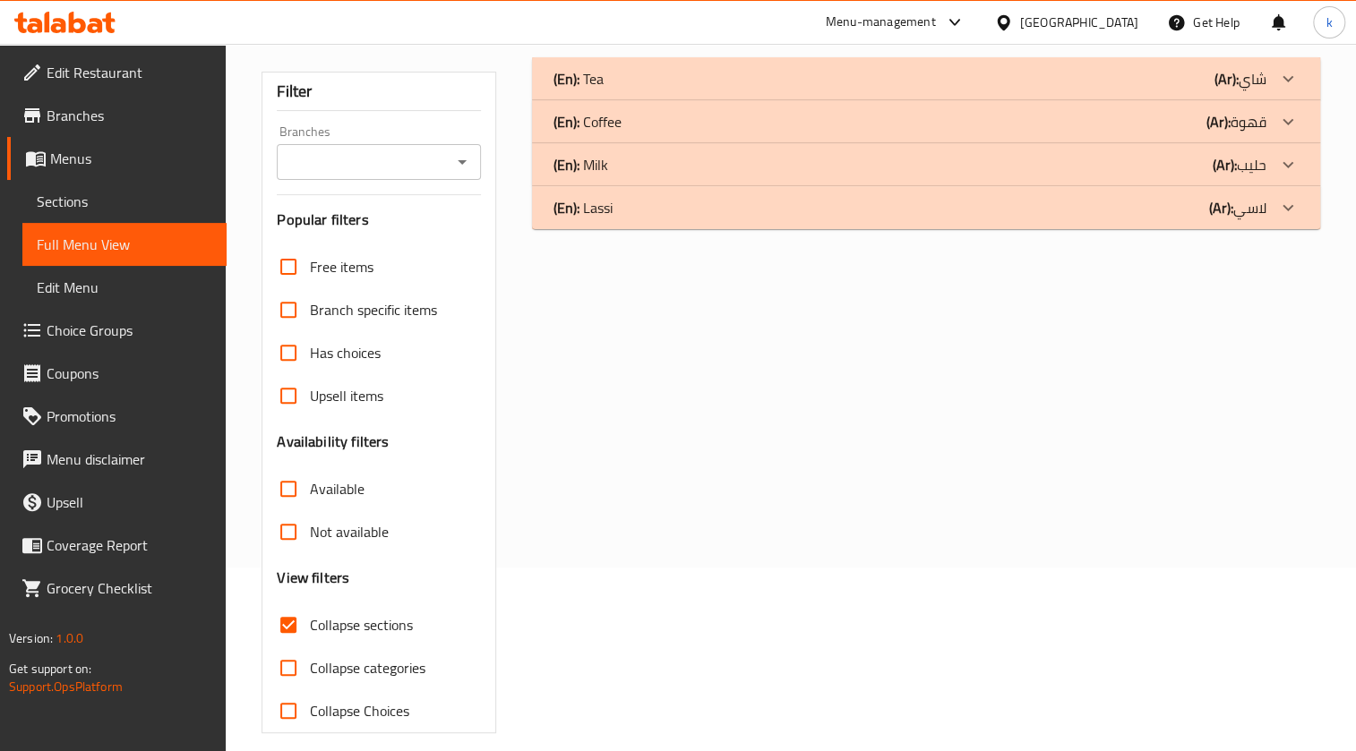
scroll to position [201, 0]
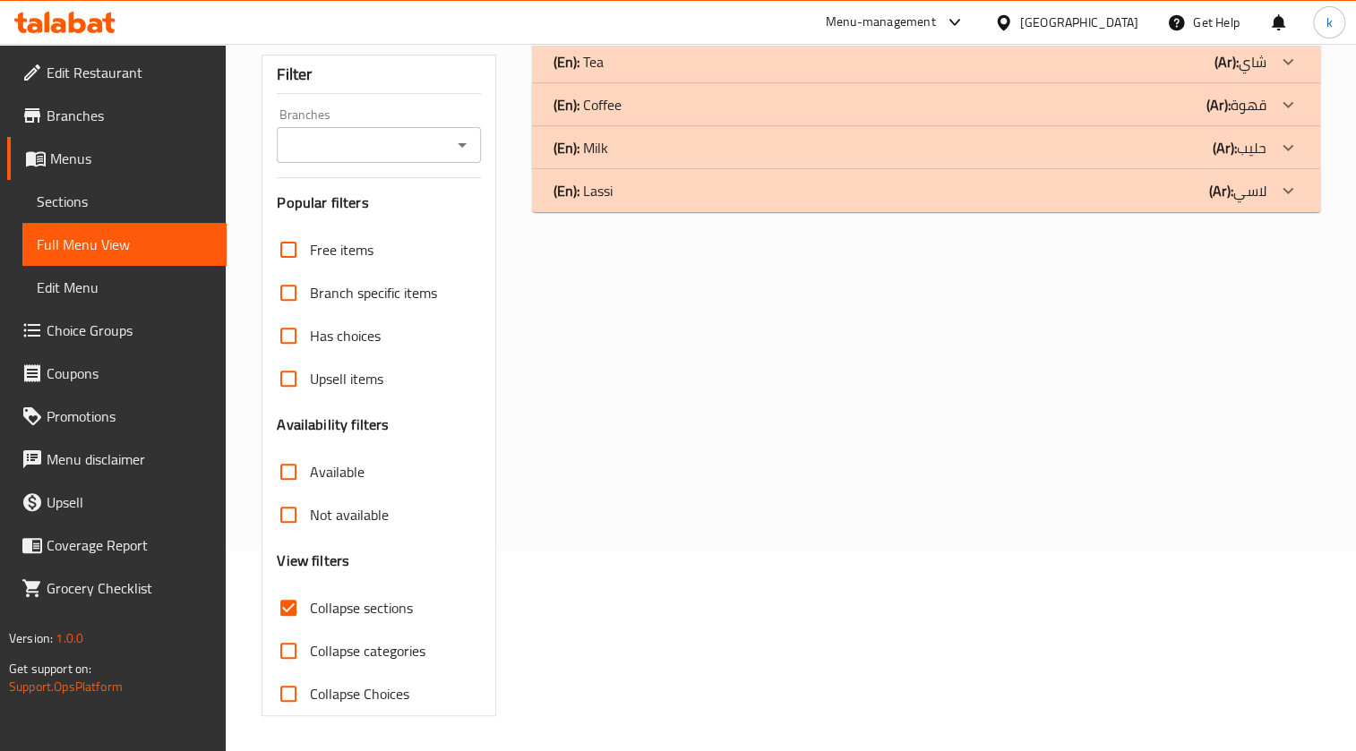
click at [287, 597] on input "Collapse sections" at bounding box center [288, 607] width 43 height 43
checkbox input "false"
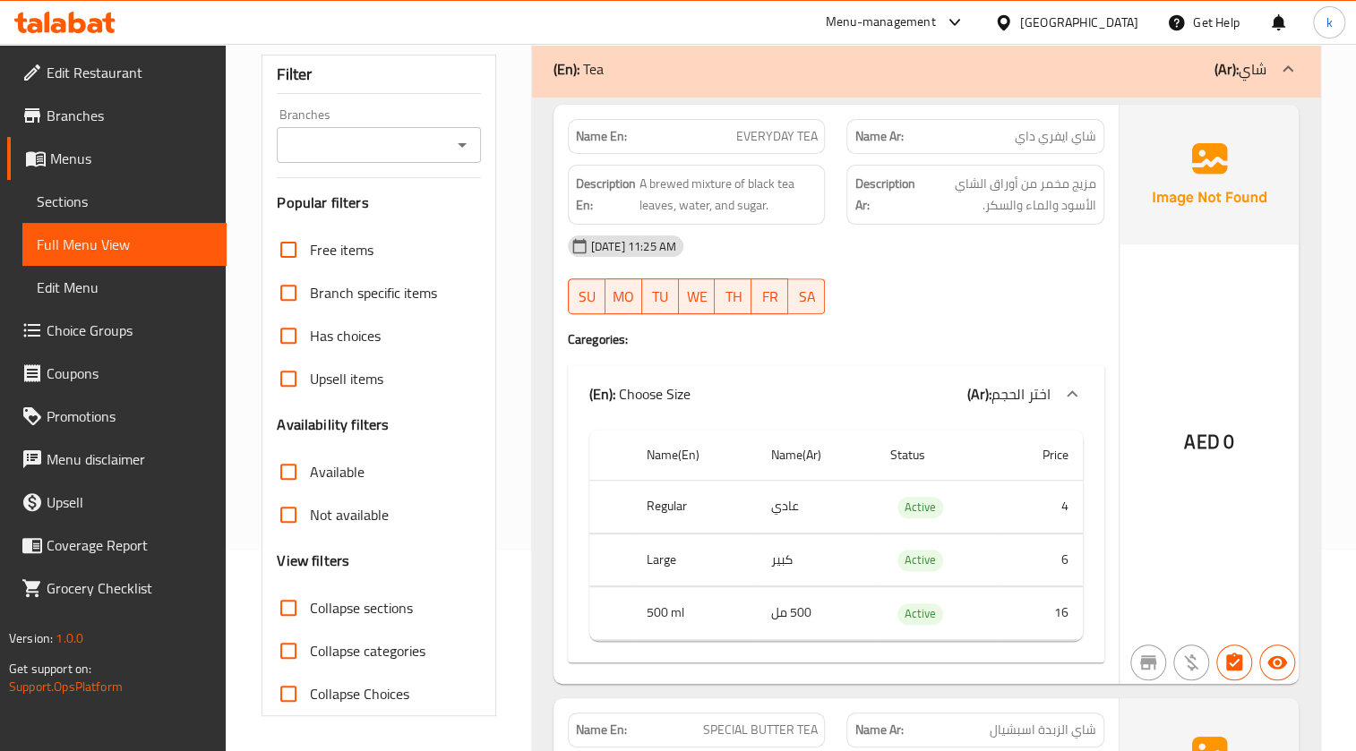
scroll to position [0, 0]
